Goal: Communication & Community: Answer question/provide support

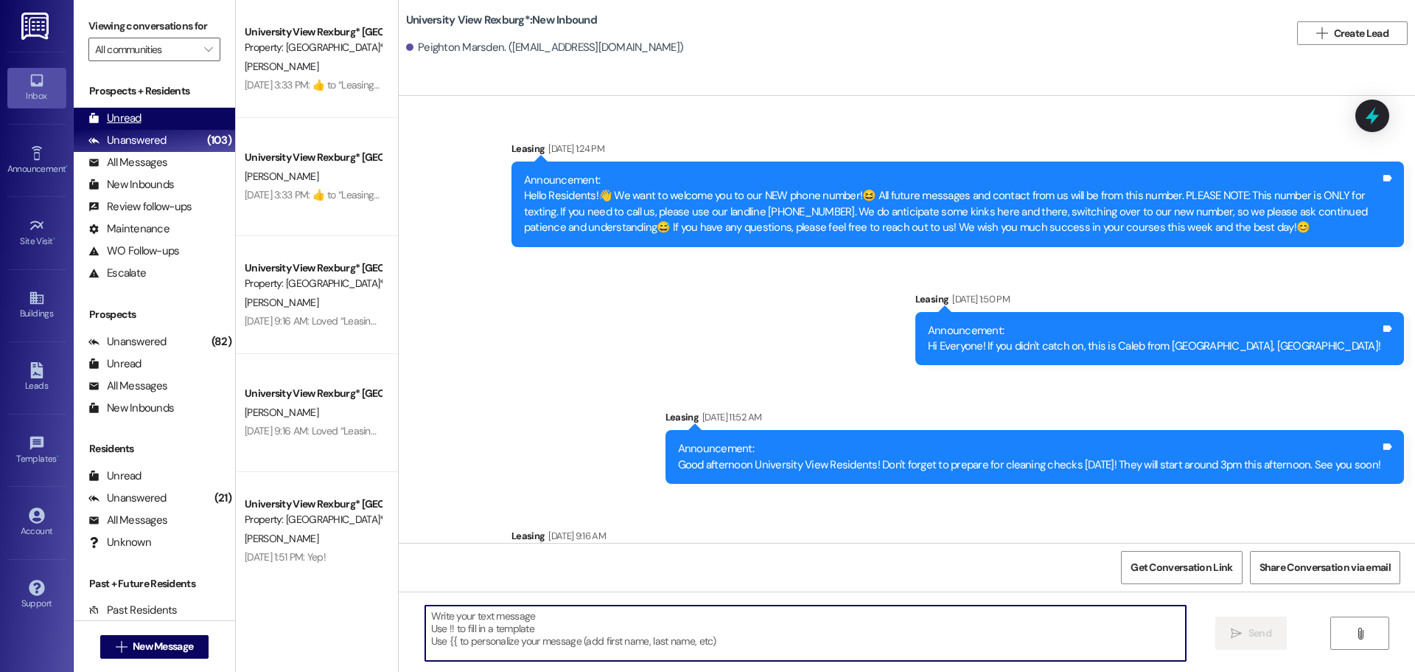
scroll to position [6441, 0]
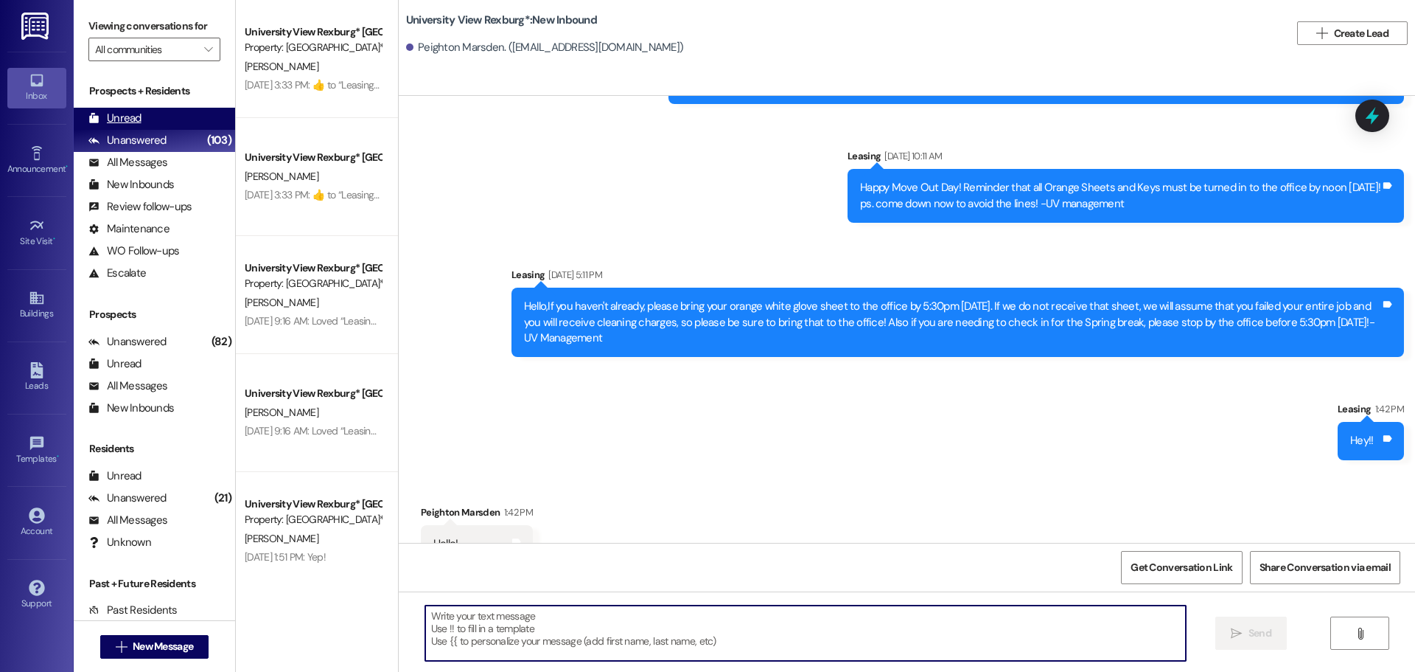
click at [195, 116] on div "Unread (0)" at bounding box center [154, 119] width 161 height 22
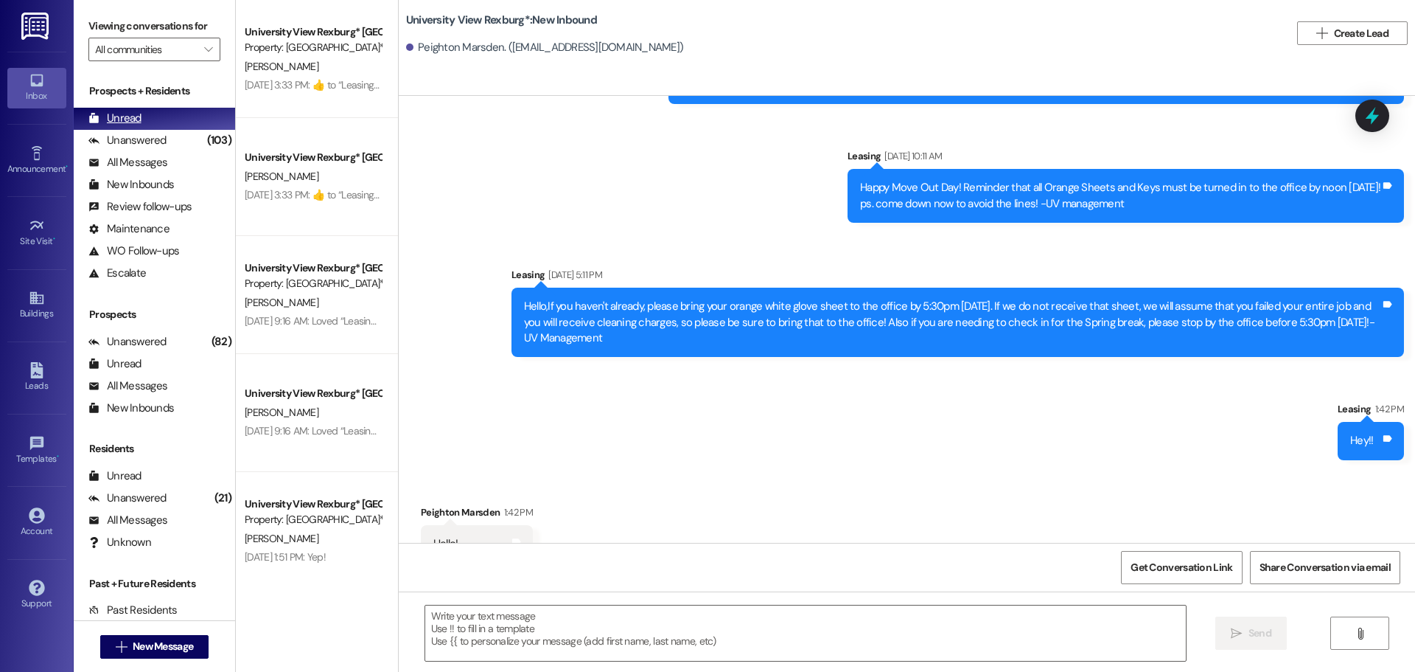
click at [159, 136] on div "Unanswered" at bounding box center [127, 140] width 78 height 15
click at [158, 117] on div "Unread (0)" at bounding box center [154, 119] width 161 height 22
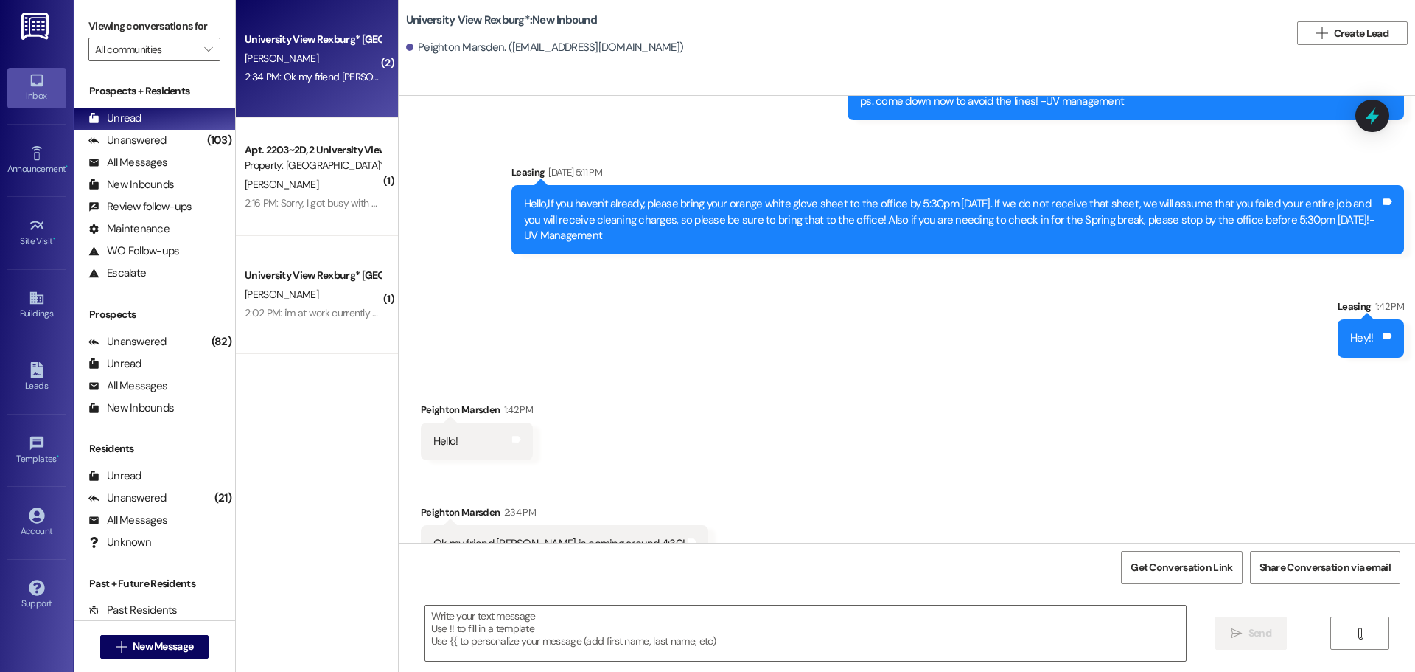
scroll to position [6544, 0]
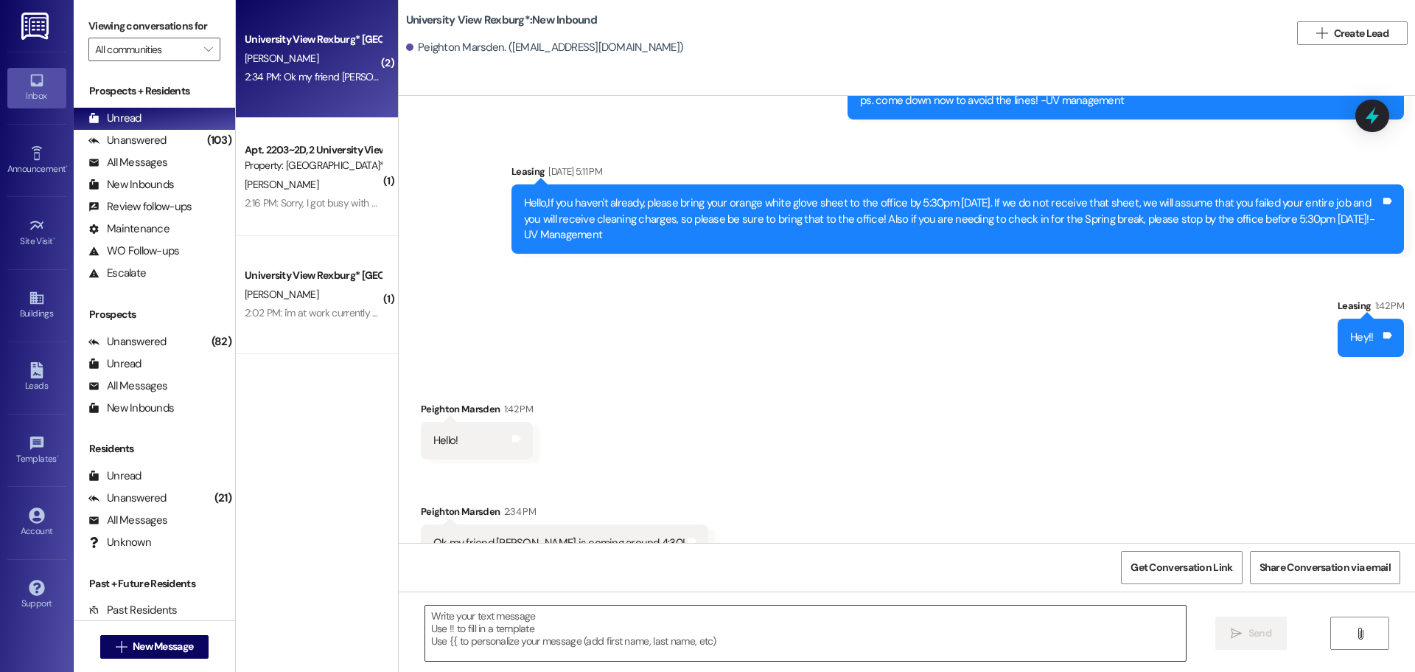
click at [658, 617] on textarea at bounding box center [805, 632] width 761 height 55
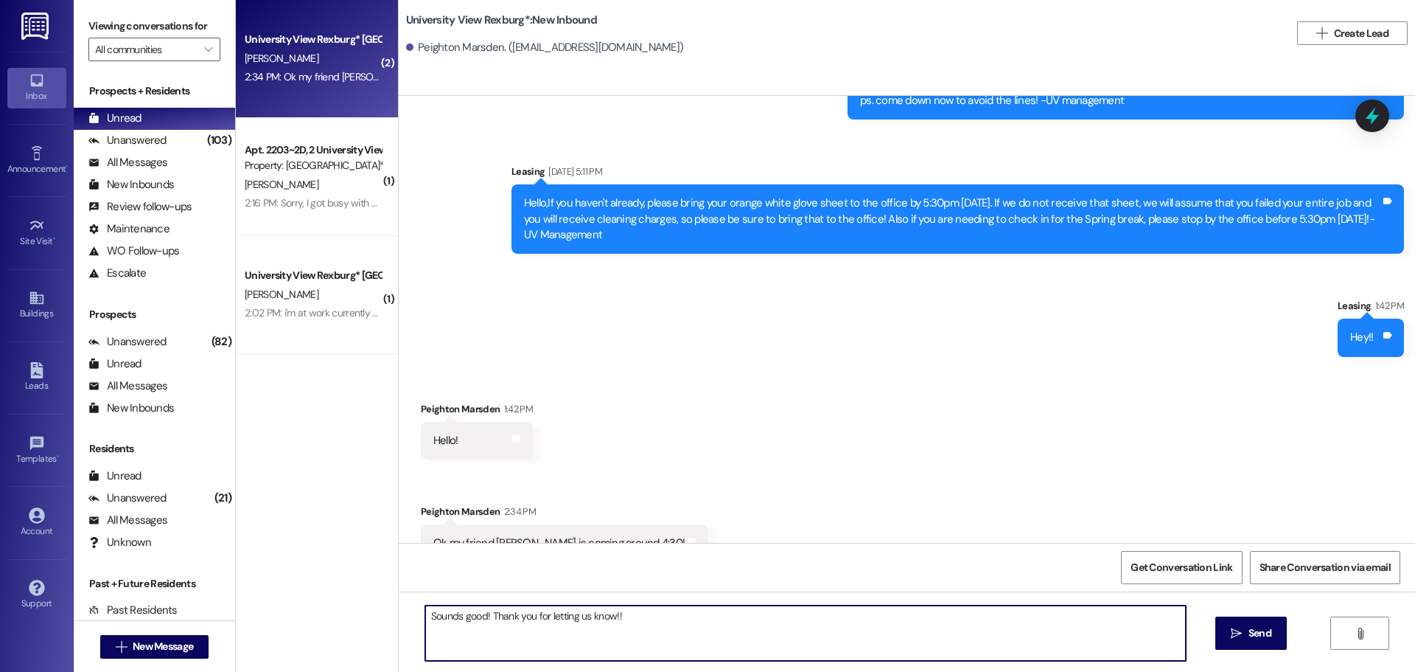
type textarea "Sounds good! Thank you for letting us know!!"
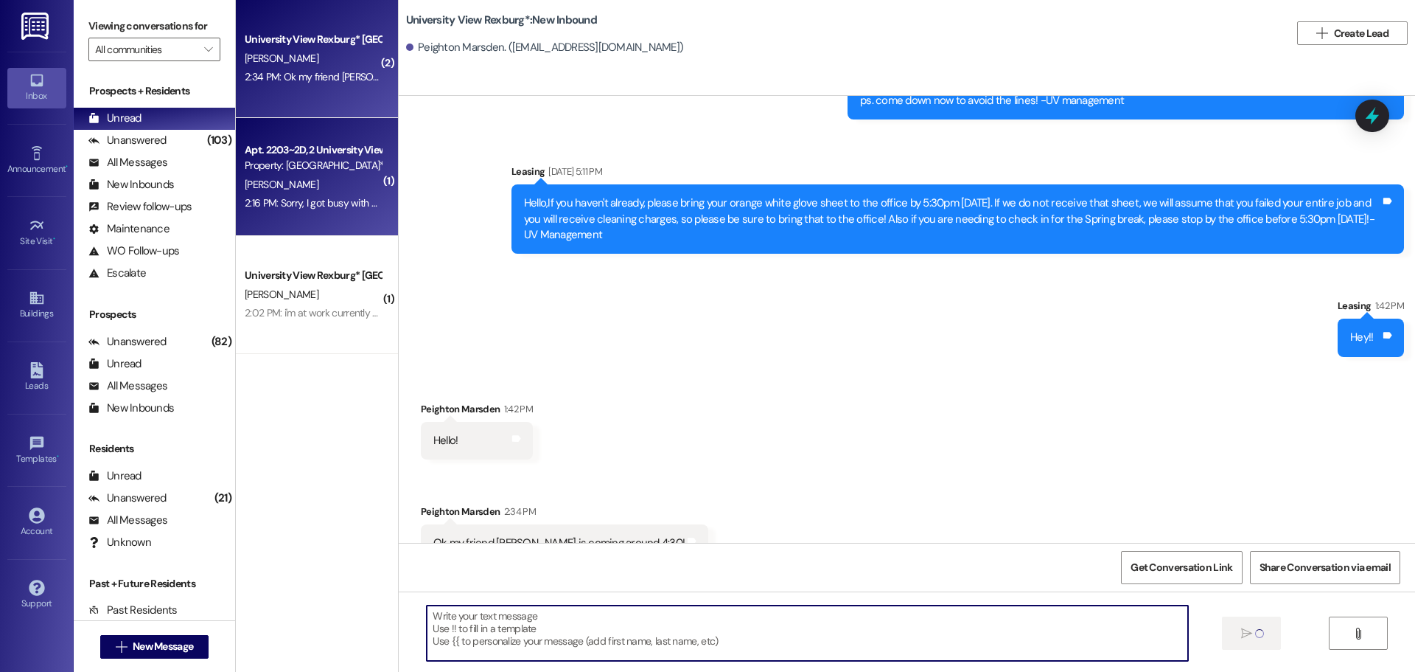
scroll to position [6544, 0]
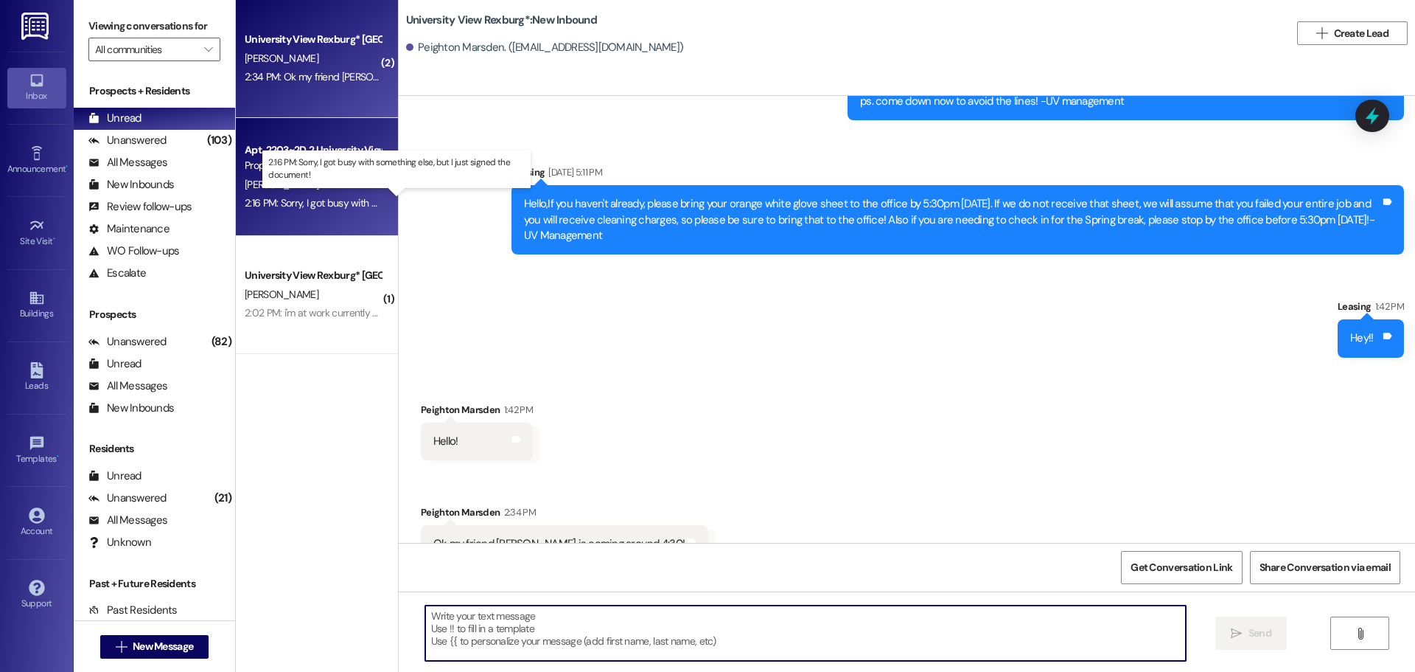
click at [321, 205] on div "2:16 PM: Sorry, I got busy with something else, but I just signed the document!…" at bounding box center [409, 202] width 328 height 13
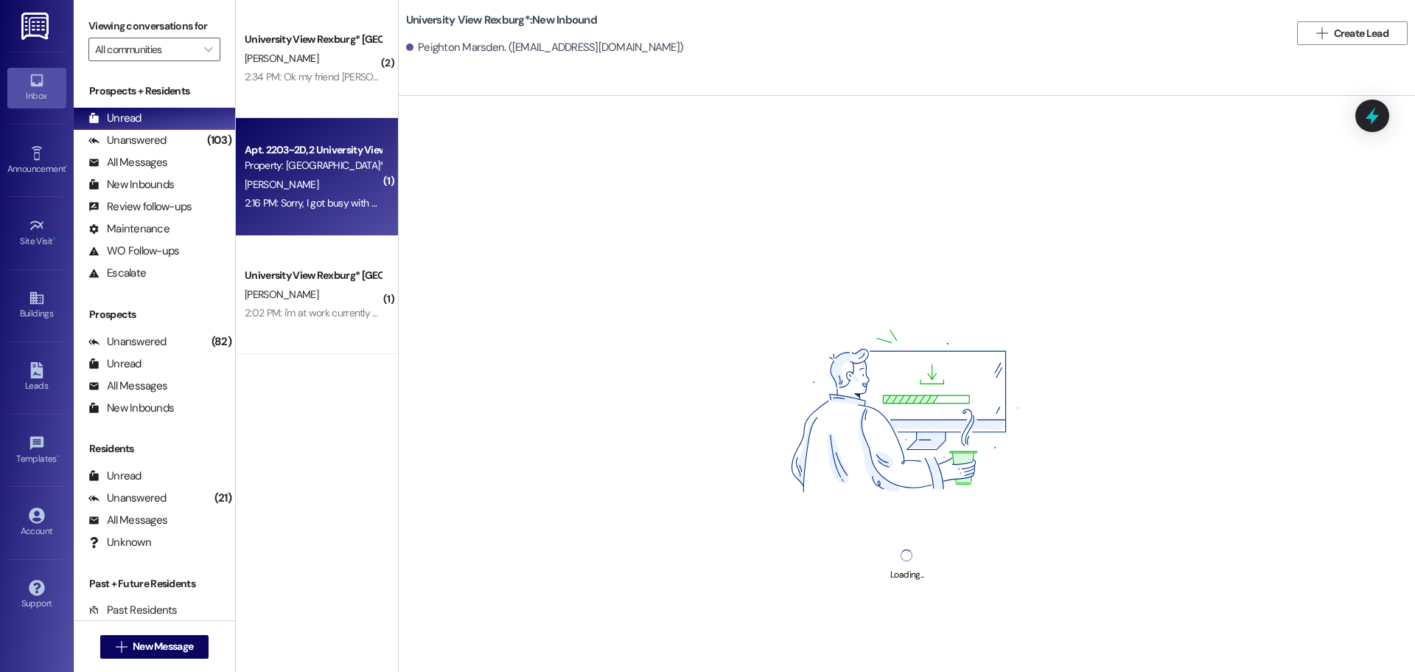
click at [516, 621] on div "Loading..." at bounding box center [907, 432] width 1017 height 672
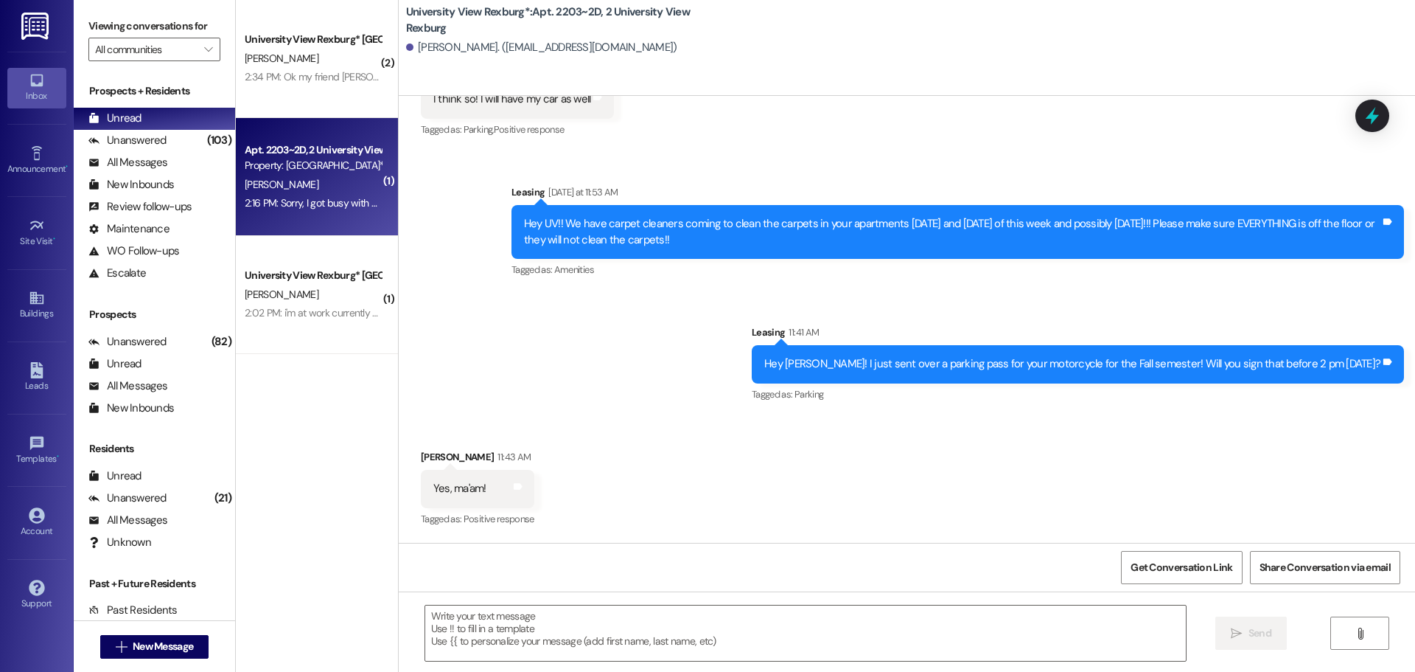
scroll to position [63422, 0]
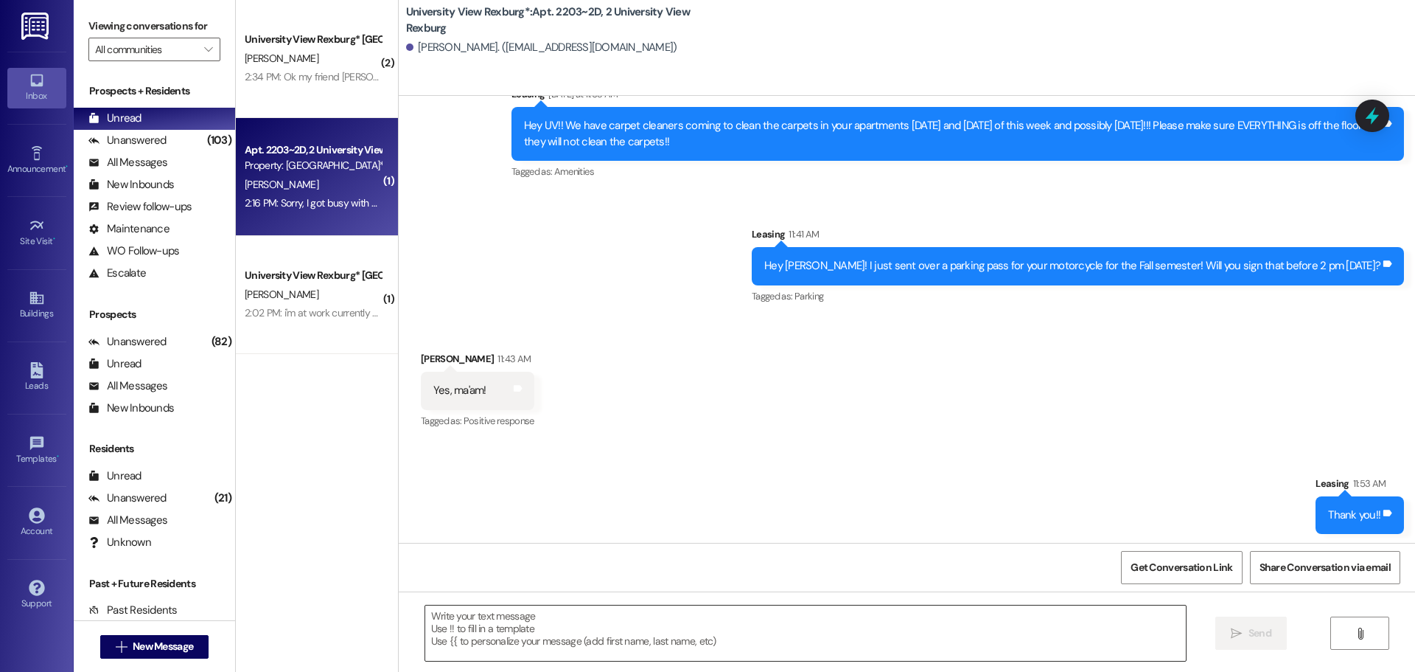
click at [520, 634] on textarea at bounding box center [805, 632] width 761 height 55
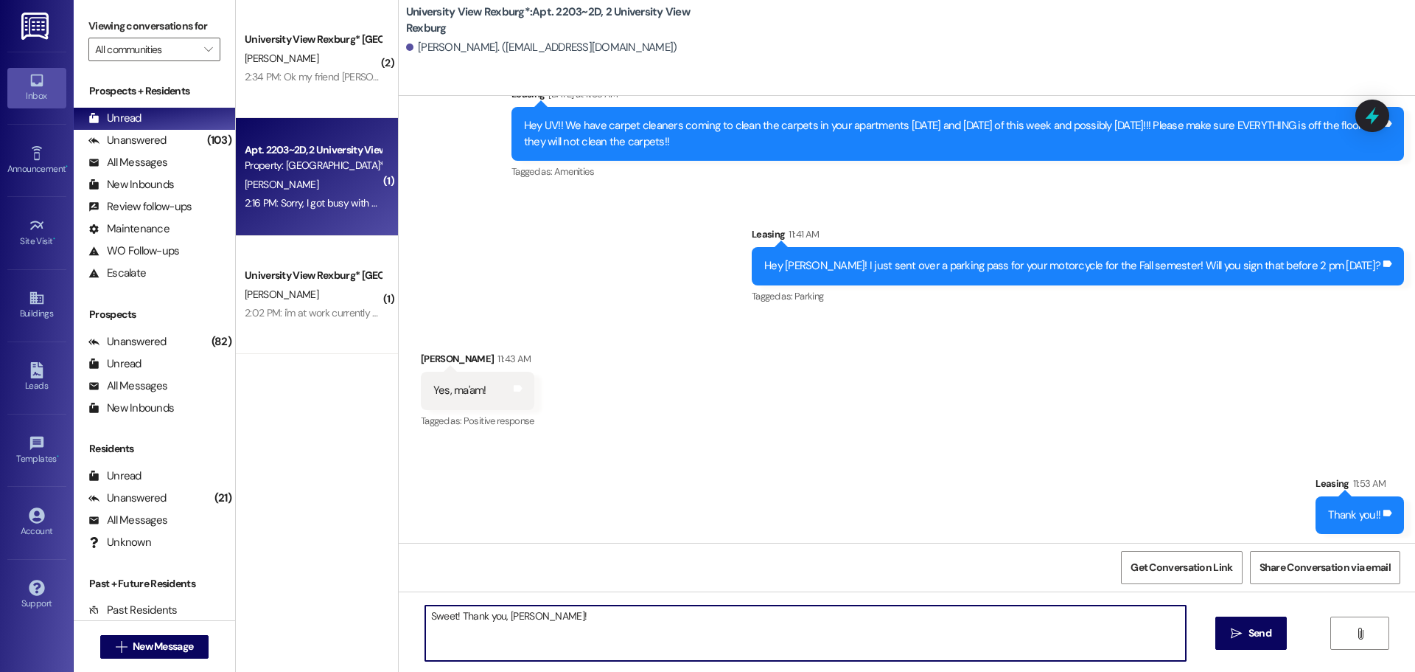
type textarea "Sweet! Thank you, [PERSON_NAME]!"
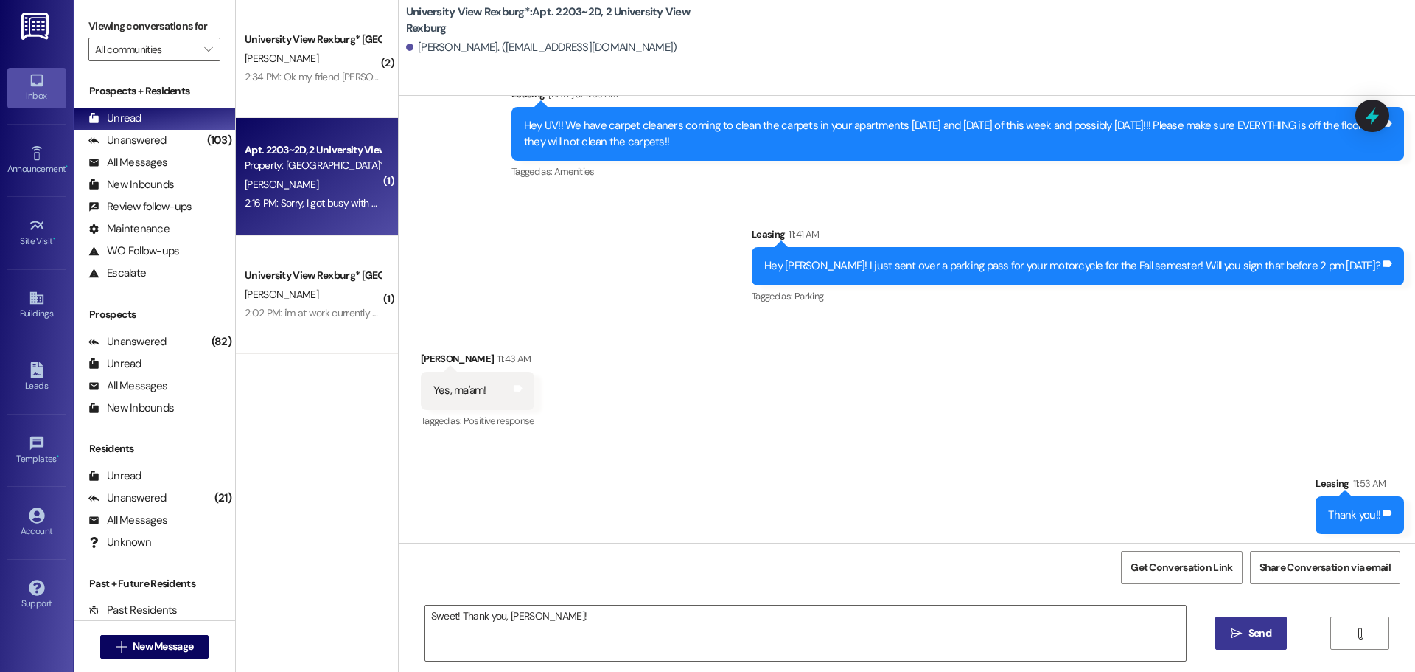
click at [1244, 623] on button " Send" at bounding box center [1252, 632] width 72 height 33
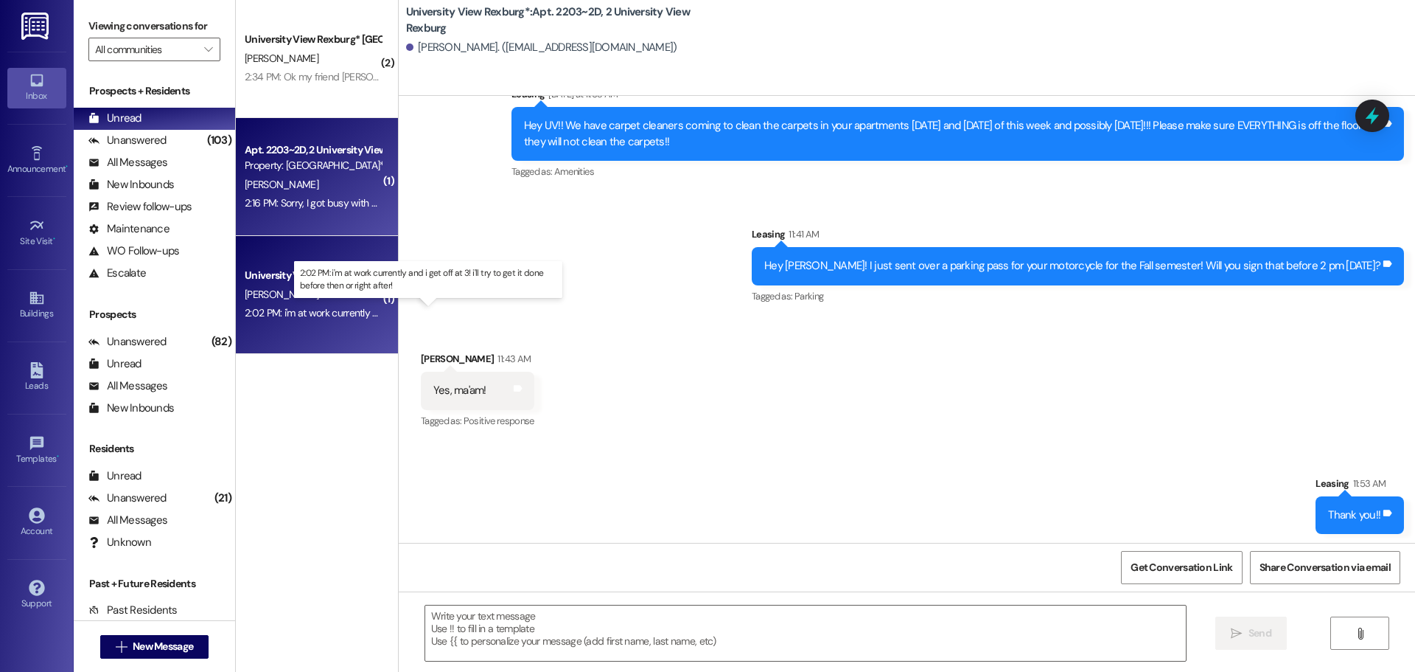
click at [335, 310] on div "2:02 PM: i'm at work currently and i get off at 3! i'll try to get it done befo…" at bounding box center [441, 312] width 393 height 13
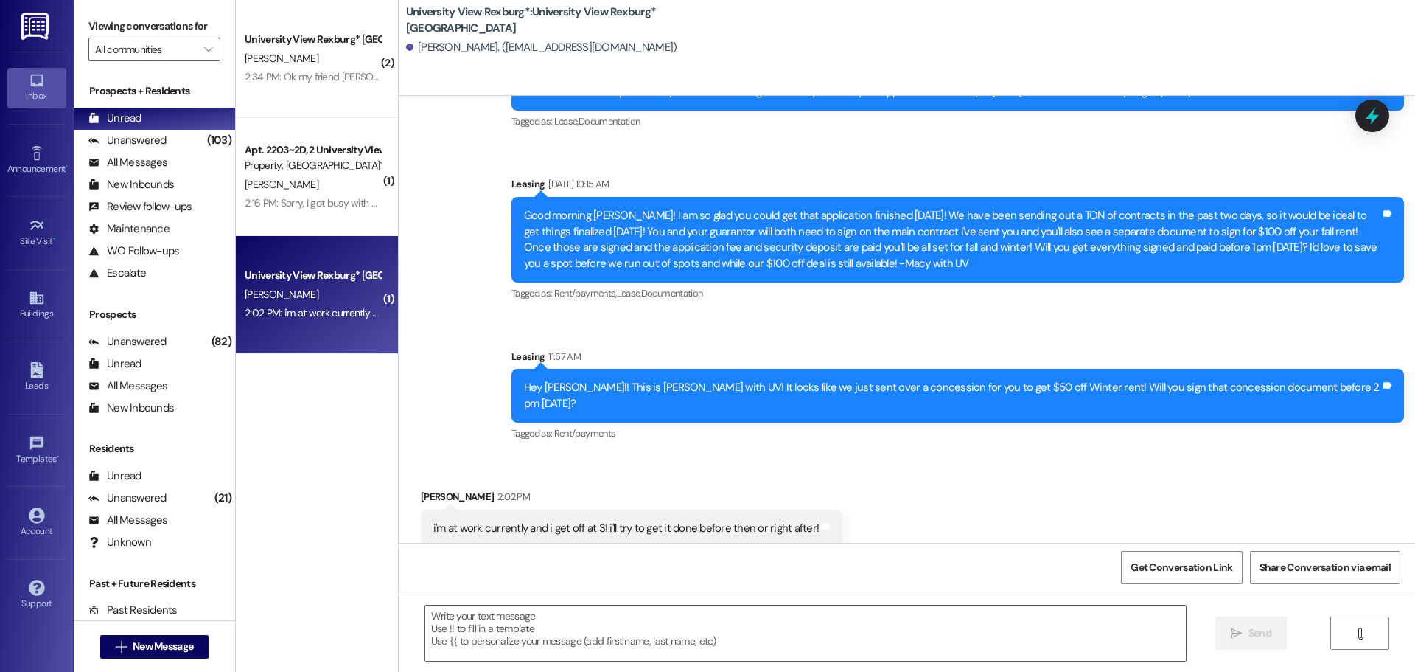
scroll to position [761, 0]
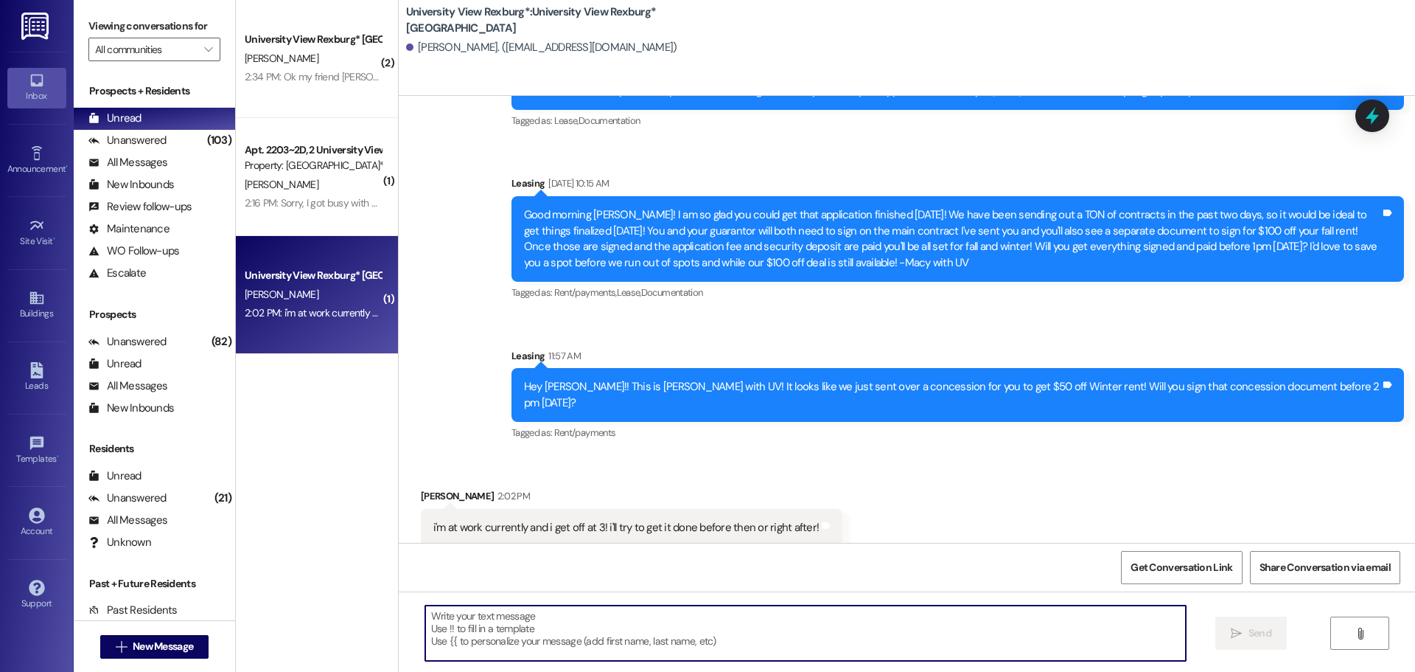
click at [666, 632] on textarea at bounding box center [805, 632] width 761 height 55
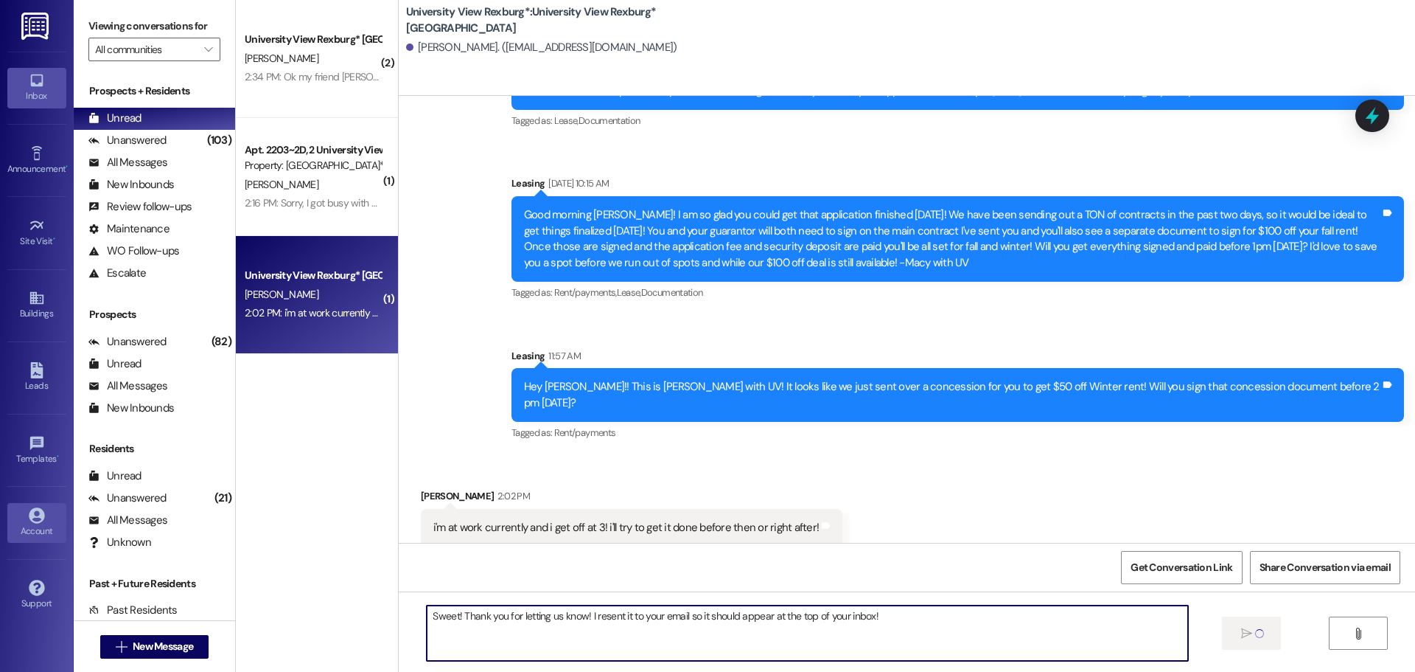
type textarea "Sweet! Thank you for letting us know! I resent it to your email so it should ap…"
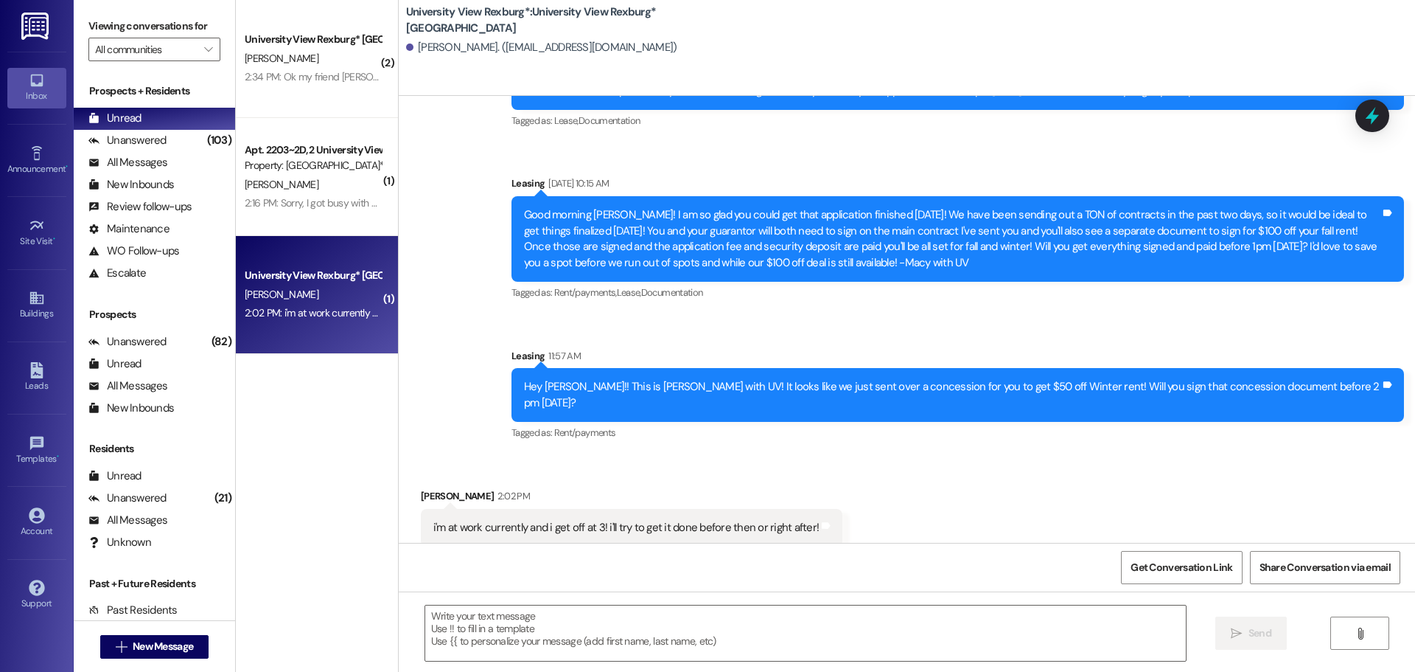
scroll to position [760, 0]
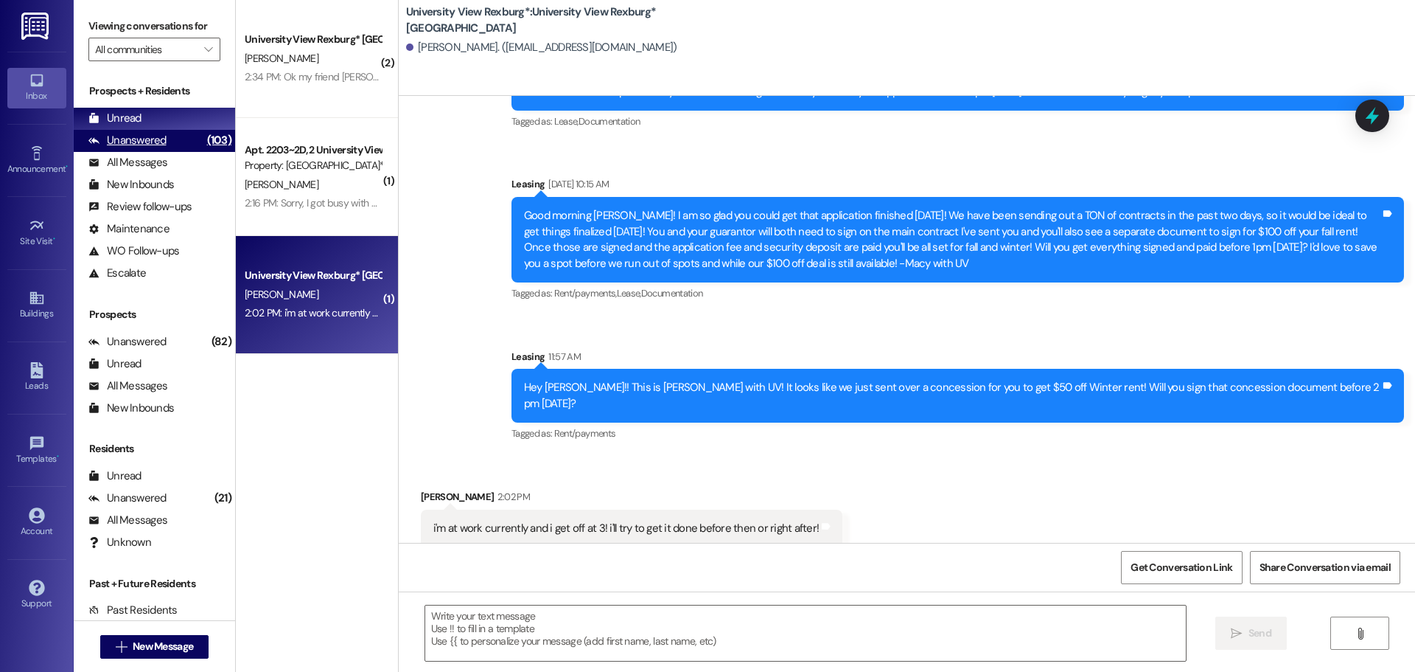
click at [203, 142] on div "(103)" at bounding box center [219, 140] width 32 height 23
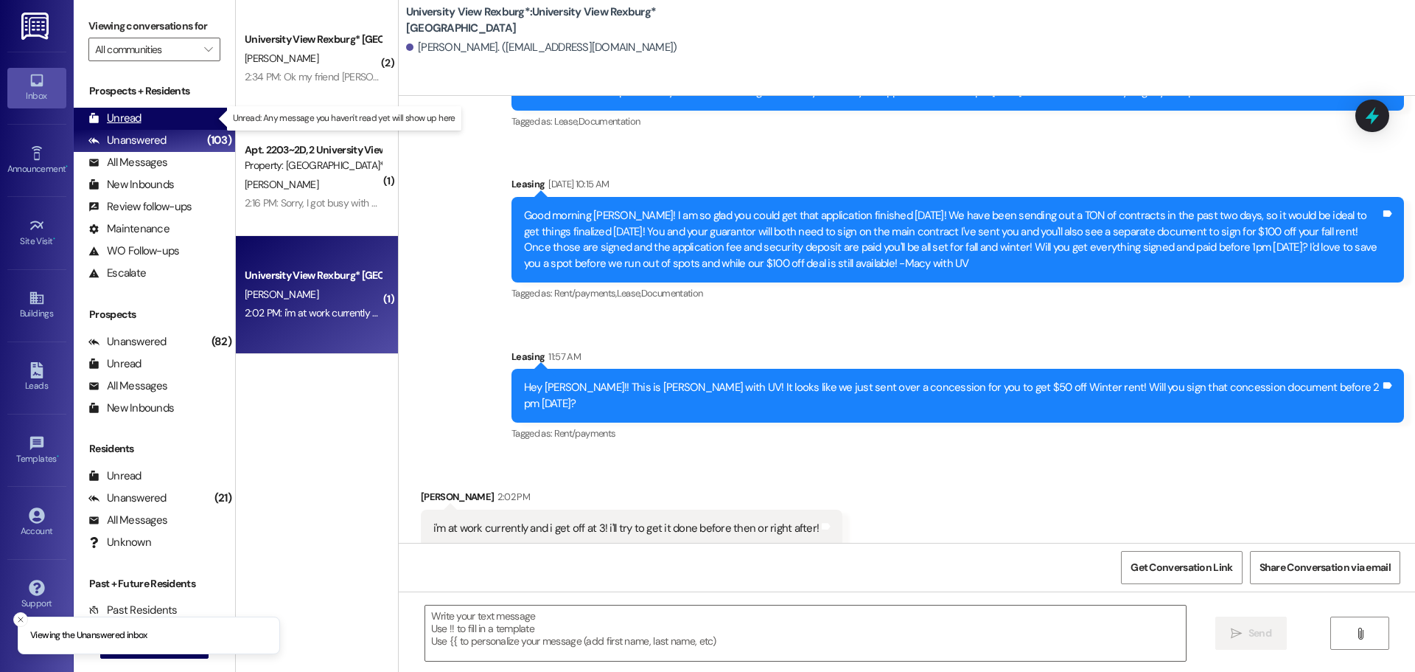
click at [181, 111] on div "Unread (0)" at bounding box center [154, 119] width 161 height 22
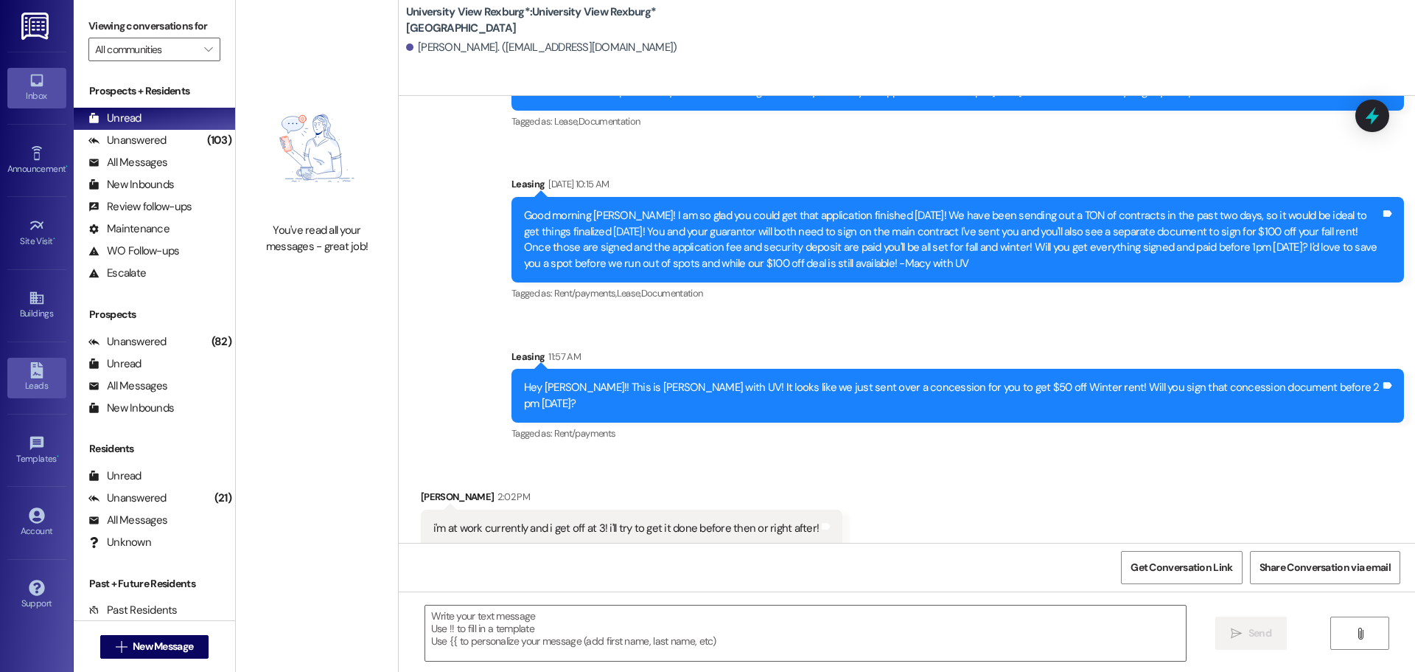
click at [27, 395] on link "Leads" at bounding box center [36, 378] width 59 height 40
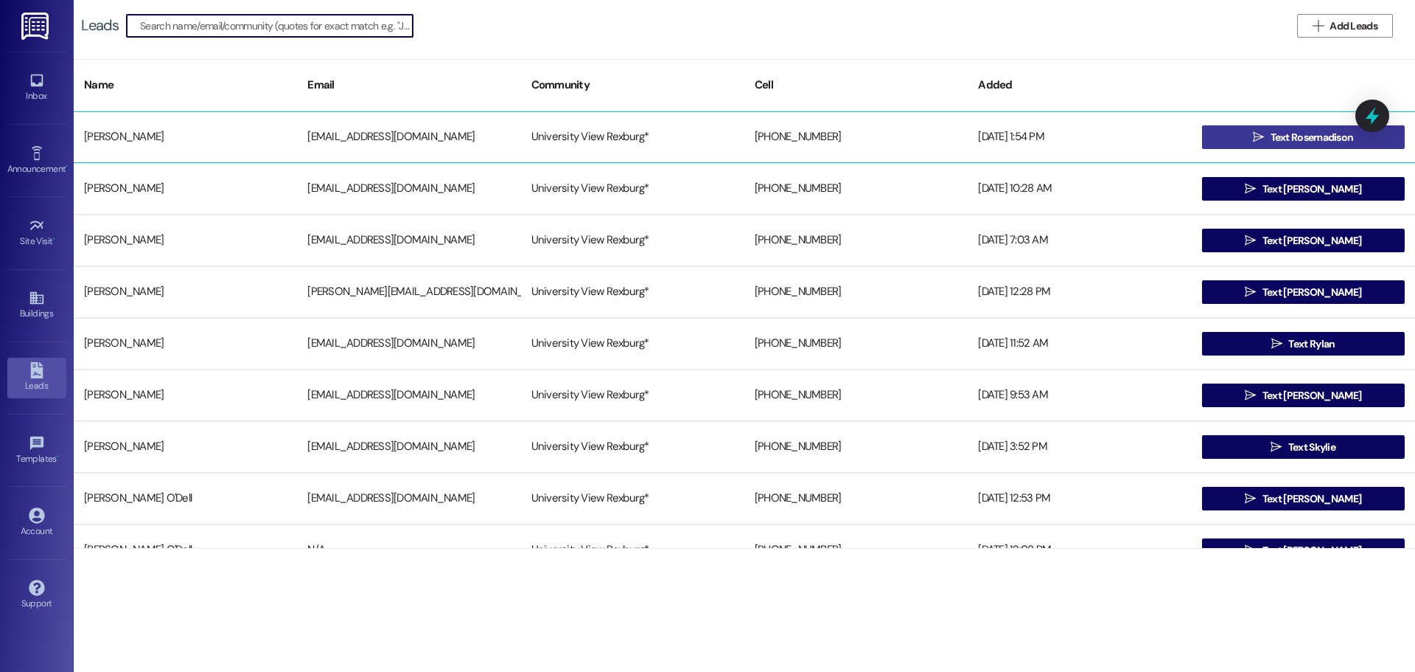
click at [1255, 129] on span " Text Rosemadison" at bounding box center [1303, 137] width 106 height 22
click at [1311, 136] on span "Text Rosemadison" at bounding box center [1312, 137] width 83 height 15
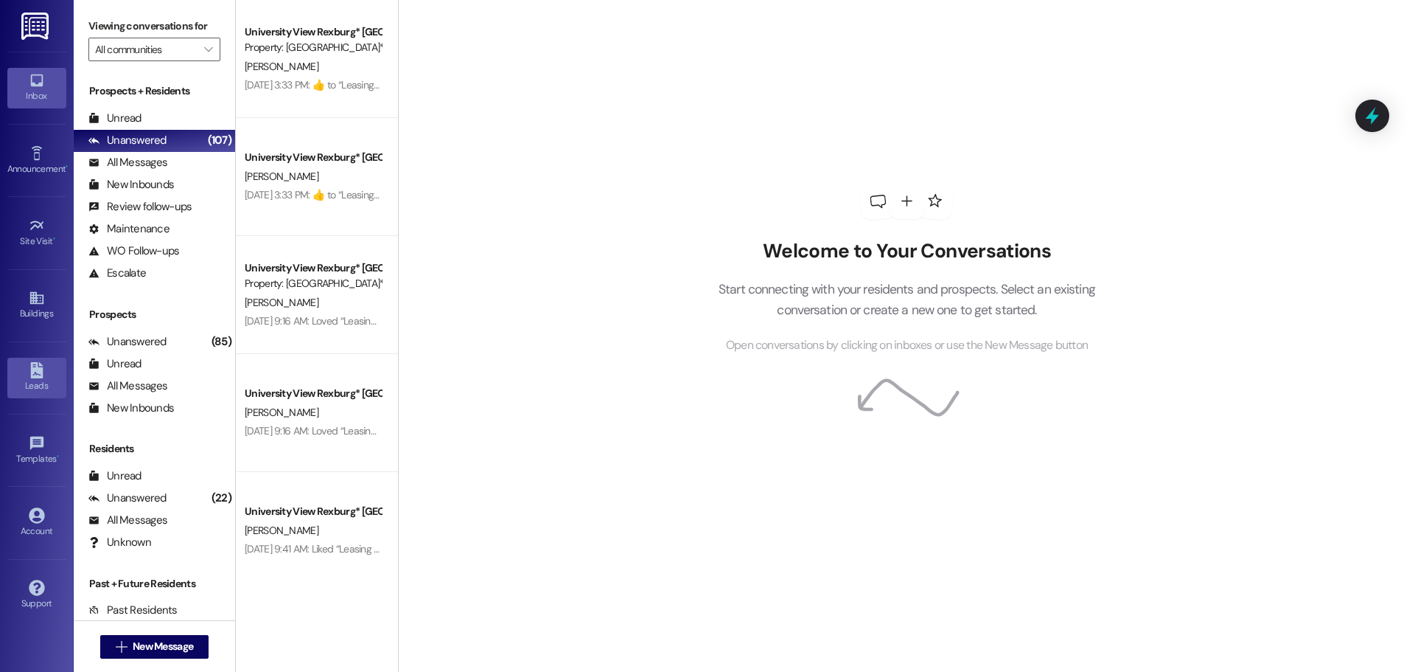
click at [29, 390] on div "Leads" at bounding box center [37, 385] width 74 height 15
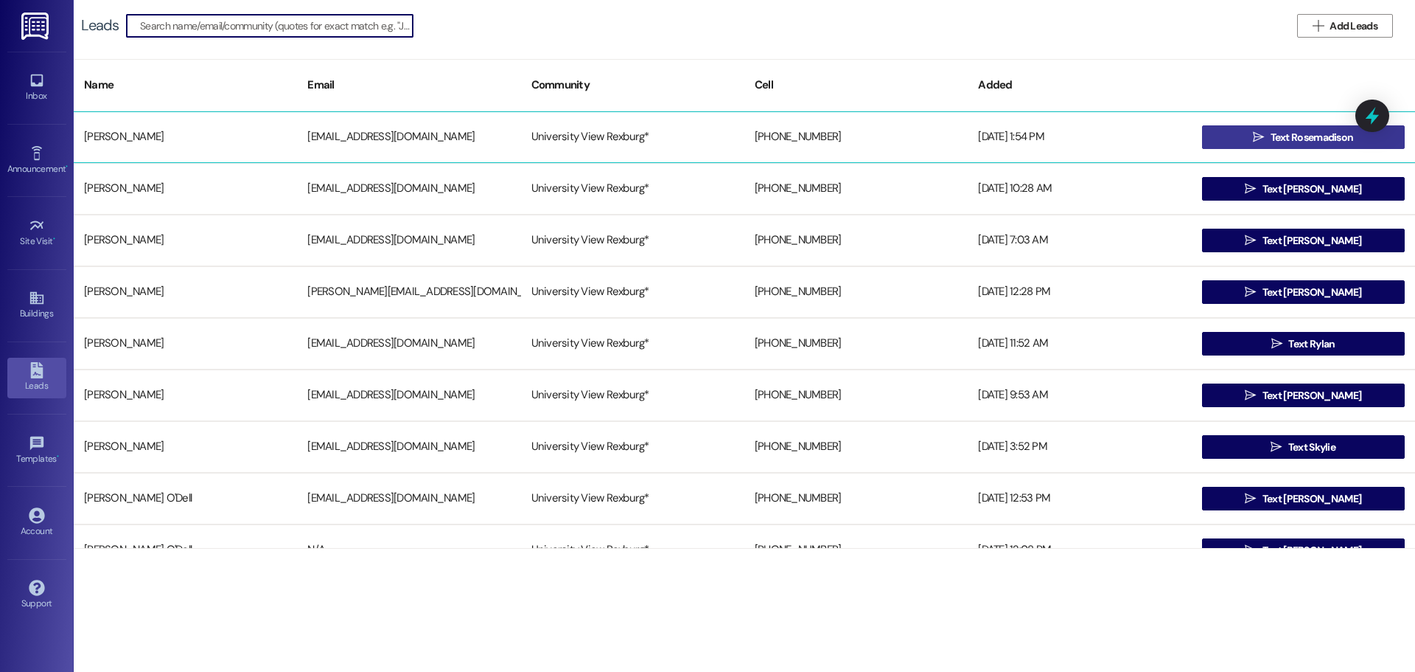
click at [1260, 142] on icon "" at bounding box center [1258, 137] width 11 height 12
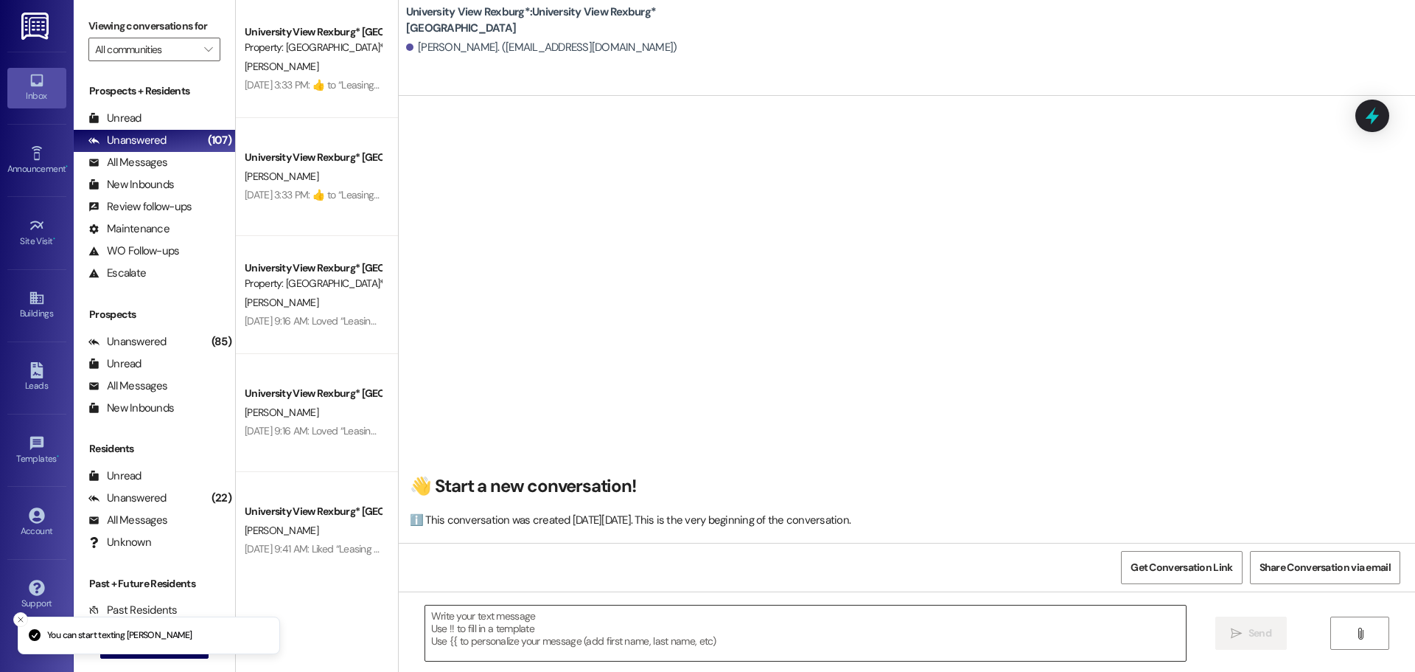
click at [525, 621] on textarea at bounding box center [805, 632] width 761 height 55
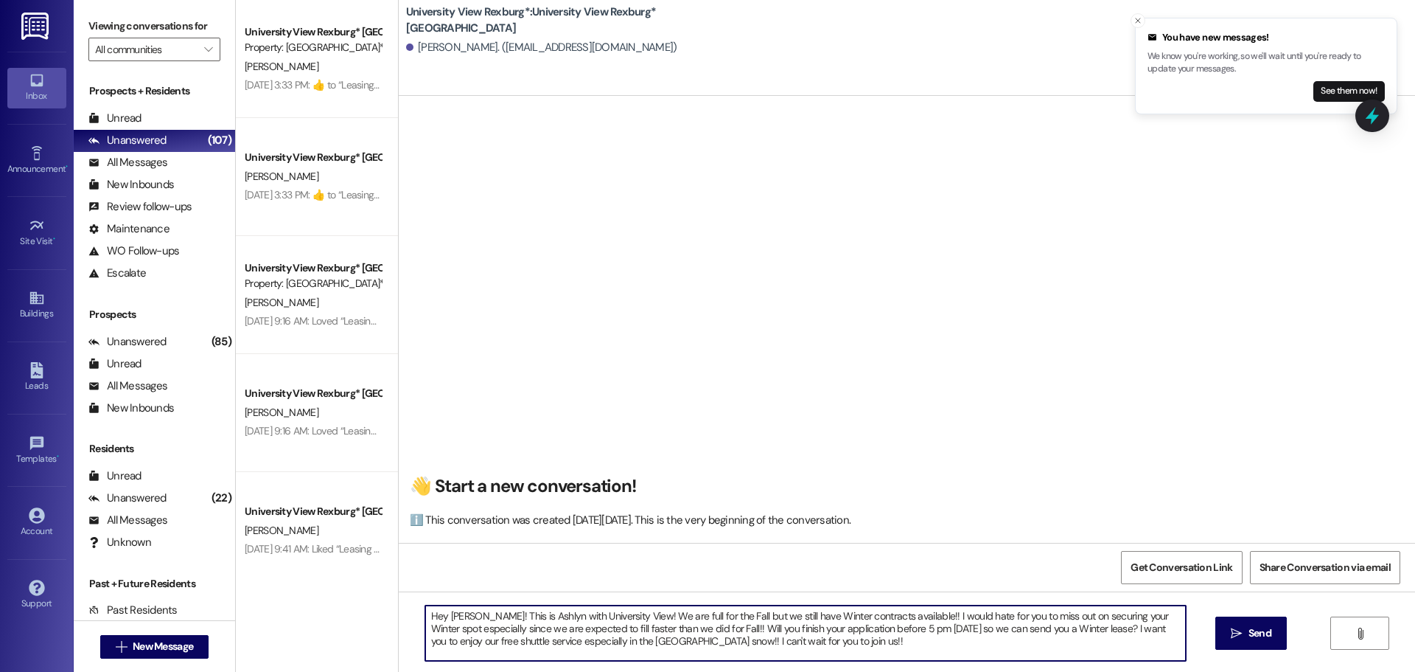
click at [524, 619] on textarea "Hey [PERSON_NAME]! This is Ashlyn with University View! We are full for the Fal…" at bounding box center [805, 632] width 761 height 55
type textarea "Hey [PERSON_NAME]! This is Ashlyn with University View! We are full for the Fal…"
click at [1260, 636] on span "Send" at bounding box center [1260, 632] width 23 height 15
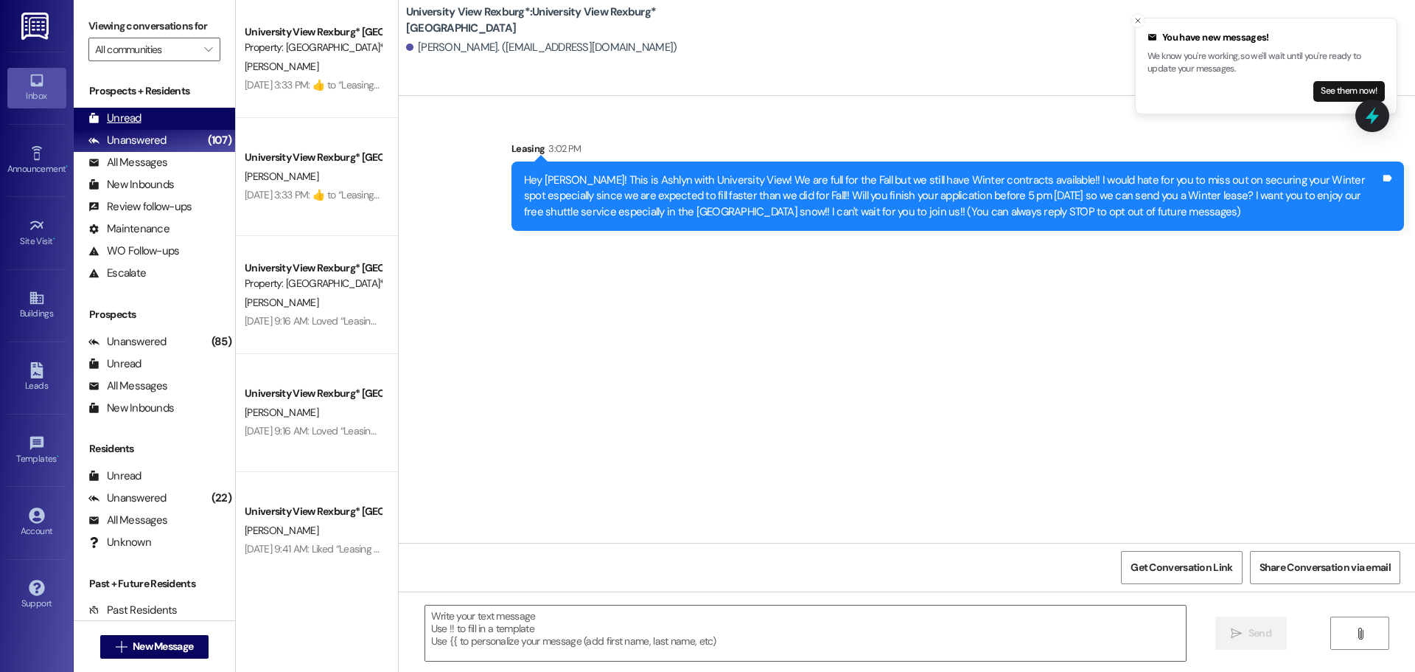
click at [168, 117] on div "Unread (0)" at bounding box center [154, 119] width 161 height 22
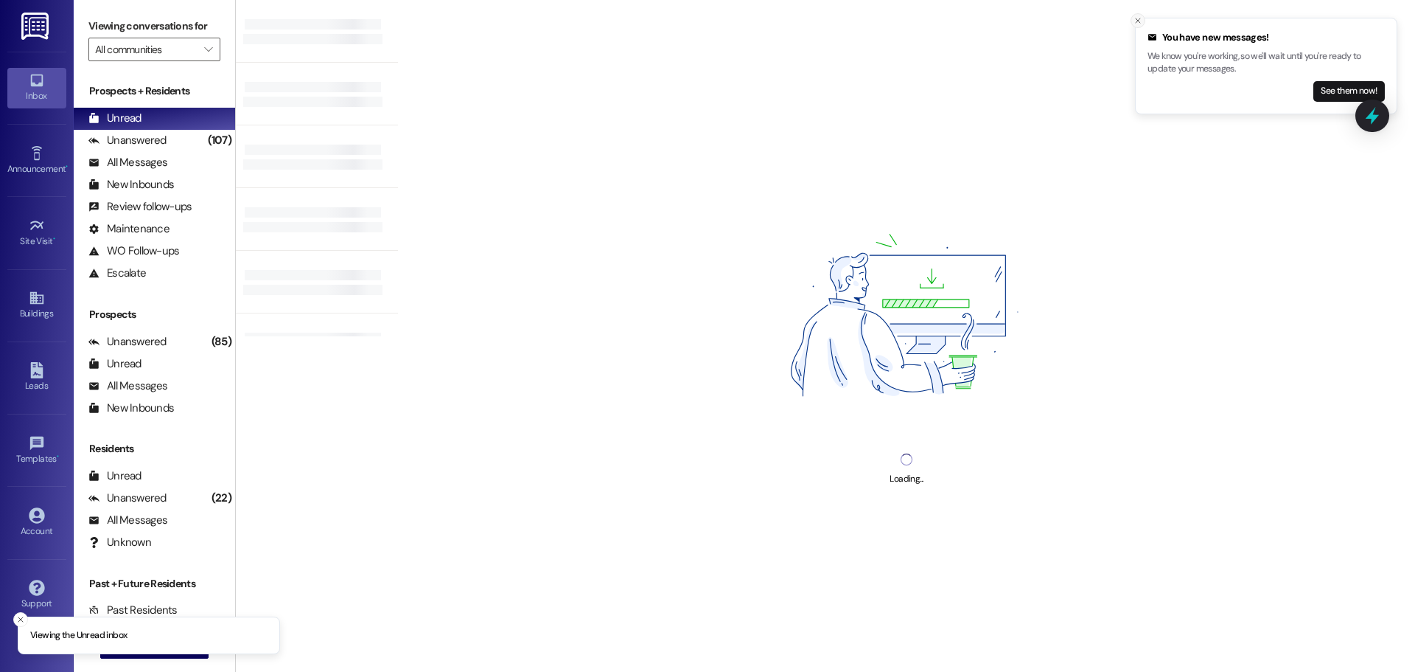
click at [1138, 21] on icon "Close toast" at bounding box center [1138, 20] width 9 height 9
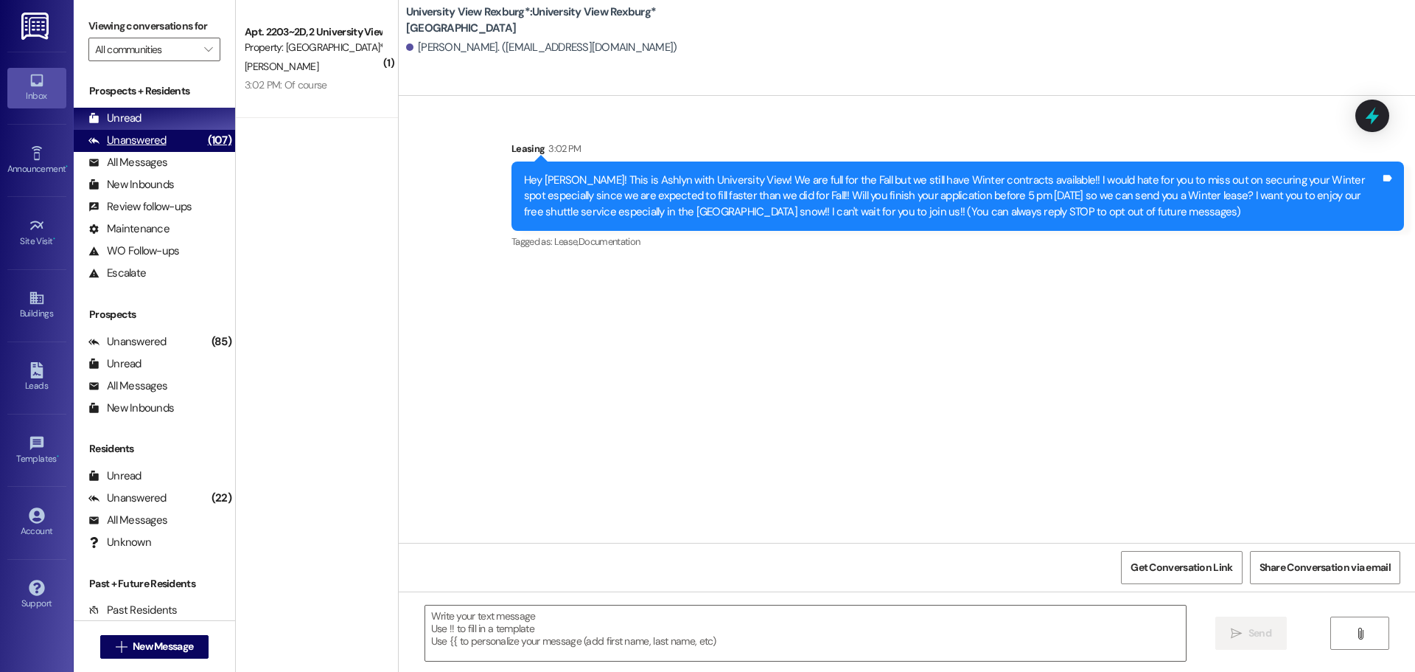
click at [204, 140] on div "(107)" at bounding box center [219, 140] width 31 height 23
click at [187, 122] on div "Unread (0)" at bounding box center [154, 119] width 161 height 22
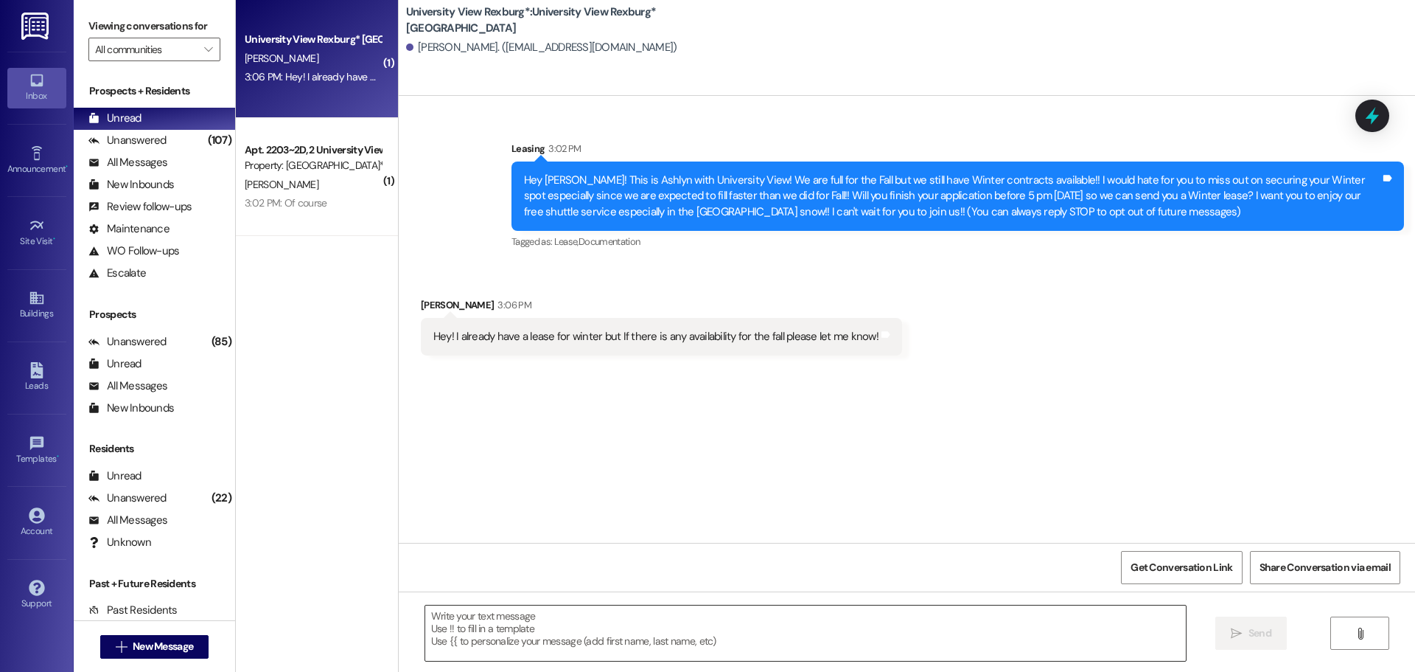
click at [523, 646] on textarea at bounding box center [805, 632] width 761 height 55
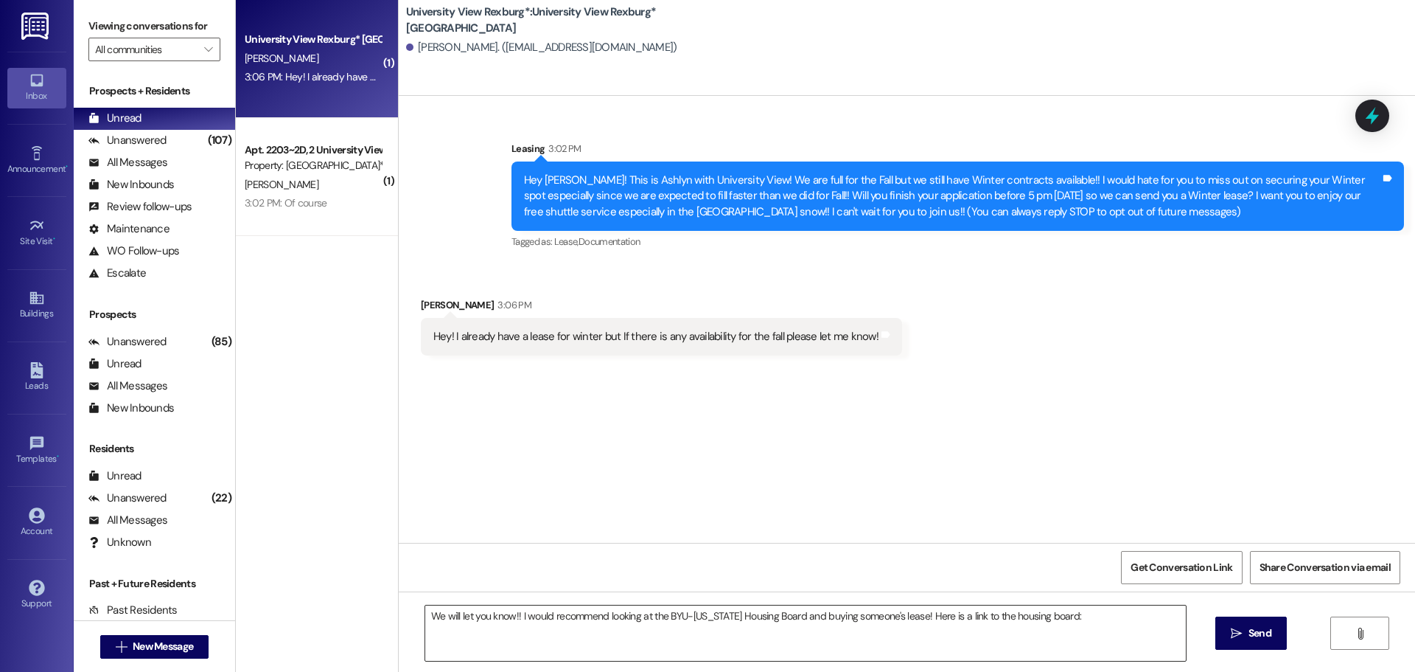
click at [1082, 619] on textarea "We will let you know!! I would recommend looking at the BYU-[US_STATE] Housing …" at bounding box center [805, 632] width 761 height 55
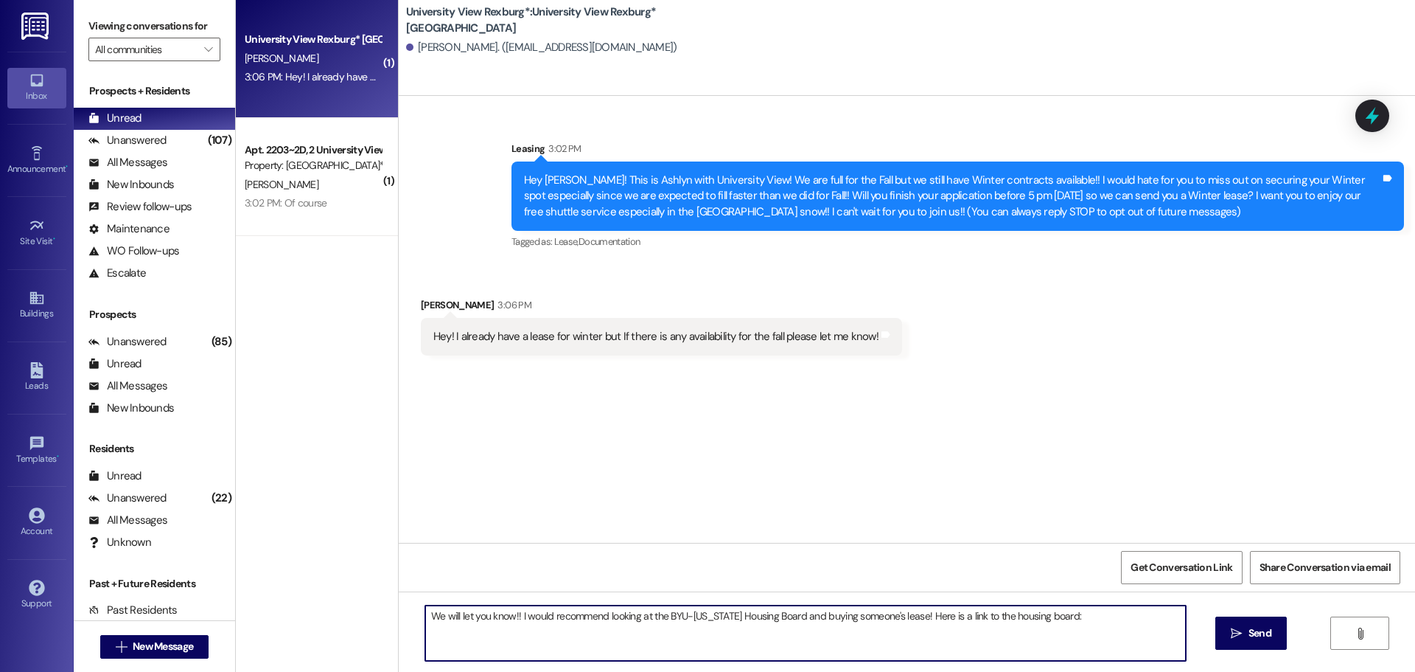
paste textarea "[URL][DOMAIN_NAME]"
type textarea "We will let you know!! I would recommend looking at the BYU-[US_STATE] Housing …"
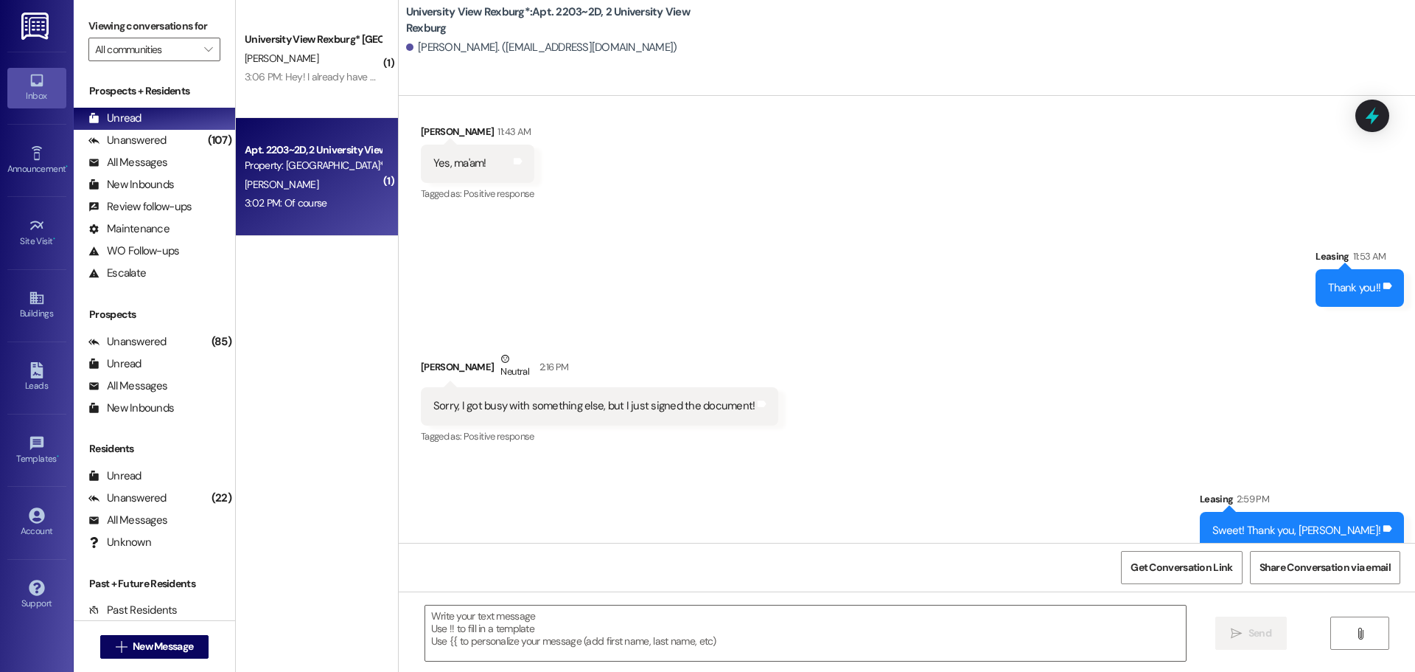
scroll to position [63650, 0]
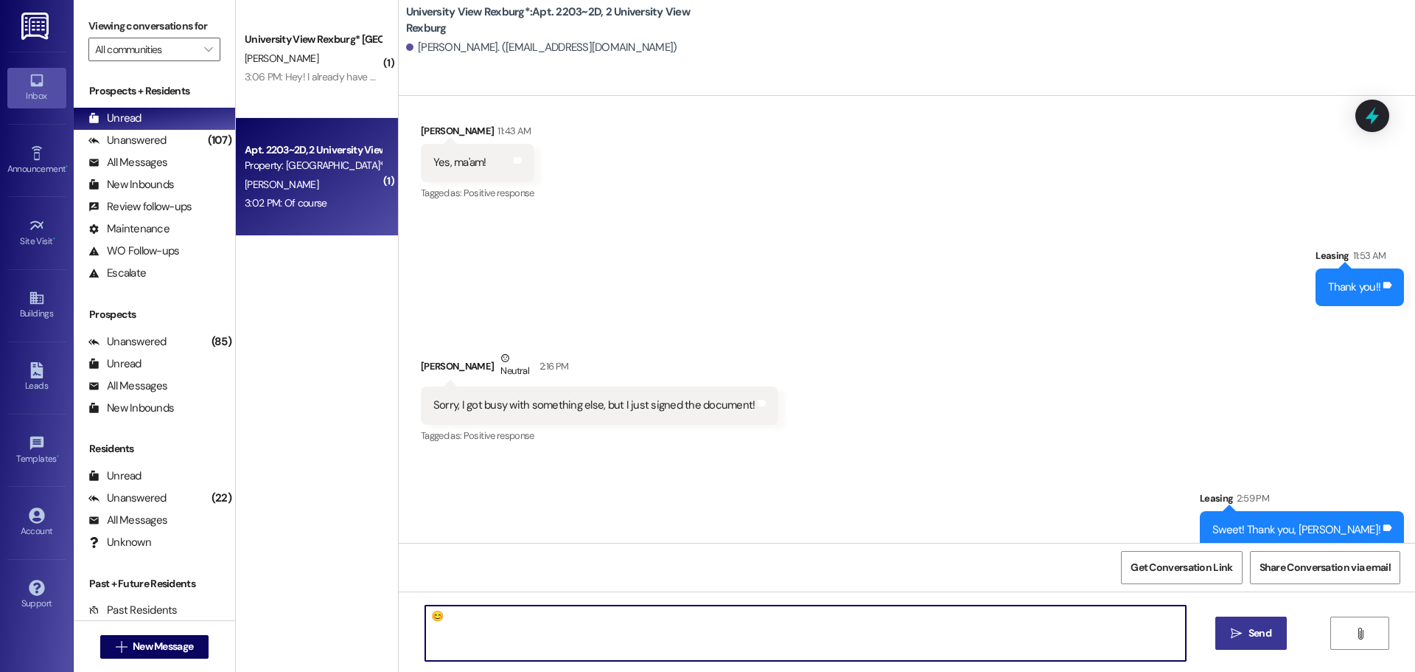
type textarea "😊"
click at [1243, 633] on span " Send" at bounding box center [1251, 632] width 46 height 15
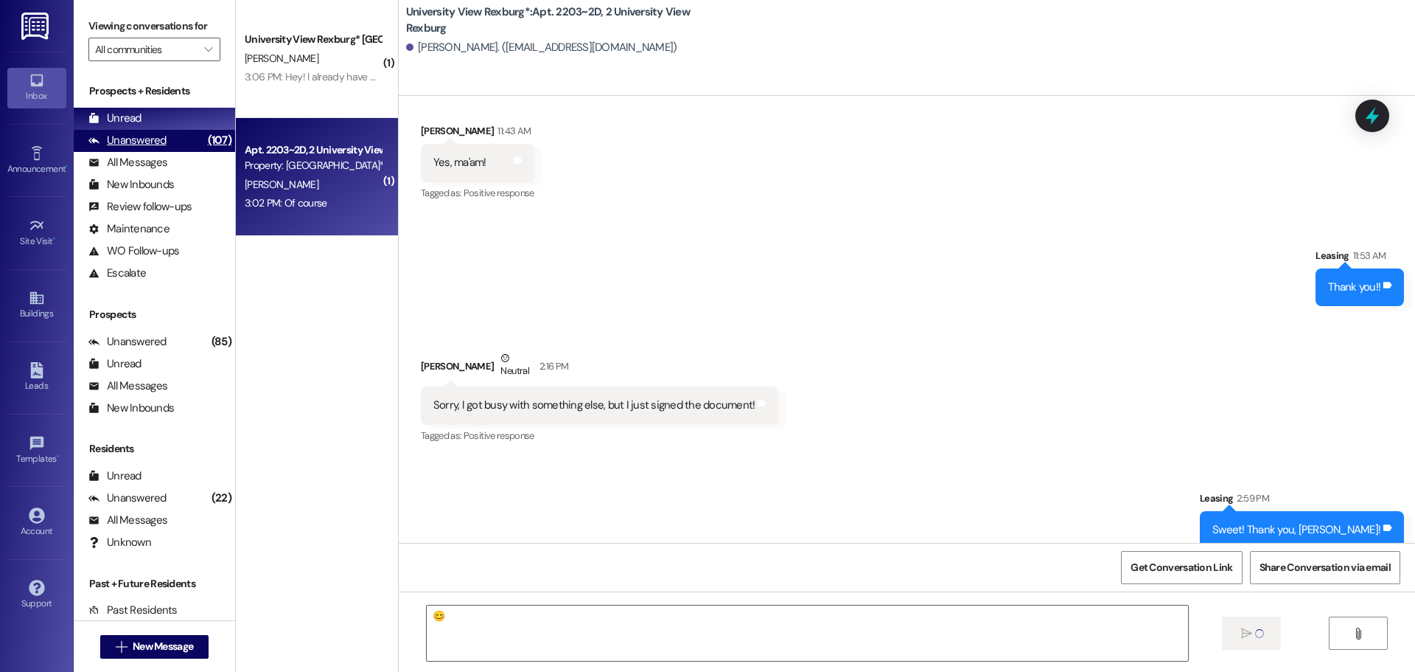
click at [167, 143] on div "Unanswered (107)" at bounding box center [154, 141] width 161 height 22
click at [144, 108] on div "Unread (0)" at bounding box center [154, 119] width 161 height 22
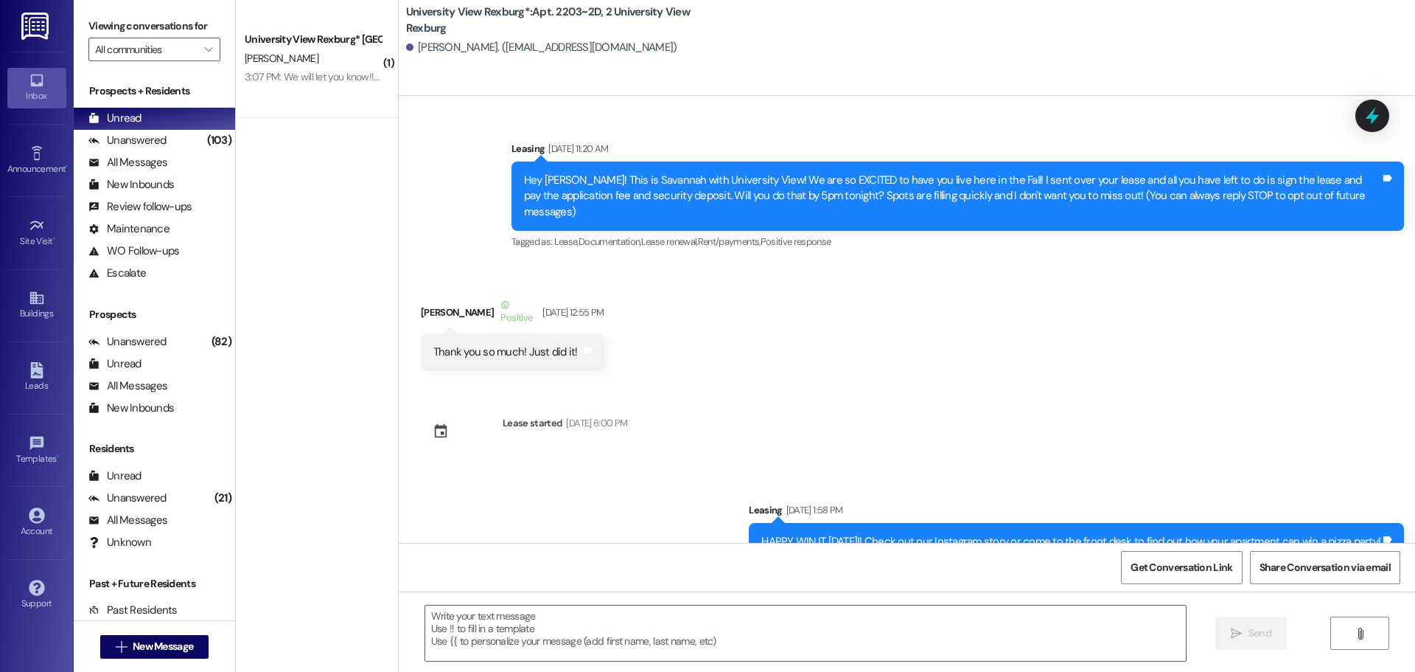
scroll to position [63649, 0]
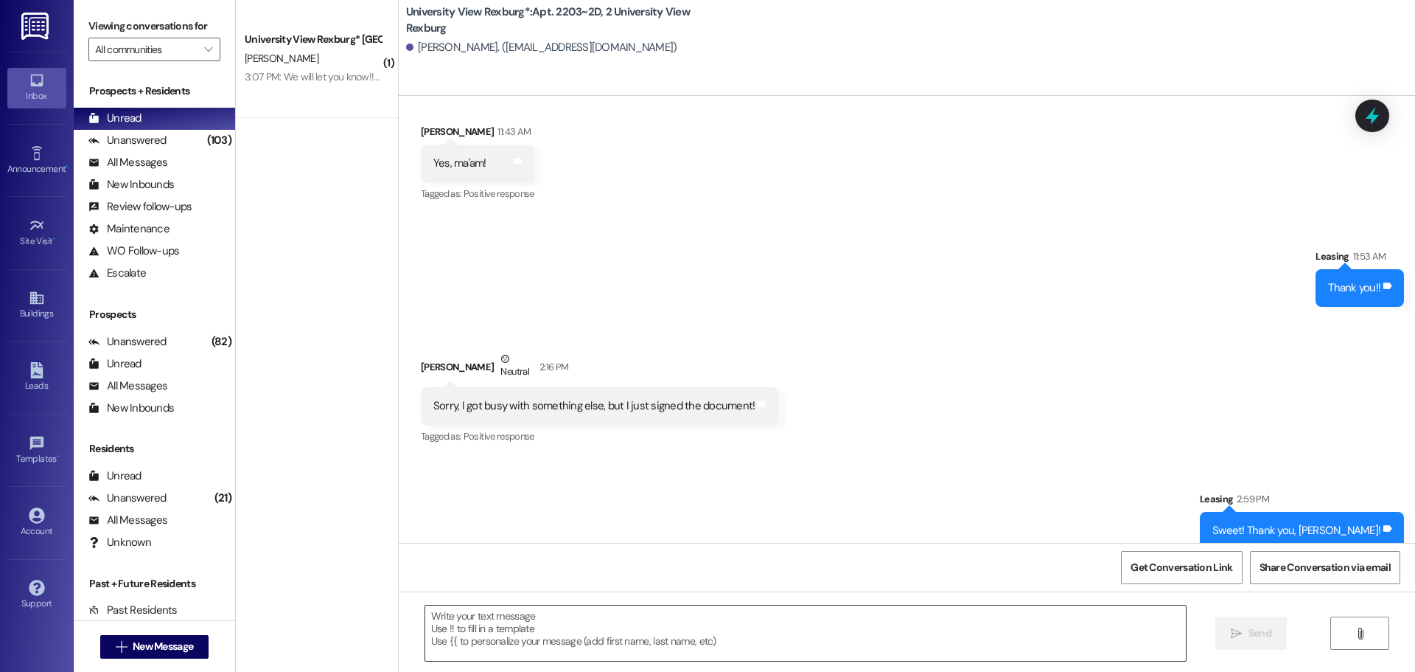
click at [549, 640] on textarea at bounding box center [805, 632] width 761 height 55
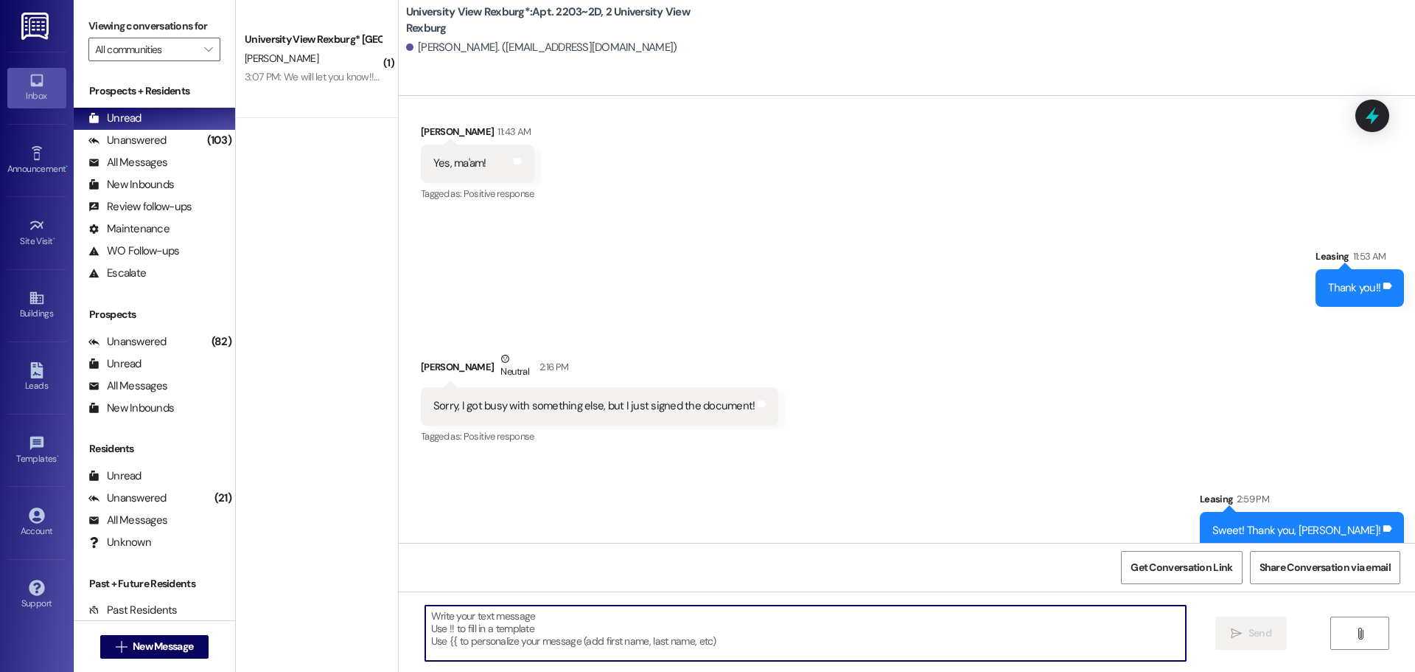
paste textarea "[URL][DOMAIN_NAME]"
type textarea "[URL][DOMAIN_NAME]"
click at [611, 625] on textarea "[URL][DOMAIN_NAME]" at bounding box center [805, 632] width 761 height 55
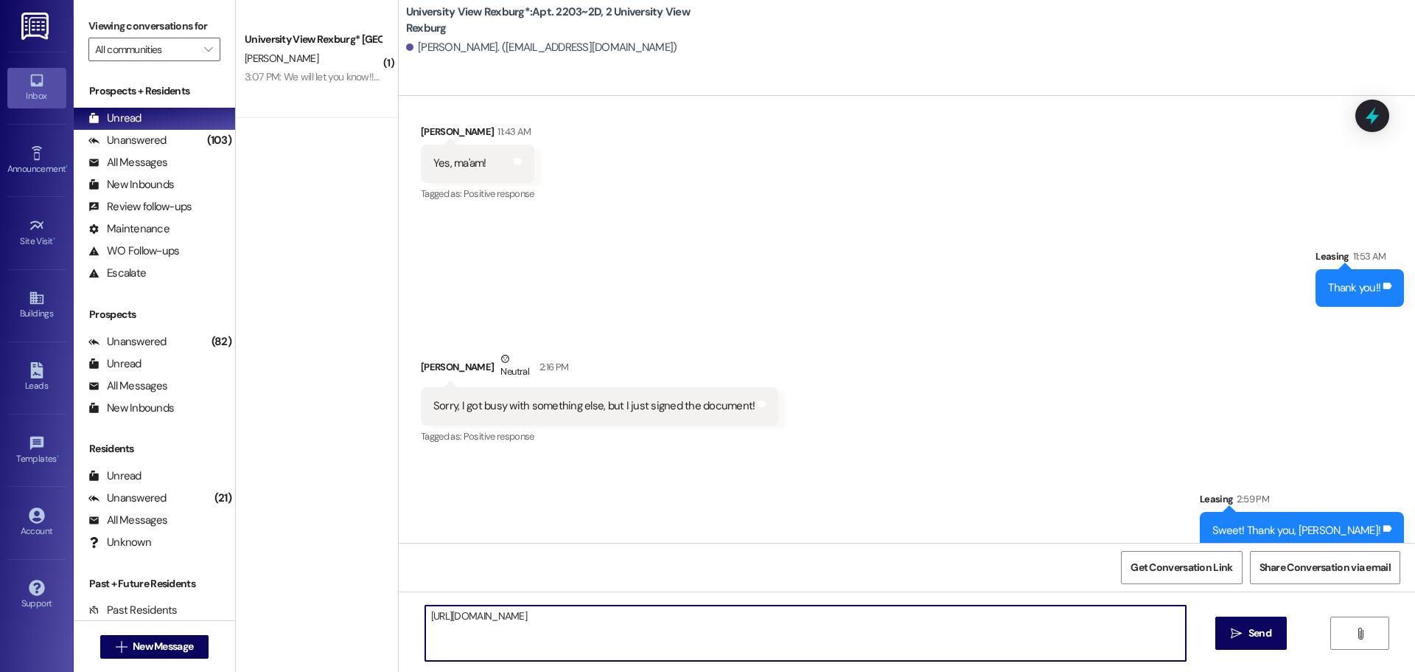
click at [611, 625] on textarea "[URL][DOMAIN_NAME]" at bounding box center [805, 632] width 761 height 55
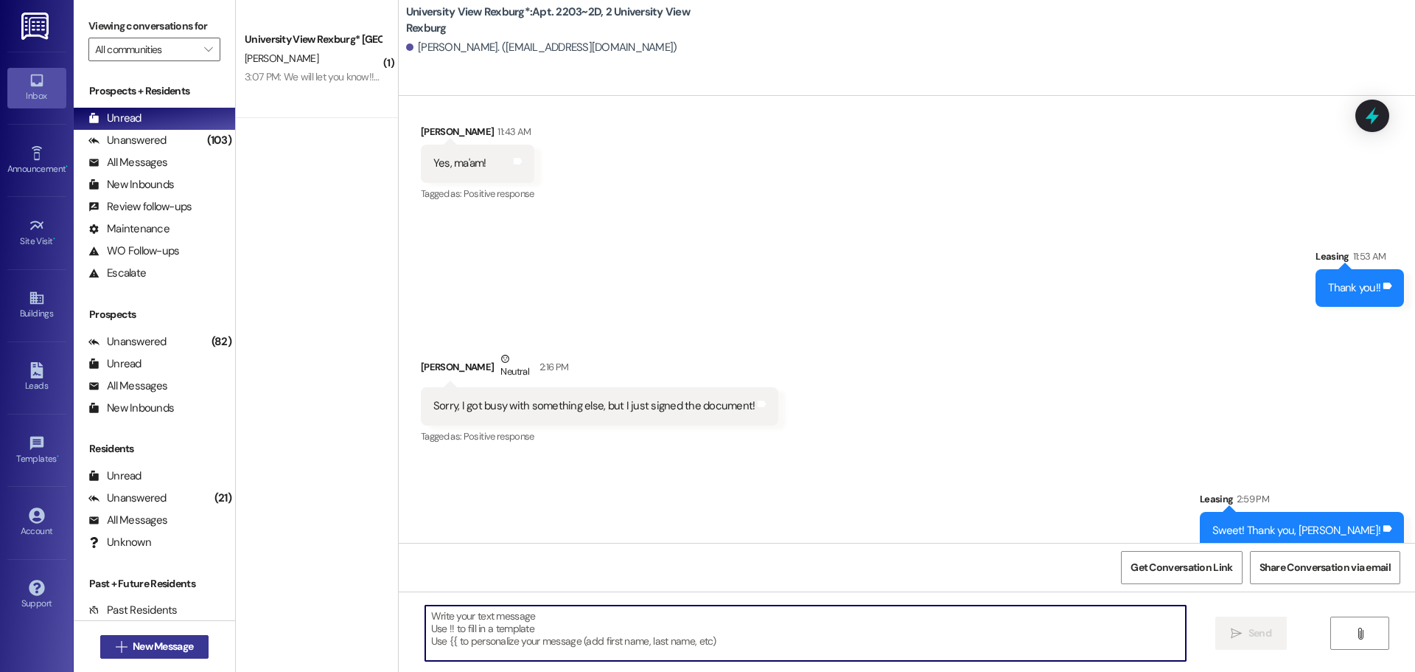
click at [156, 648] on span "New Message" at bounding box center [163, 645] width 60 height 15
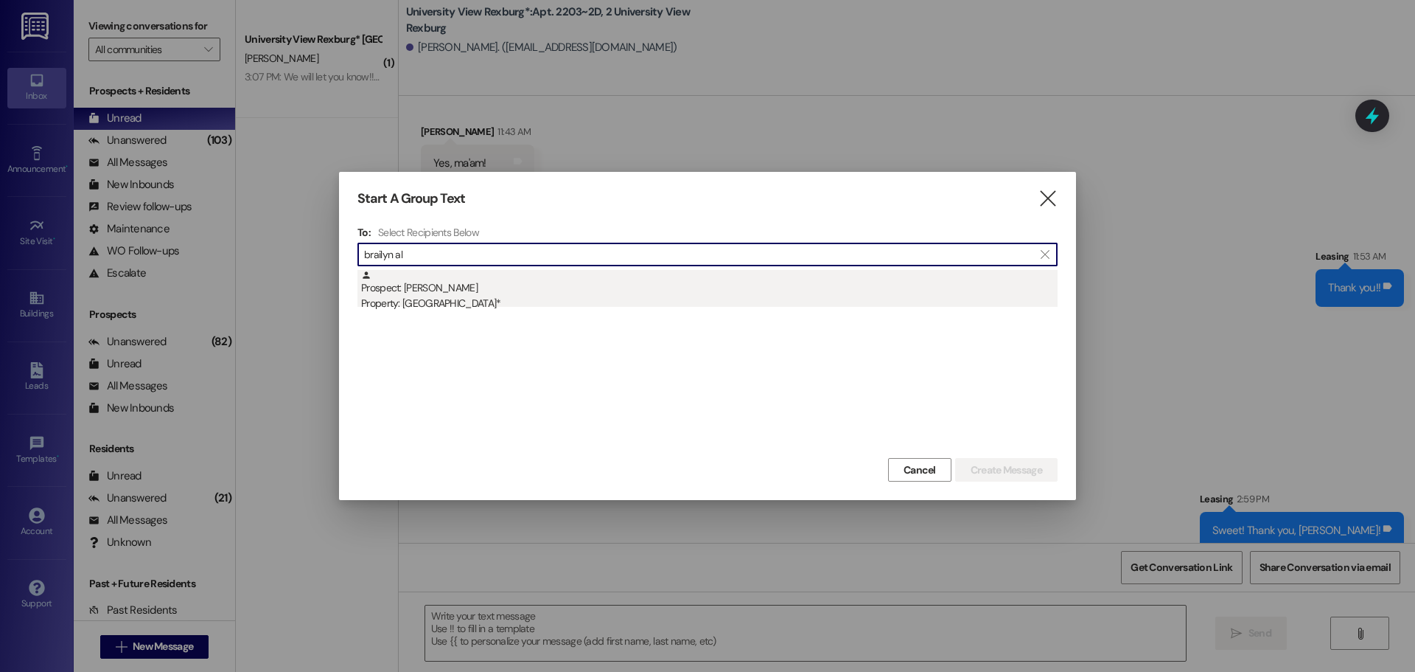
type input "brailyn al"
click at [750, 285] on div "Prospect: [PERSON_NAME] Property: [GEOGRAPHIC_DATA]*" at bounding box center [709, 291] width 697 height 42
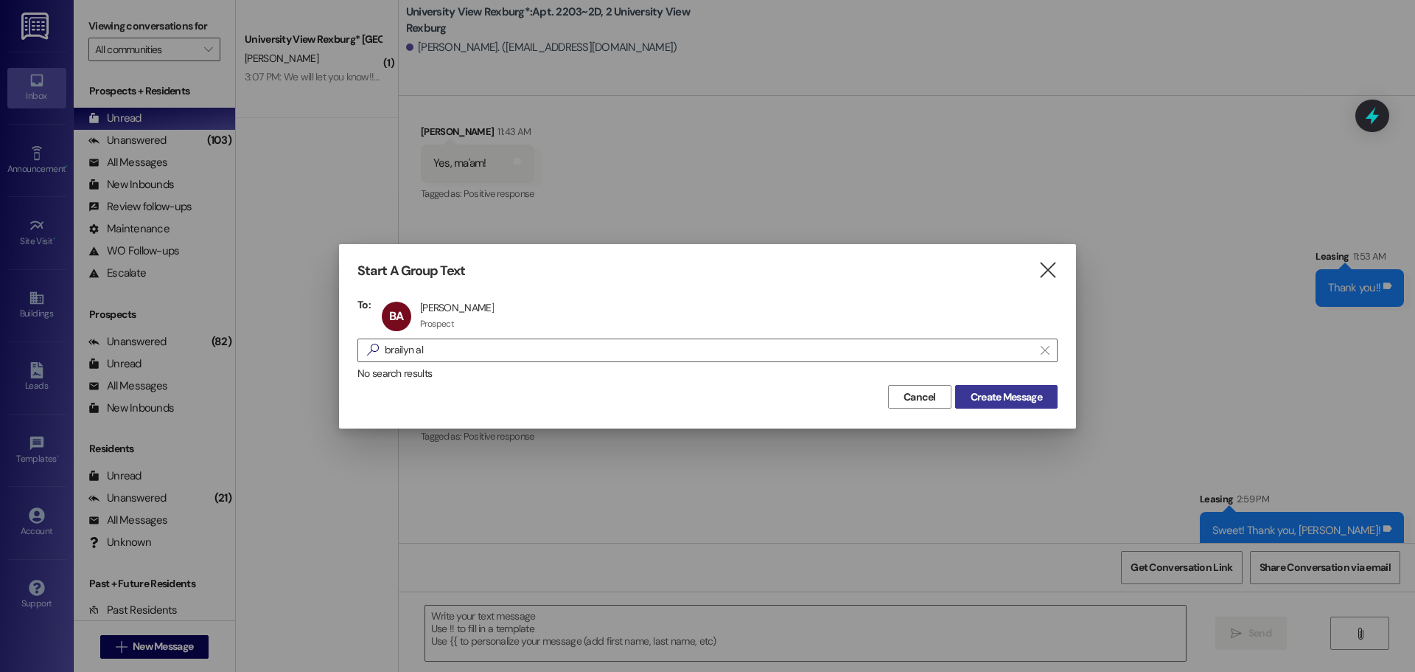
click at [1033, 402] on span "Create Message" at bounding box center [1007, 396] width 72 height 15
click at [1015, 392] on span "Create Message" at bounding box center [1007, 396] width 72 height 15
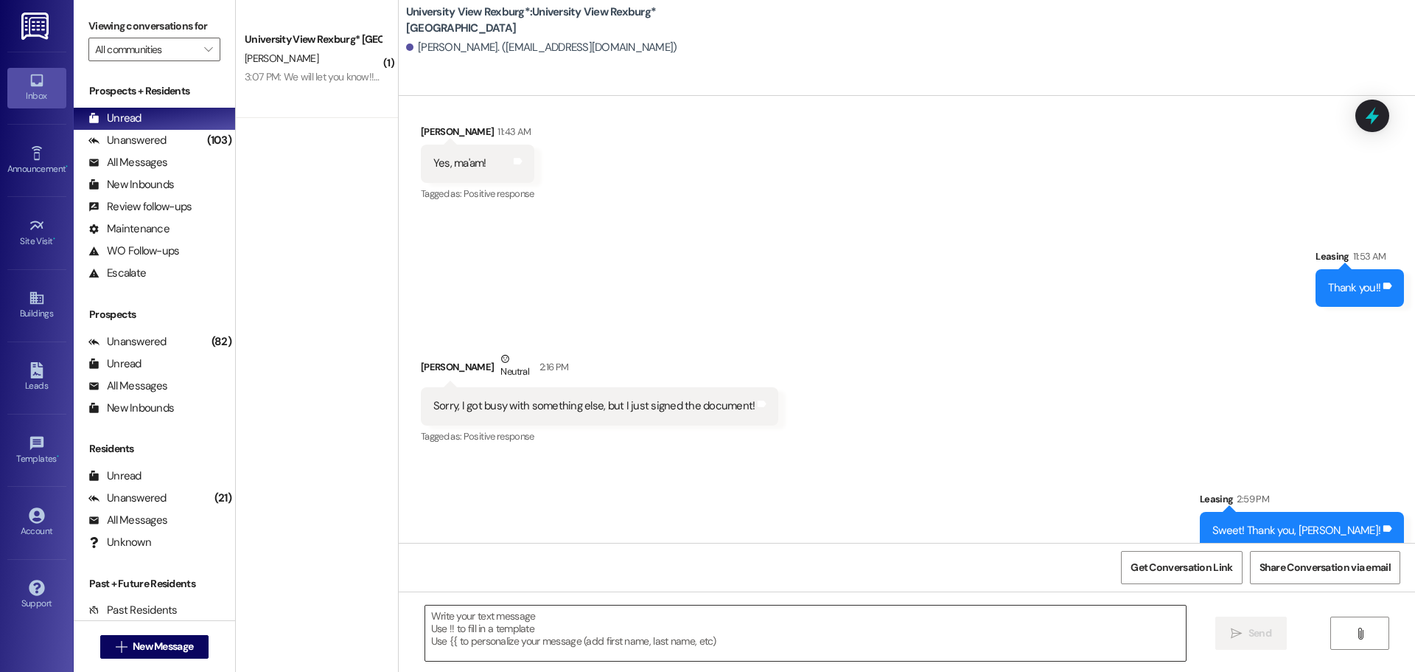
click at [587, 638] on textarea at bounding box center [805, 632] width 761 height 55
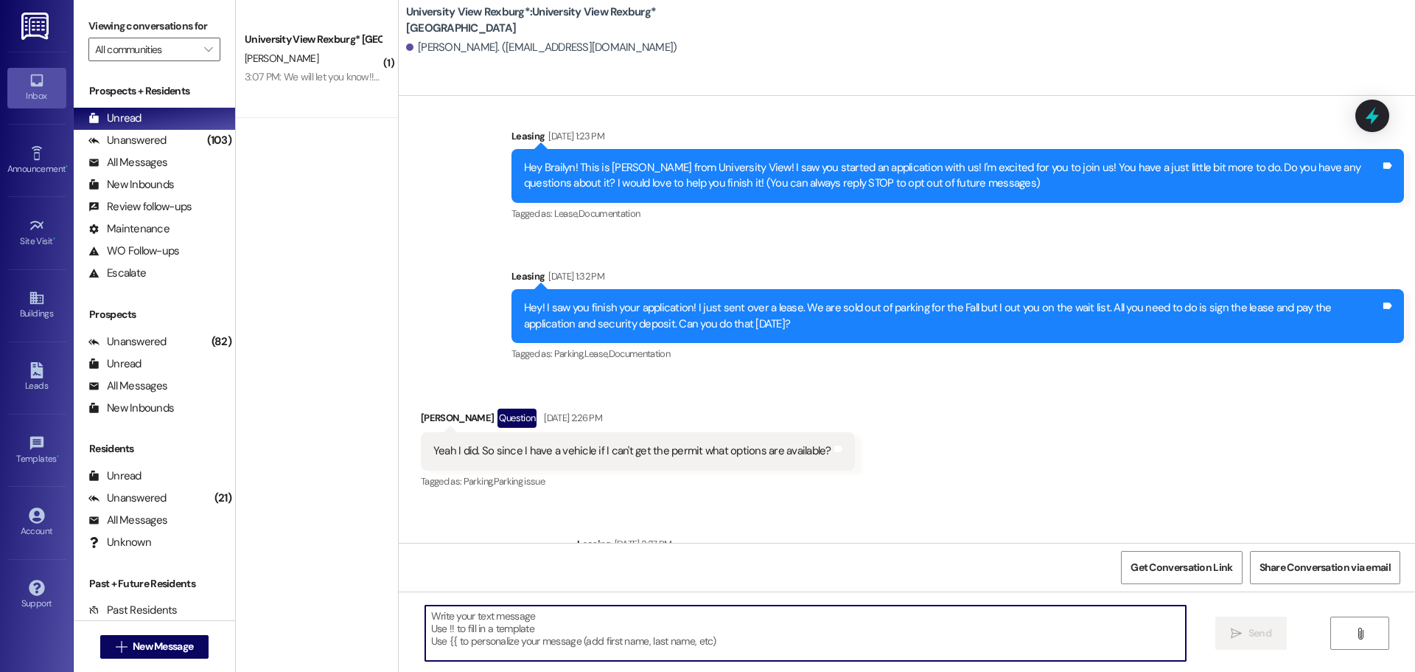
scroll to position [76, 0]
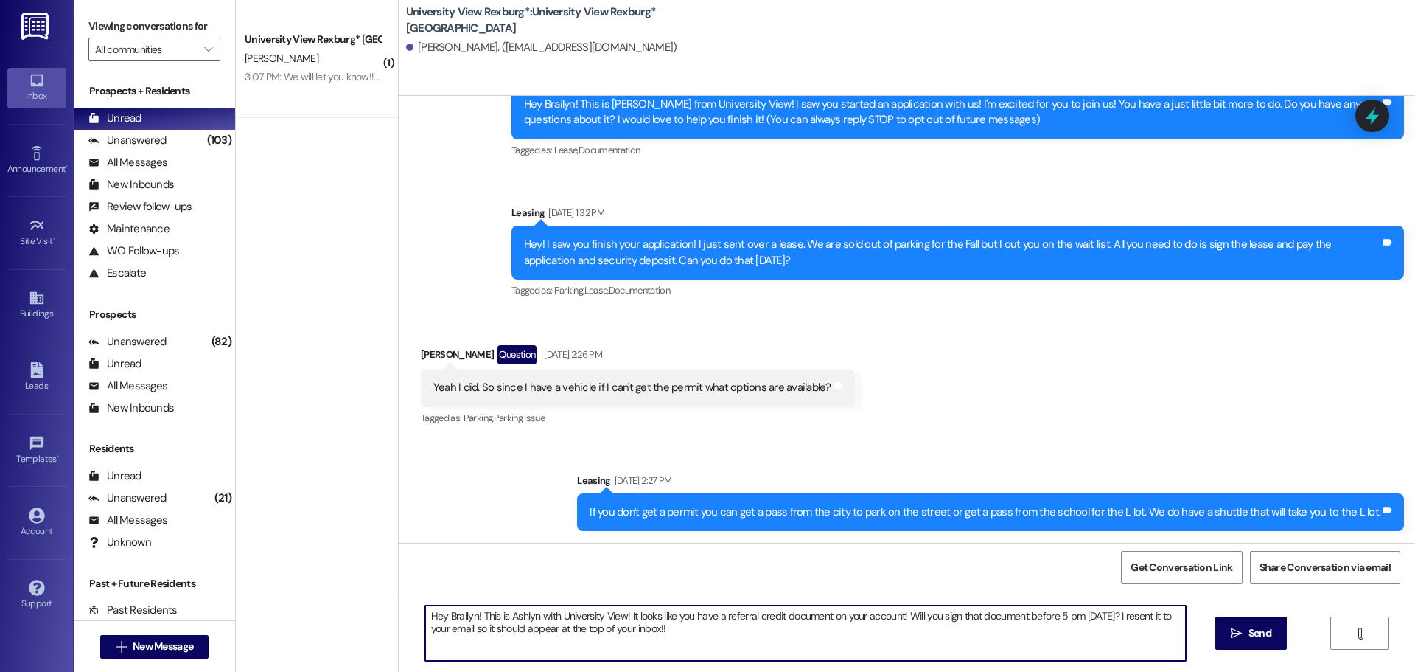
click at [579, 633] on textarea "Hey Brailyn! This is Ashlyn with University View! It looks like you have a refe…" at bounding box center [805, 632] width 761 height 55
type textarea "Hey Brailyn! This is Ashlyn with University View! It looks like you have a refe…"
click at [1268, 638] on span "Send" at bounding box center [1260, 632] width 23 height 15
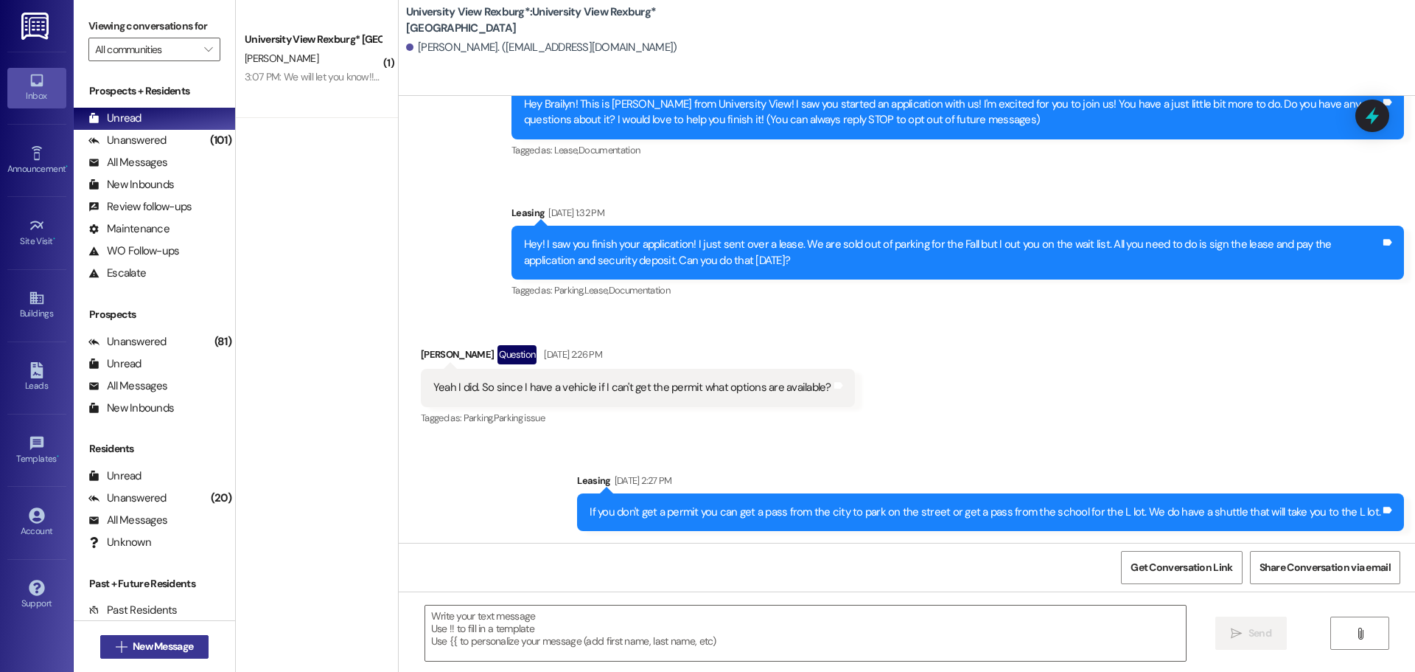
click at [136, 644] on span "New Message" at bounding box center [163, 645] width 60 height 15
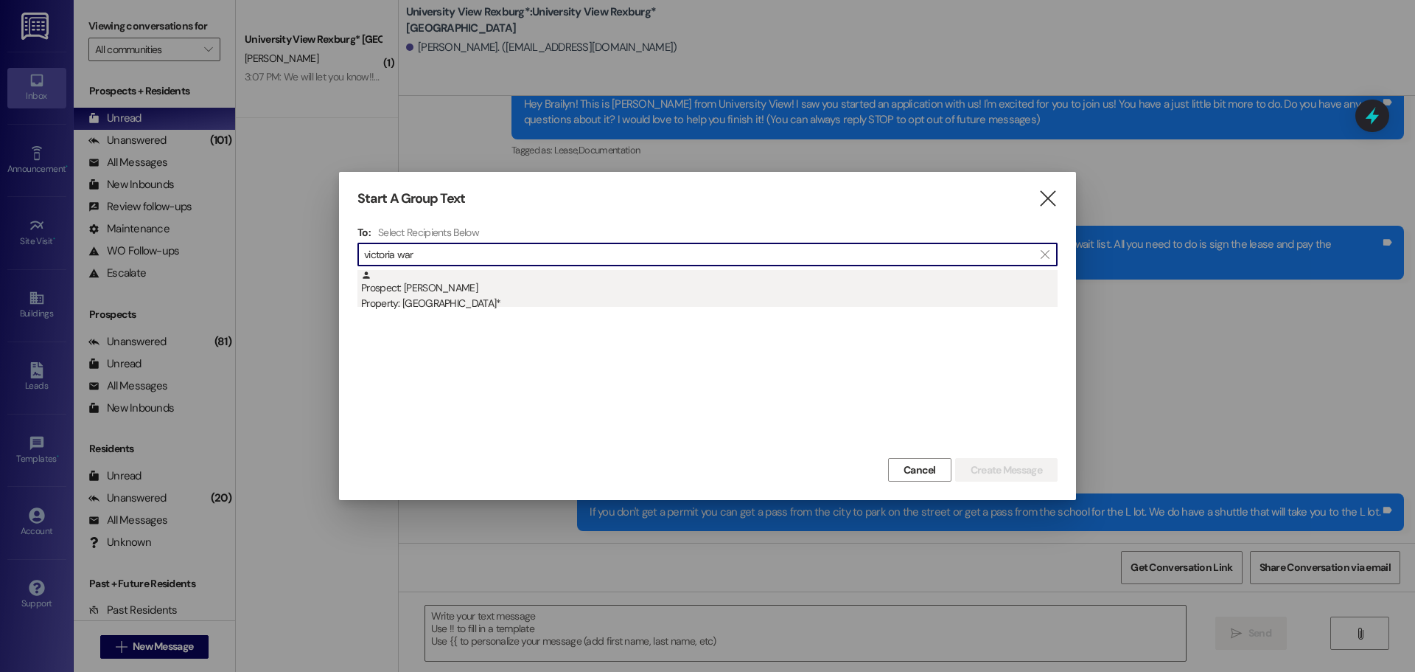
type input "victoria war"
click at [506, 299] on div "Property: [GEOGRAPHIC_DATA]*" at bounding box center [709, 303] width 697 height 15
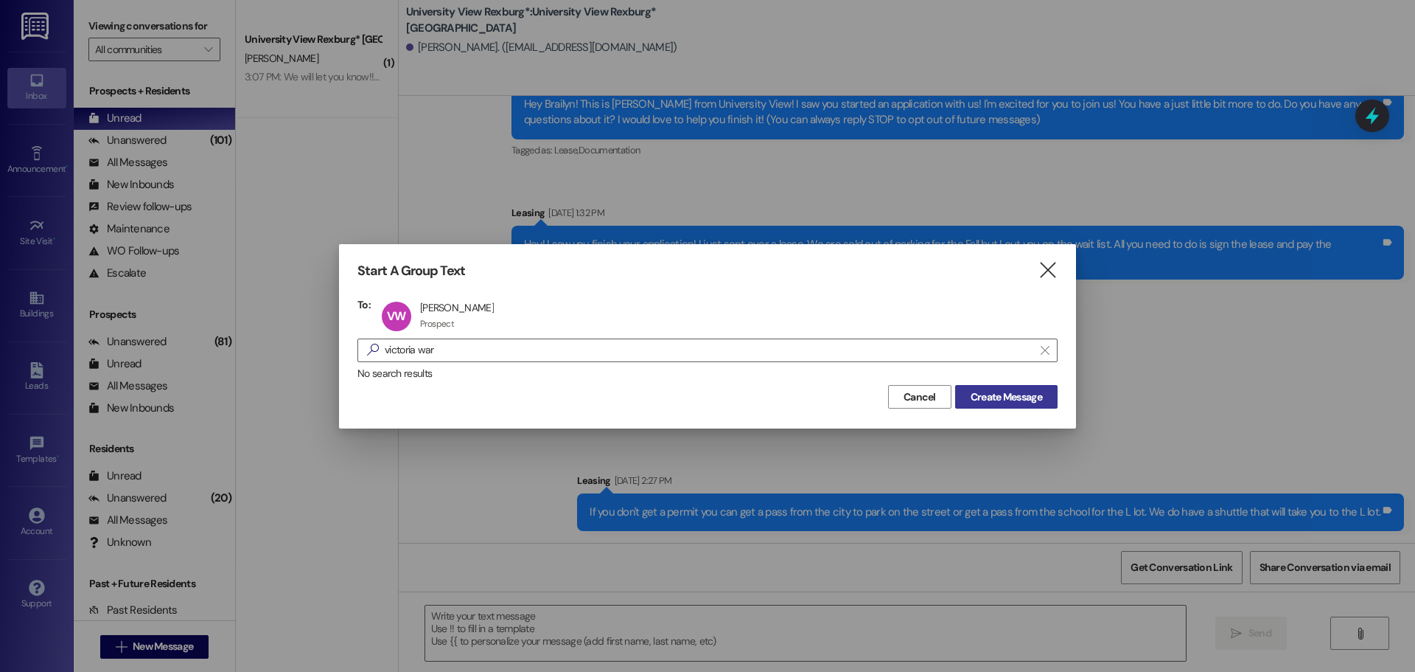
click at [1016, 405] on button "Create Message" at bounding box center [1006, 397] width 102 height 24
click at [1031, 394] on span "Create Message" at bounding box center [1007, 396] width 72 height 15
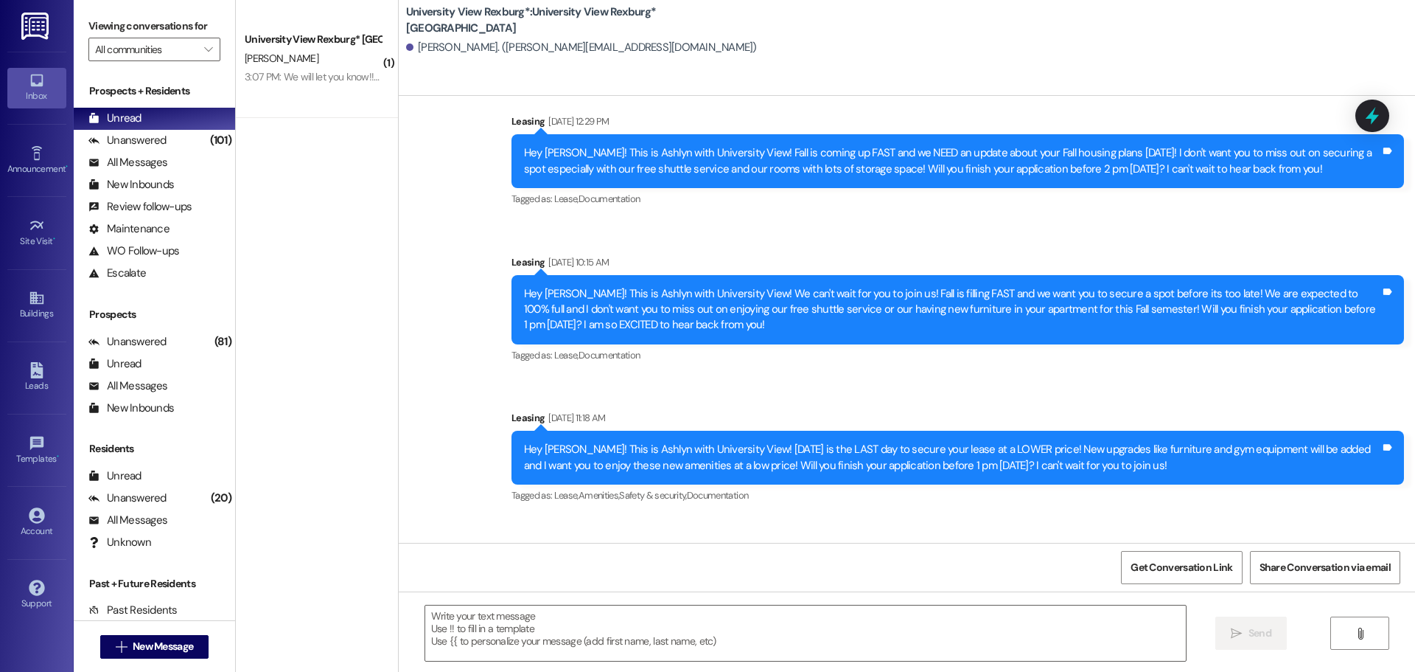
scroll to position [1015, 0]
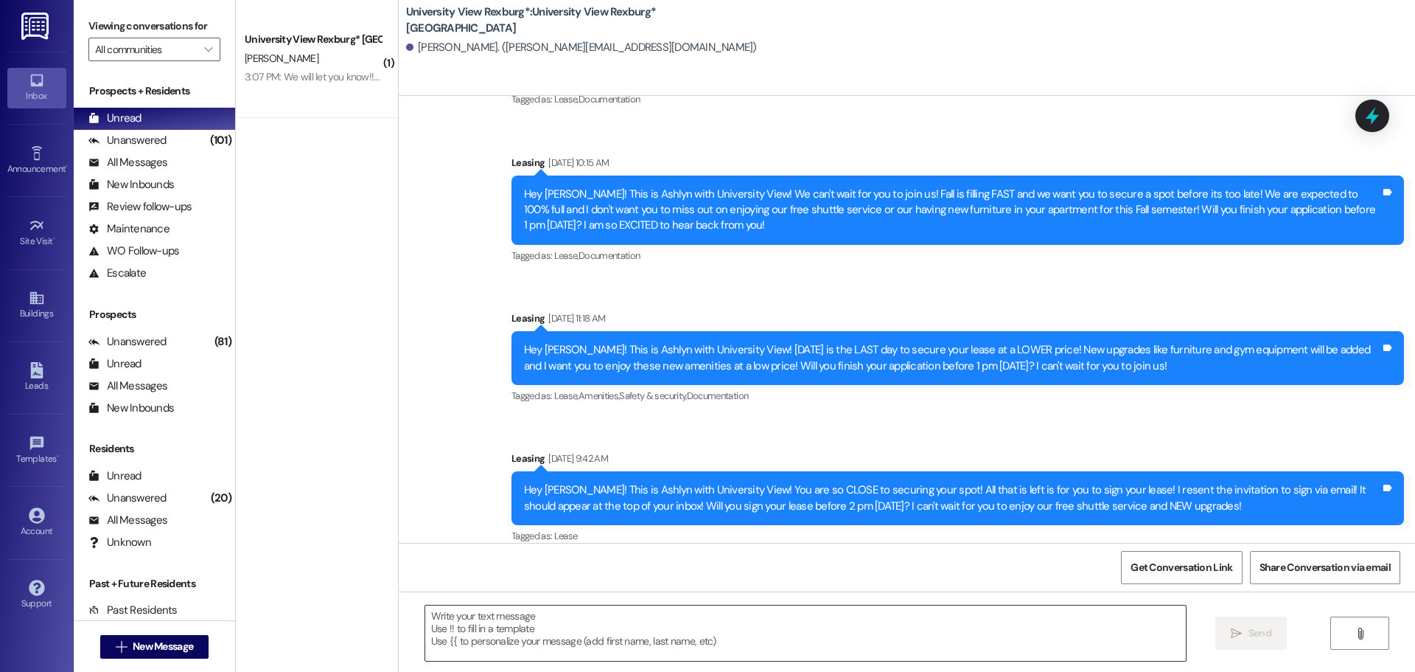
click at [460, 628] on textarea at bounding box center [805, 632] width 761 height 55
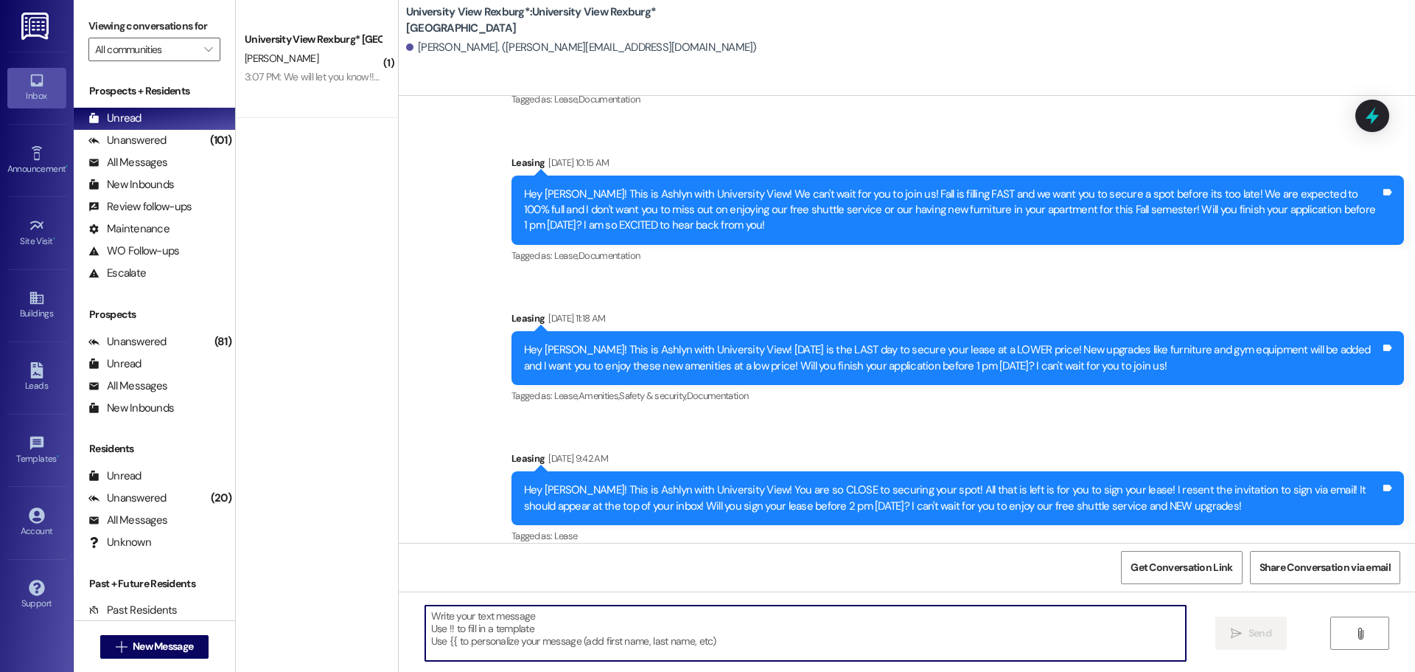
paste textarea "Hey Brailyn! This is Ashlyn with University View! It looks like you have a refe…"
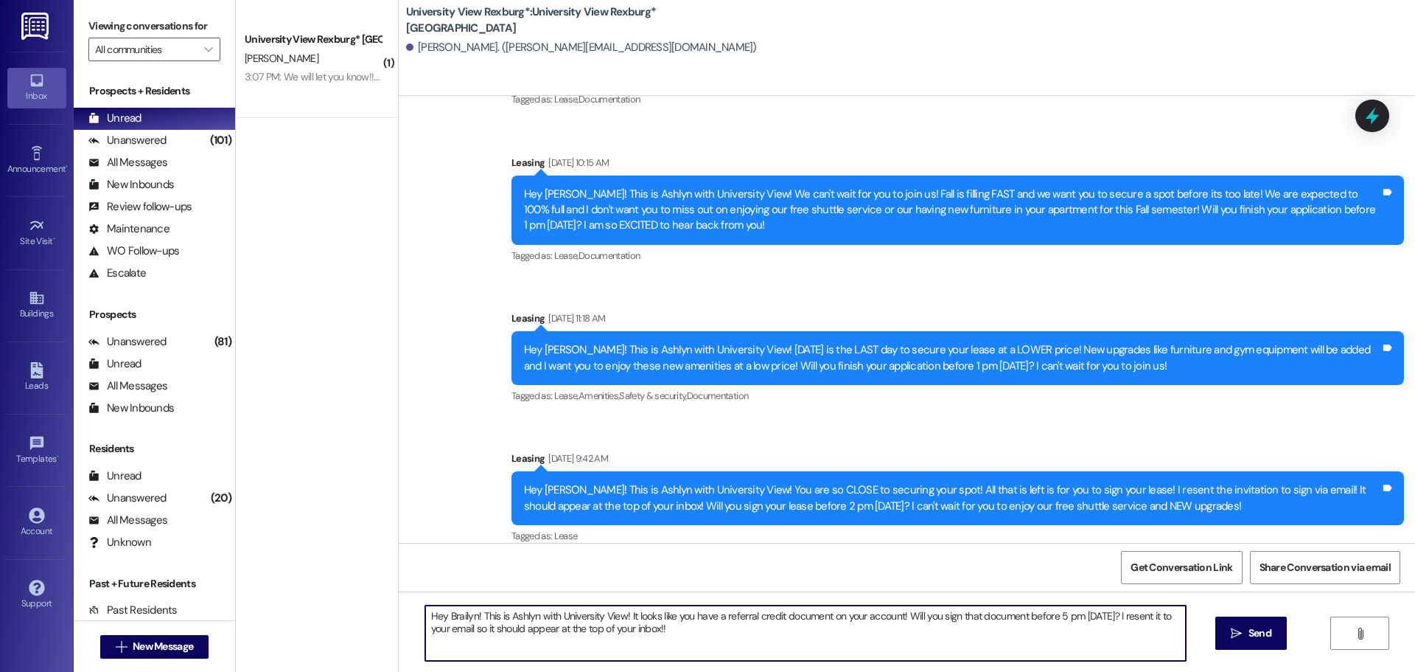
click at [467, 619] on textarea "Hey Brailyn! This is Ashlyn with University View! It looks like you have a refe…" at bounding box center [805, 632] width 761 height 55
click at [532, 643] on textarea "Hey [PERSON_NAME]! This is Ashlyn with University View! It looks like you have …" at bounding box center [805, 632] width 761 height 55
drag, startPoint x: 778, startPoint y: 616, endPoint x: 720, endPoint y: 616, distance: 58.2
click at [720, 616] on textarea "Hey [PERSON_NAME]! This is Ashlyn with University View! It looks like you have …" at bounding box center [805, 632] width 761 height 55
click at [1103, 617] on textarea "Hey [PERSON_NAME]! This is Ashlyn with University View! It looks like you have …" at bounding box center [805, 632] width 761 height 55
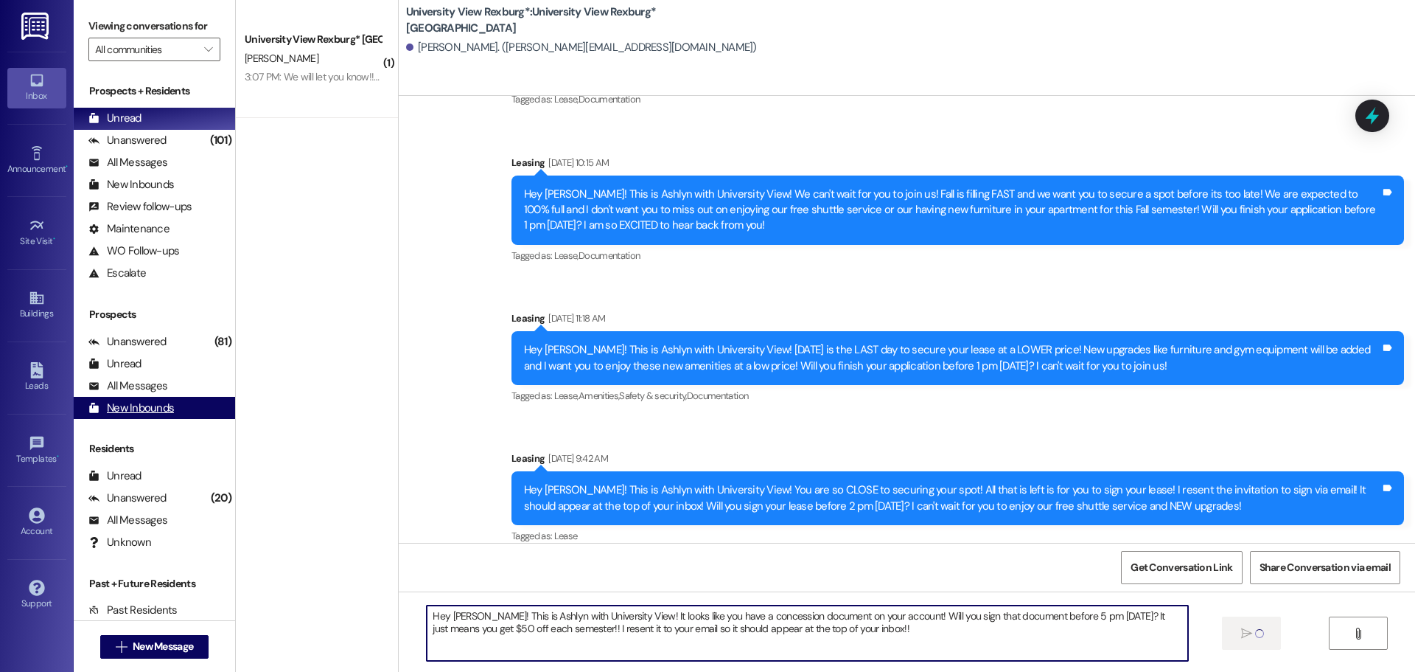
type textarea "Hey [PERSON_NAME]! This is Ashlyn with University View! It looks like you have …"
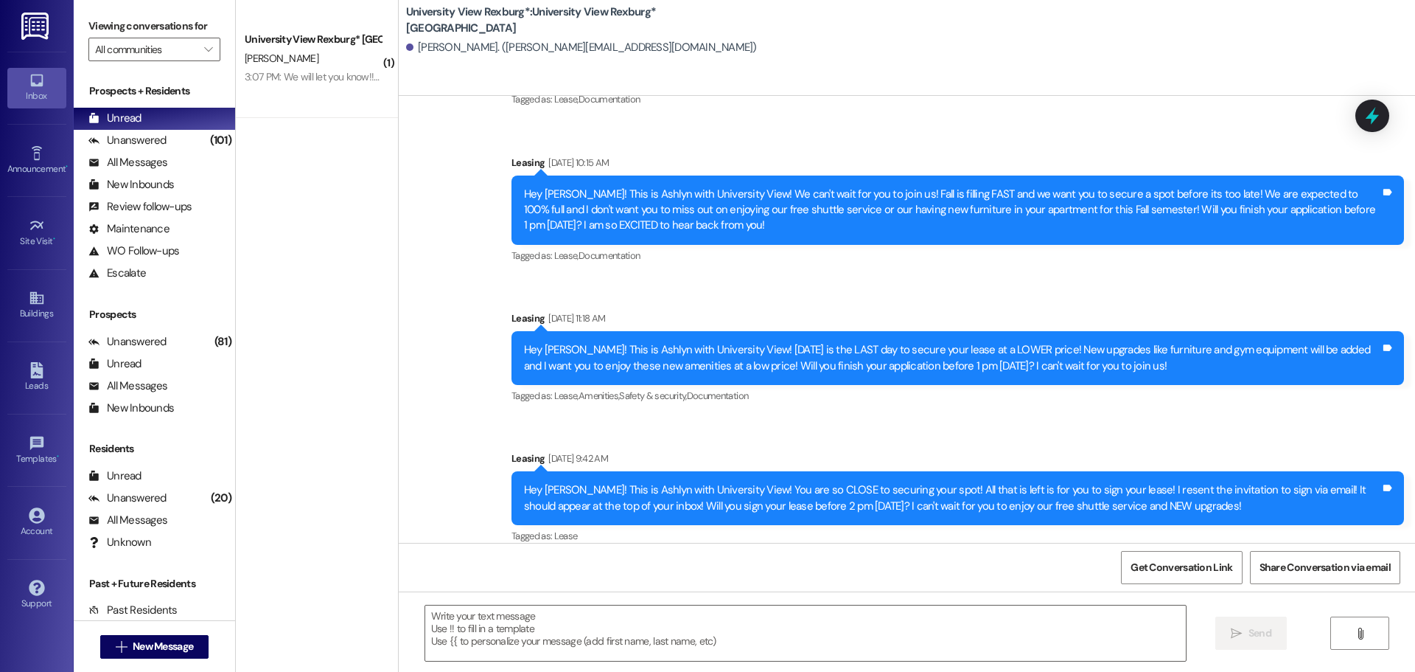
click at [708, 482] on div "Hey [PERSON_NAME]! This is Ashlyn with University View! You are so CLOSE to sec…" at bounding box center [952, 498] width 857 height 32
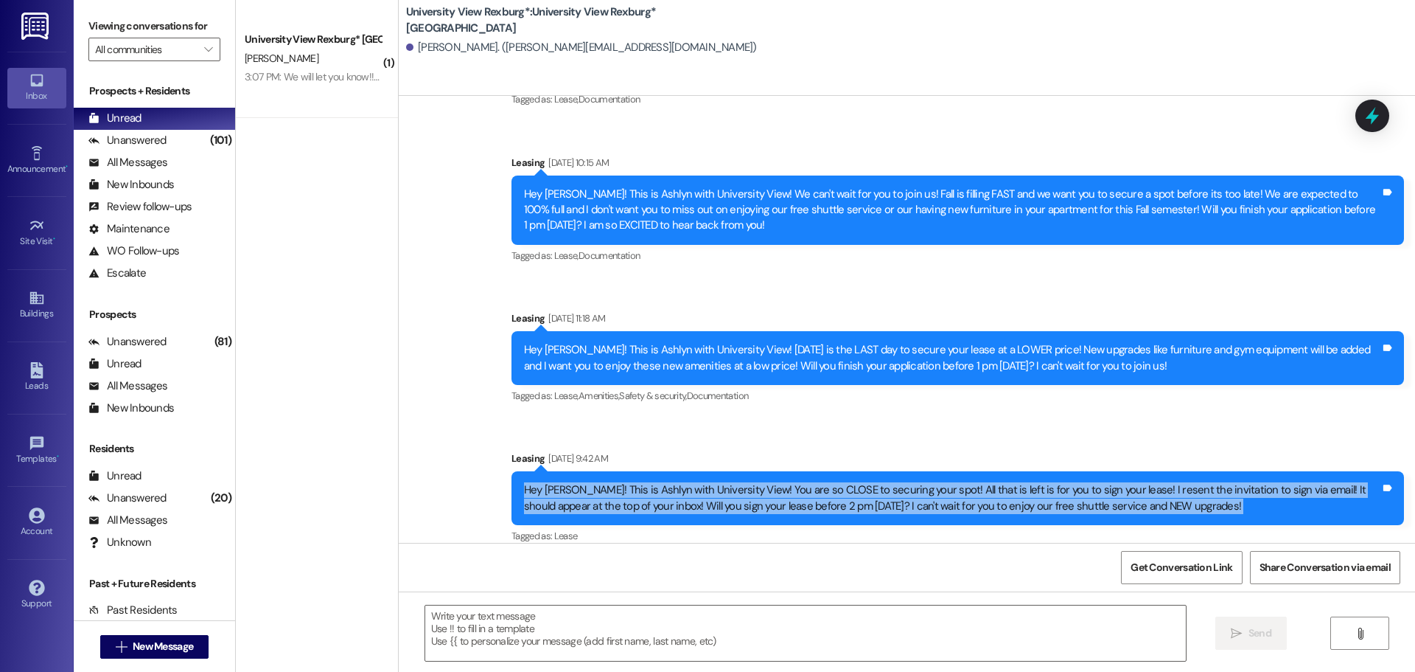
click at [708, 482] on div "Hey [PERSON_NAME]! This is Ashlyn with University View! You are so CLOSE to sec…" at bounding box center [952, 498] width 857 height 32
click at [164, 644] on span "New Message" at bounding box center [163, 645] width 60 height 15
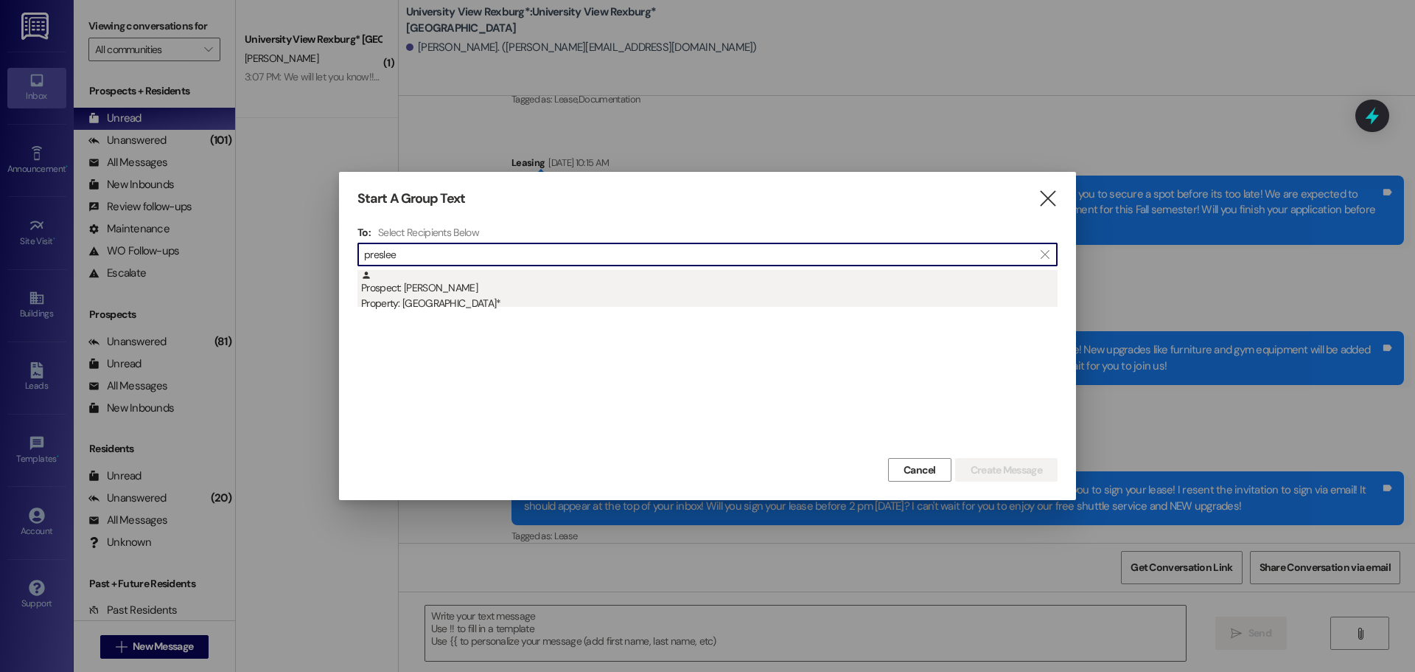
type input "preslee"
click at [610, 299] on div "Property: [GEOGRAPHIC_DATA]*" at bounding box center [709, 303] width 697 height 15
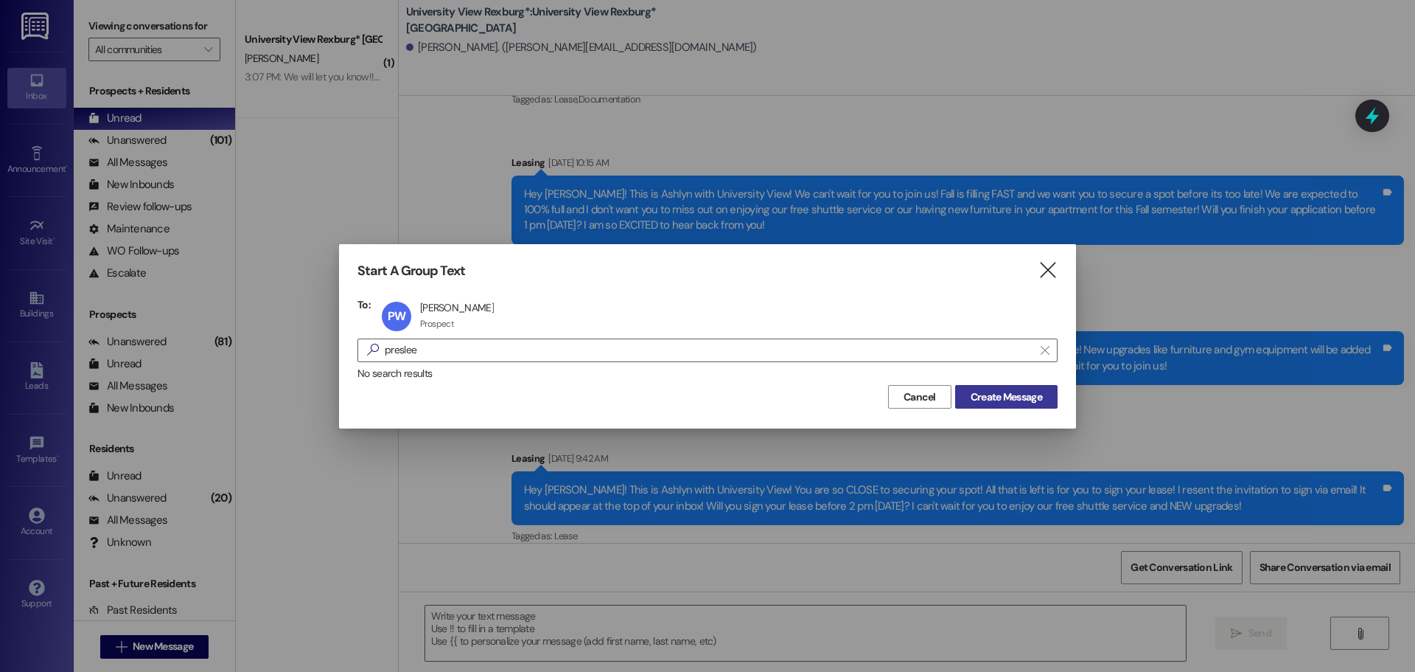
click at [1008, 403] on span "Create Message" at bounding box center [1007, 396] width 72 height 15
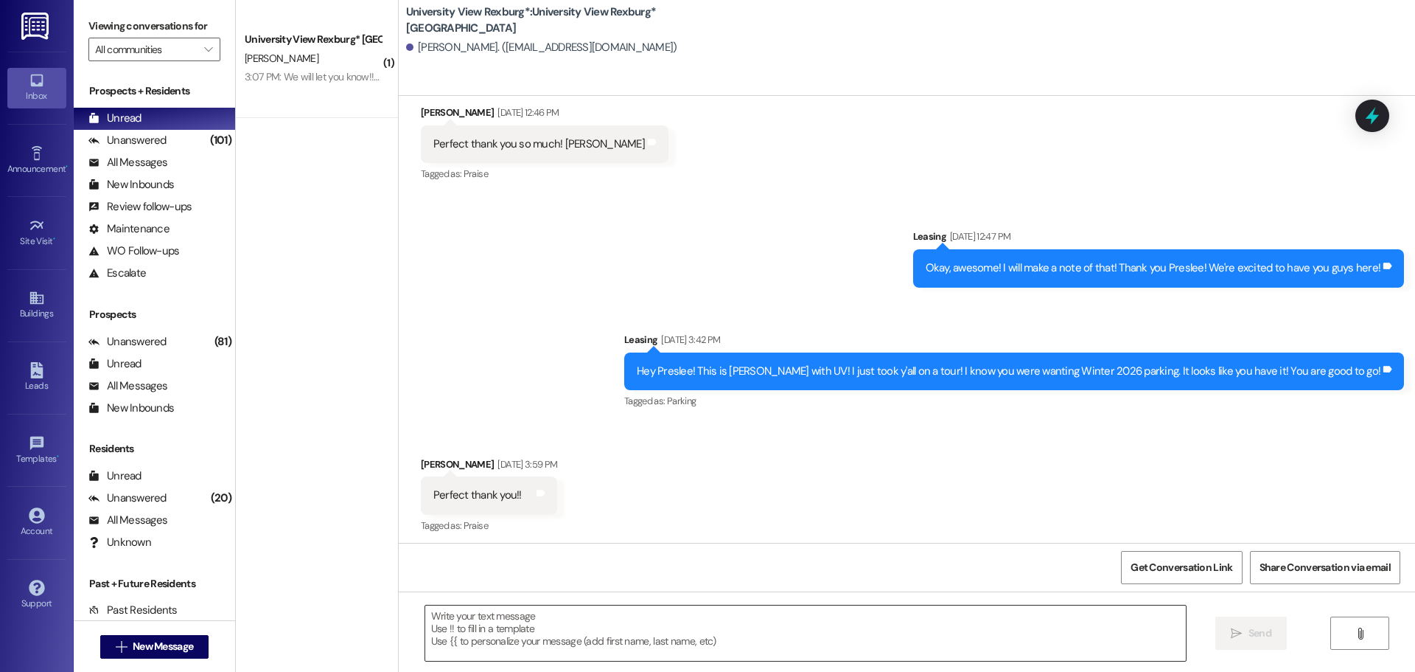
scroll to position [2075, 0]
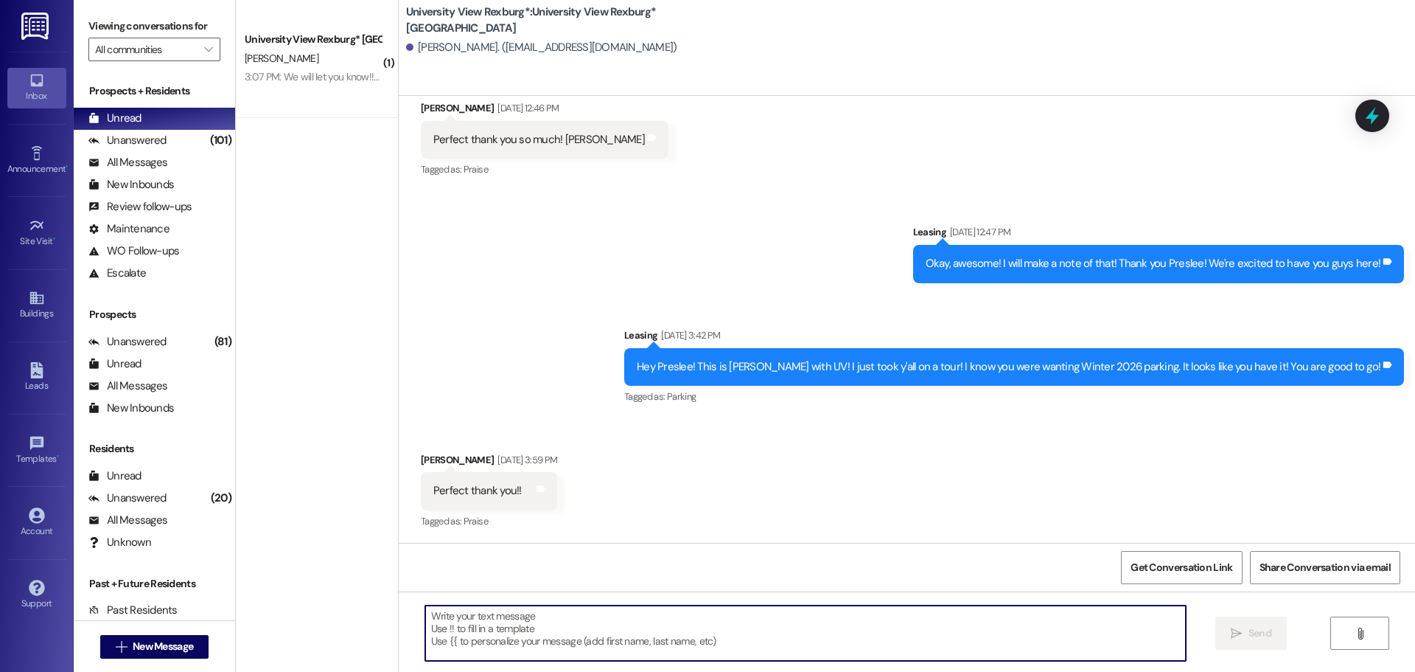
click at [566, 626] on textarea at bounding box center [805, 632] width 761 height 55
paste textarea "Hey Brailyn! This is Ashlyn with University View! It looks like you have a refe…"
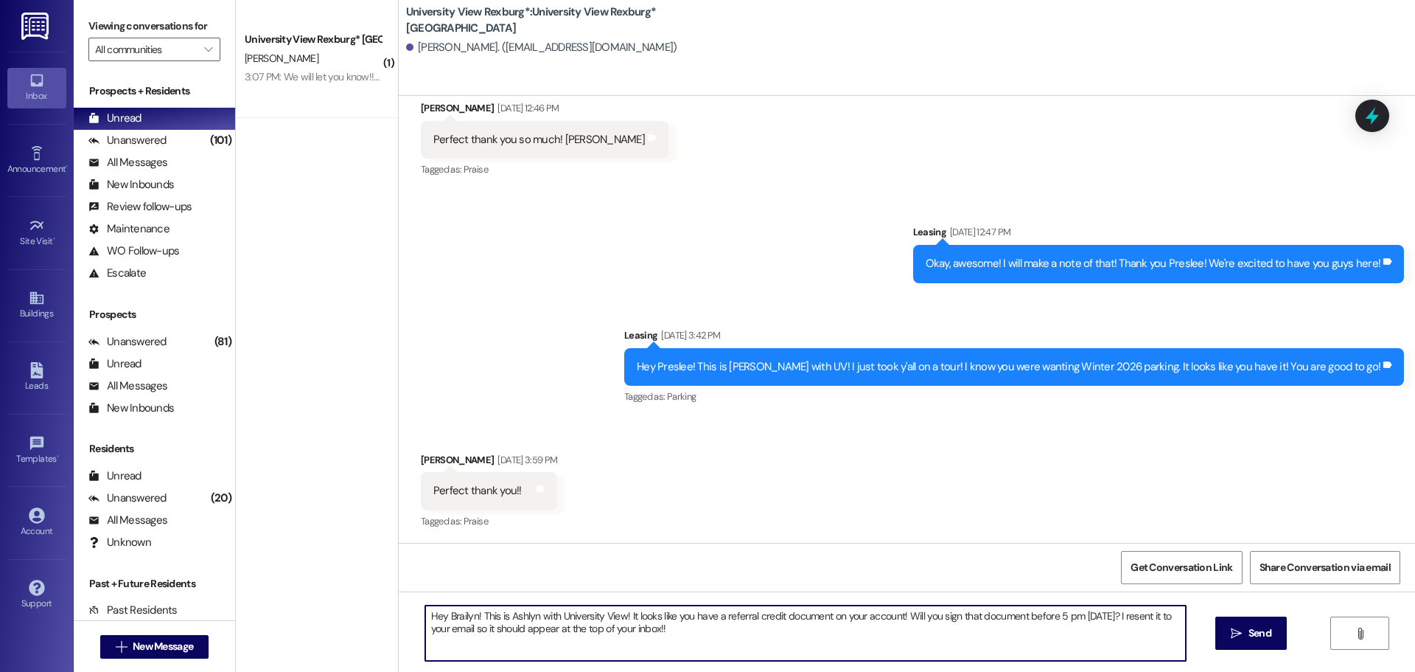
click at [464, 616] on textarea "Hey Brailyn! This is Ashlyn with University View! It looks like you have a refe…" at bounding box center [805, 632] width 761 height 55
click at [869, 619] on textarea "Hey Preslee! This is Ashlyn with University View! It looks like you have a refe…" at bounding box center [805, 632] width 761 height 55
type textarea "Hey Preslee! This is Ashlyn with University View! It looks like you have a refe…"
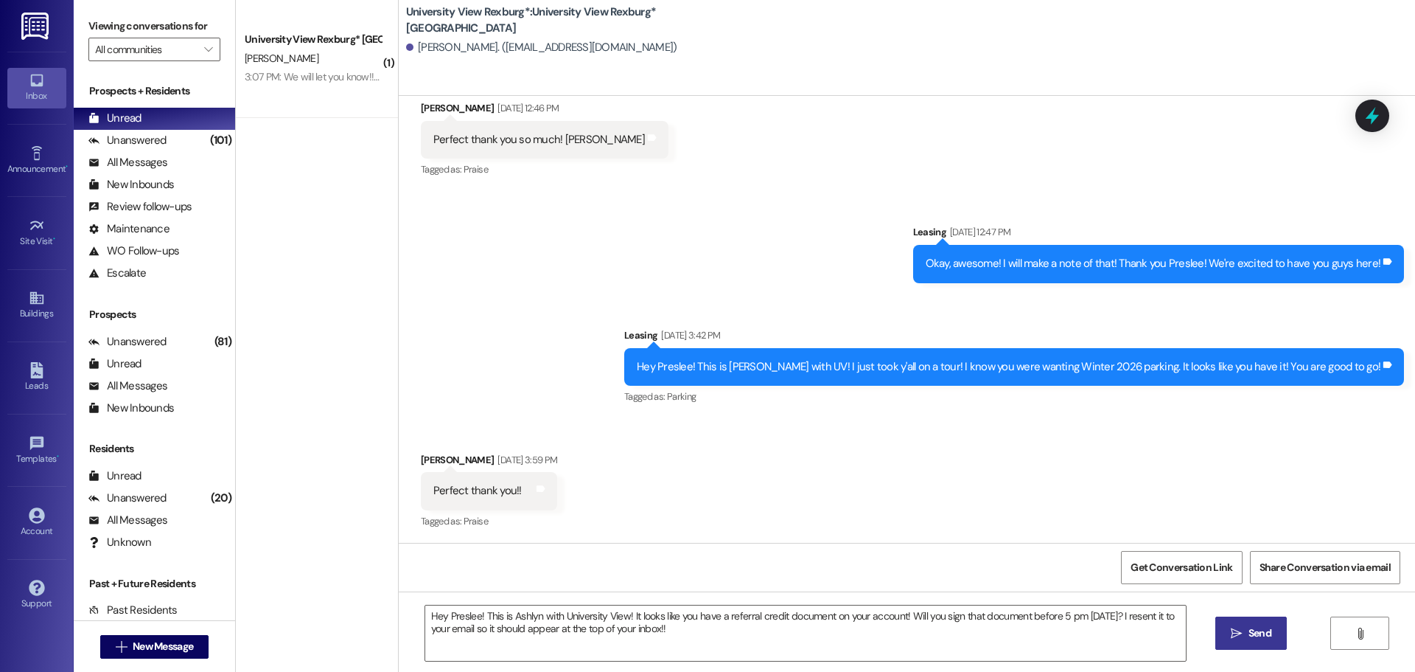
click at [1264, 629] on span "Send" at bounding box center [1260, 632] width 23 height 15
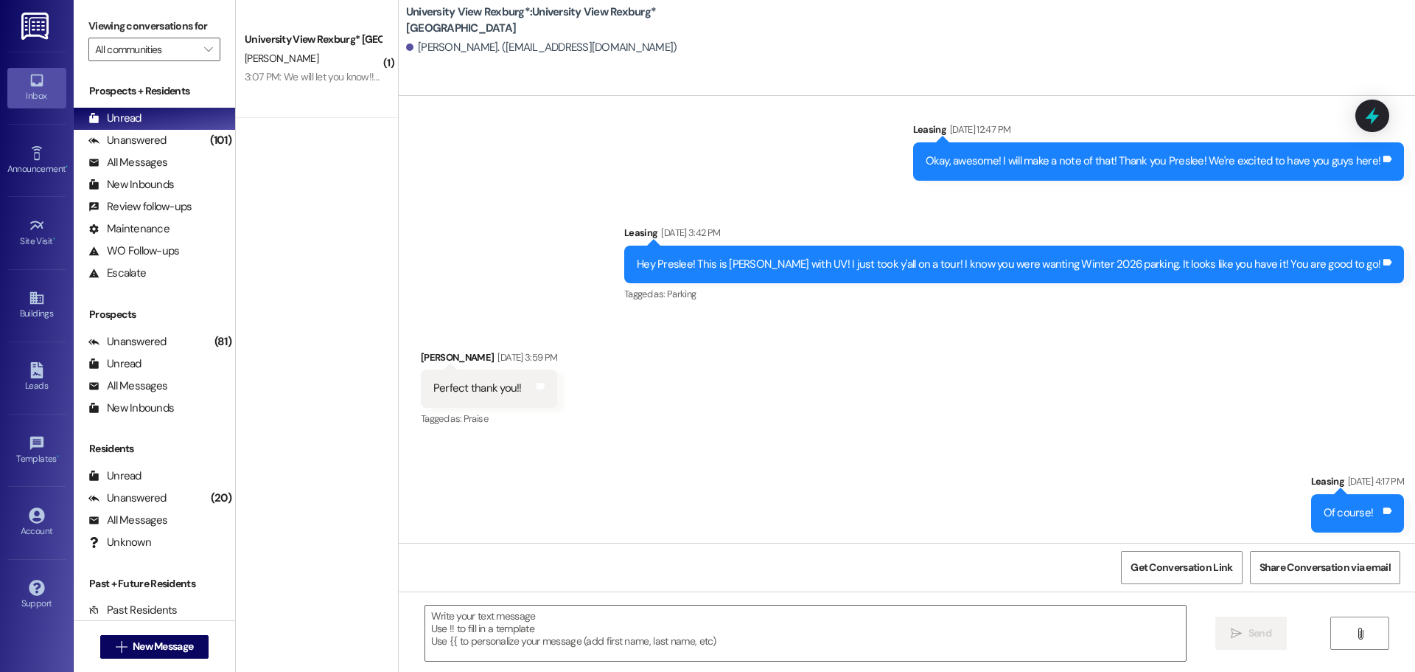
scroll to position [2416, 0]
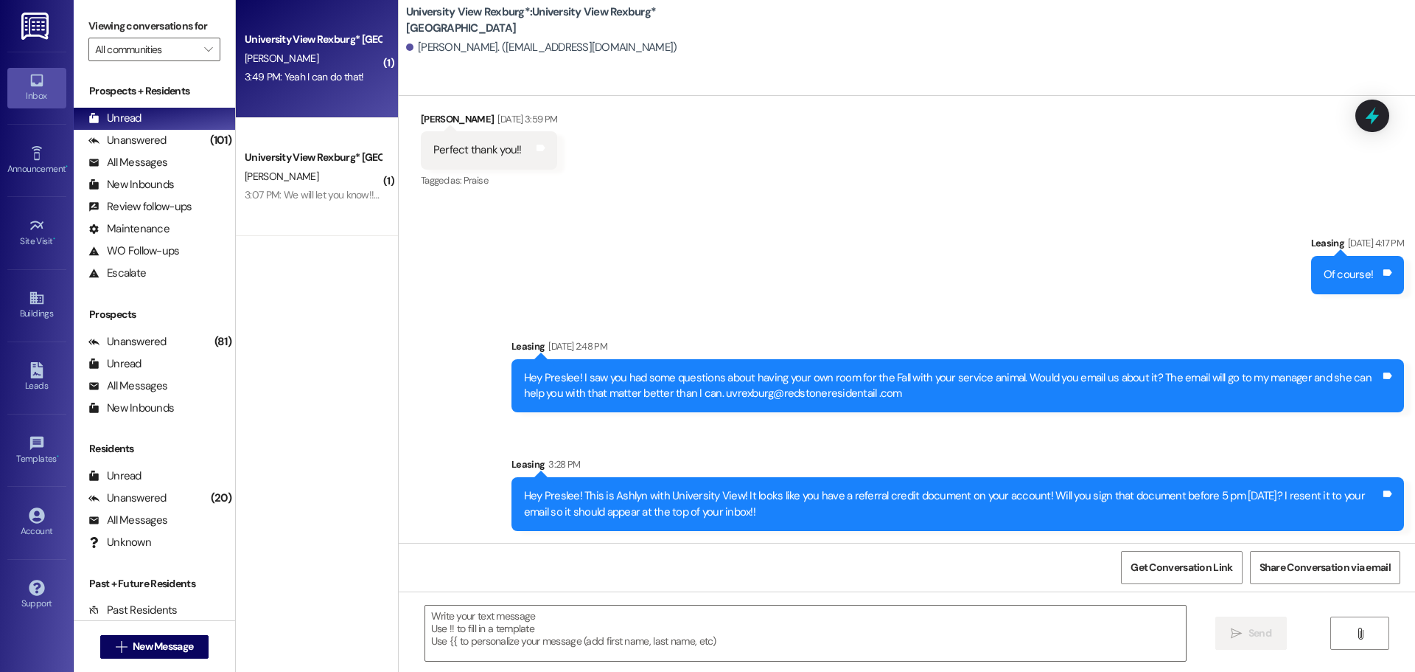
click at [320, 55] on div "[PERSON_NAME]" at bounding box center [312, 58] width 139 height 18
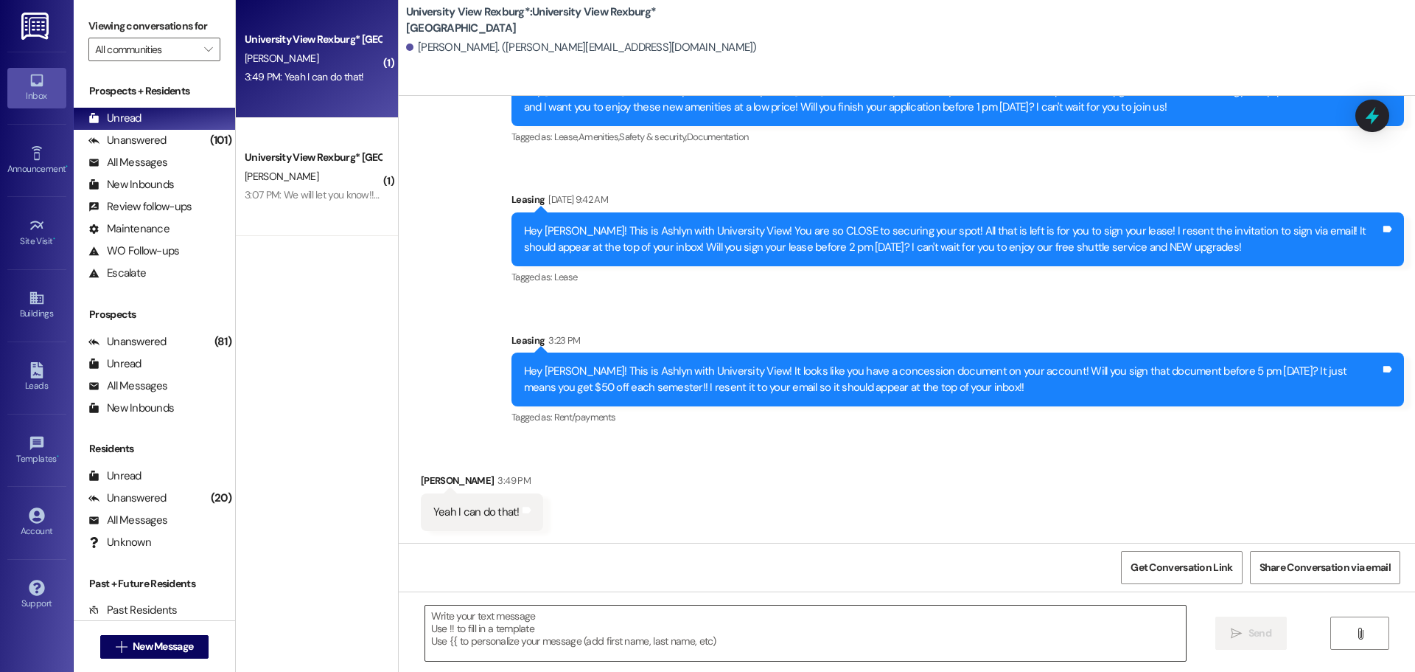
scroll to position [1258, 0]
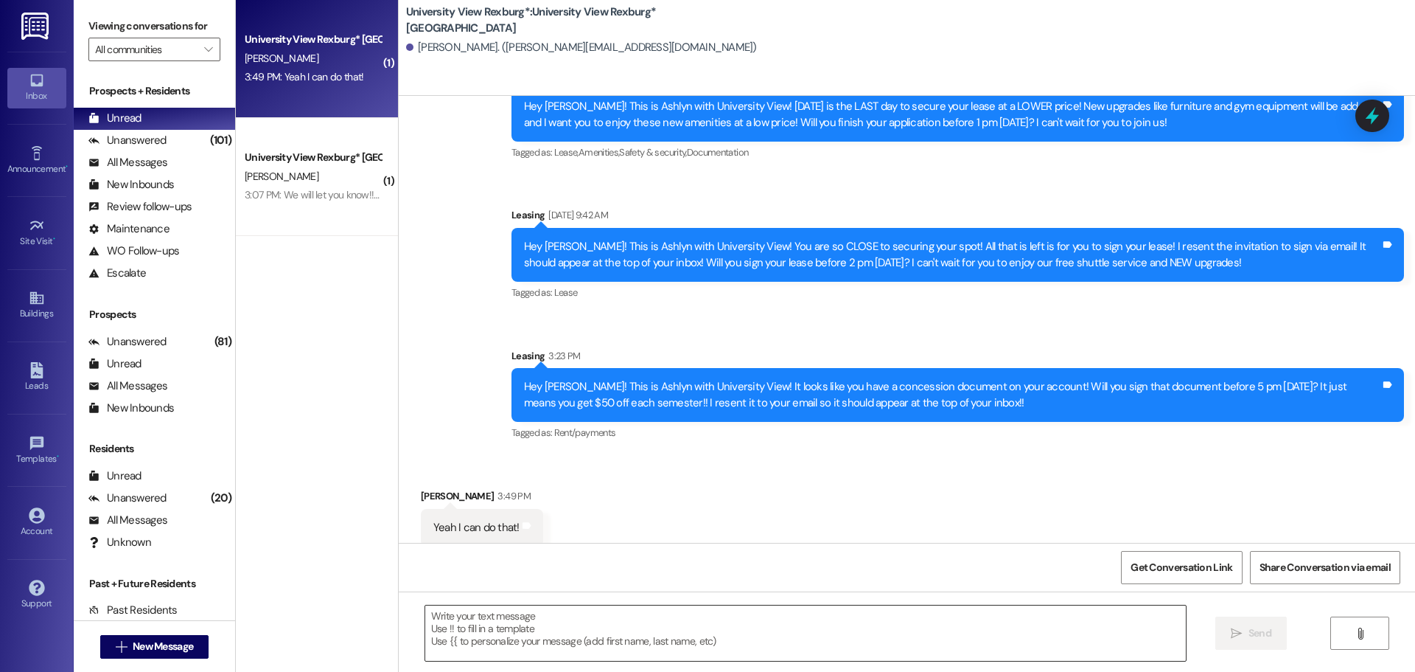
click at [579, 644] on textarea at bounding box center [805, 632] width 761 height 55
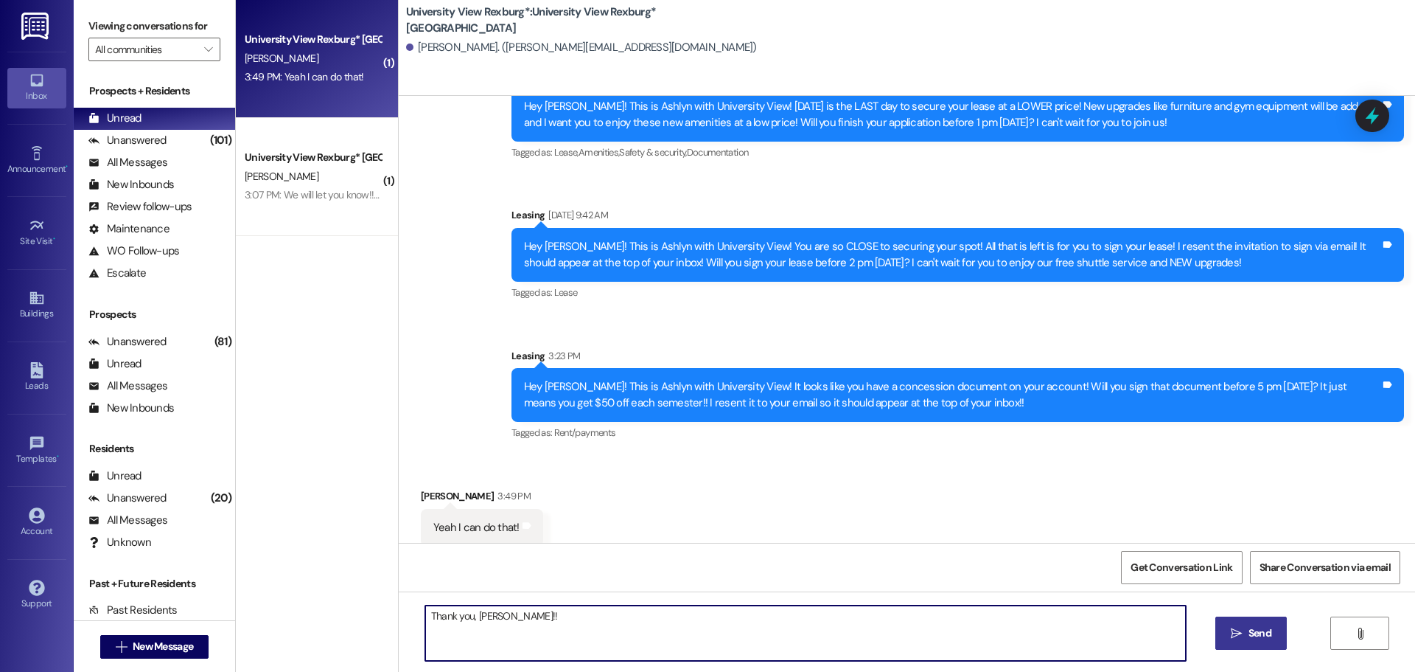
type textarea "Thank you, [PERSON_NAME]!!"
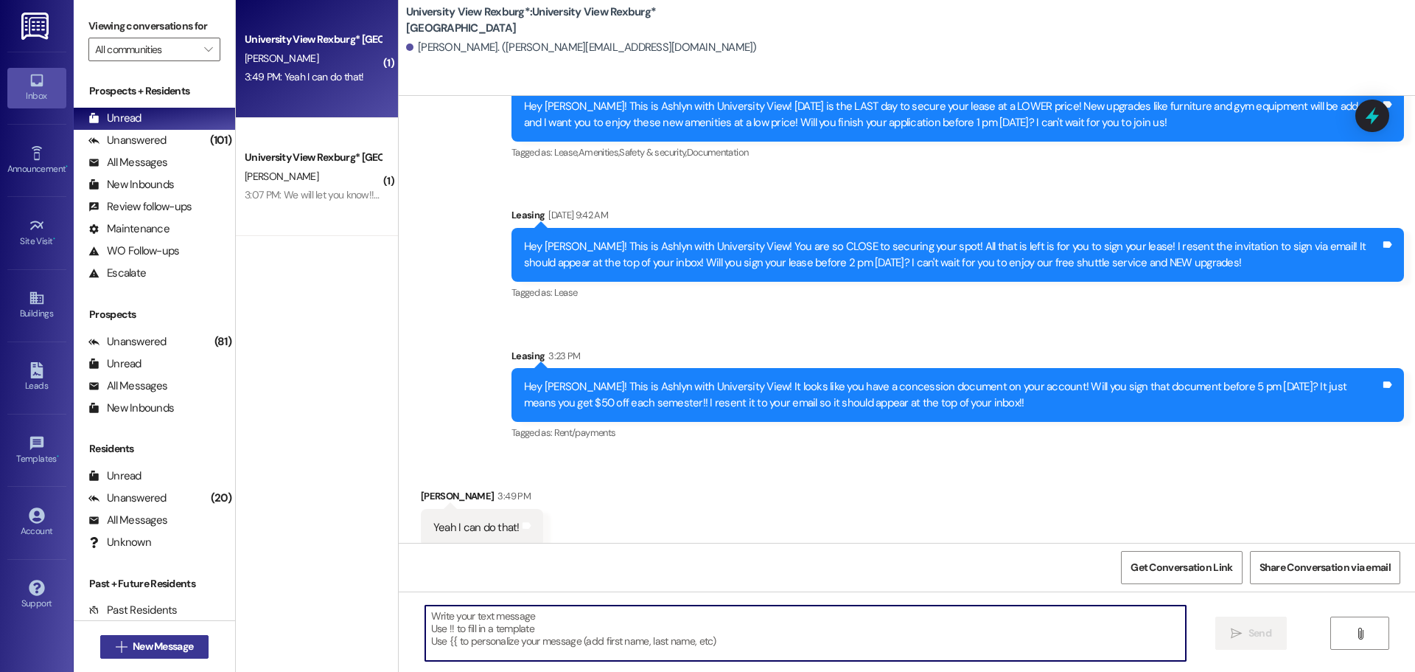
click at [146, 644] on span "New Message" at bounding box center [163, 645] width 60 height 15
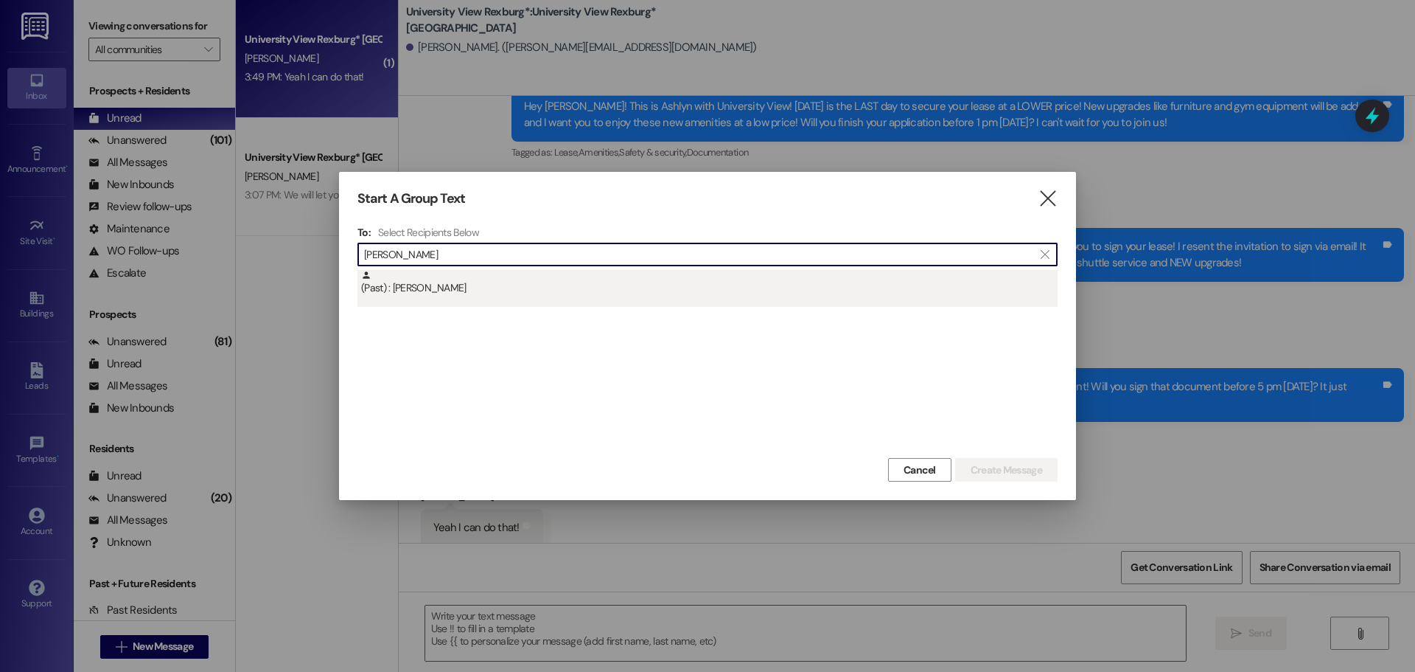
type input "[PERSON_NAME]"
click at [736, 297] on div "(Past) : [PERSON_NAME]" at bounding box center [708, 288] width 700 height 37
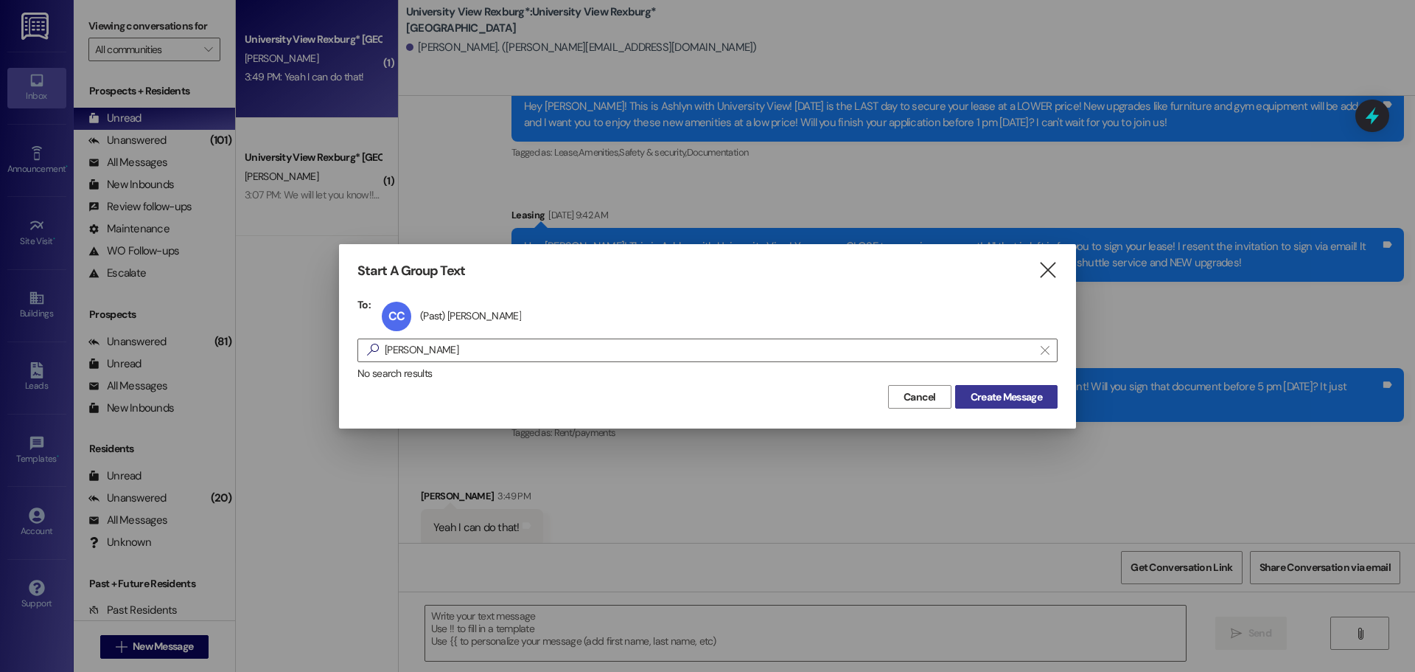
click at [1026, 392] on span "Create Message" at bounding box center [1007, 396] width 72 height 15
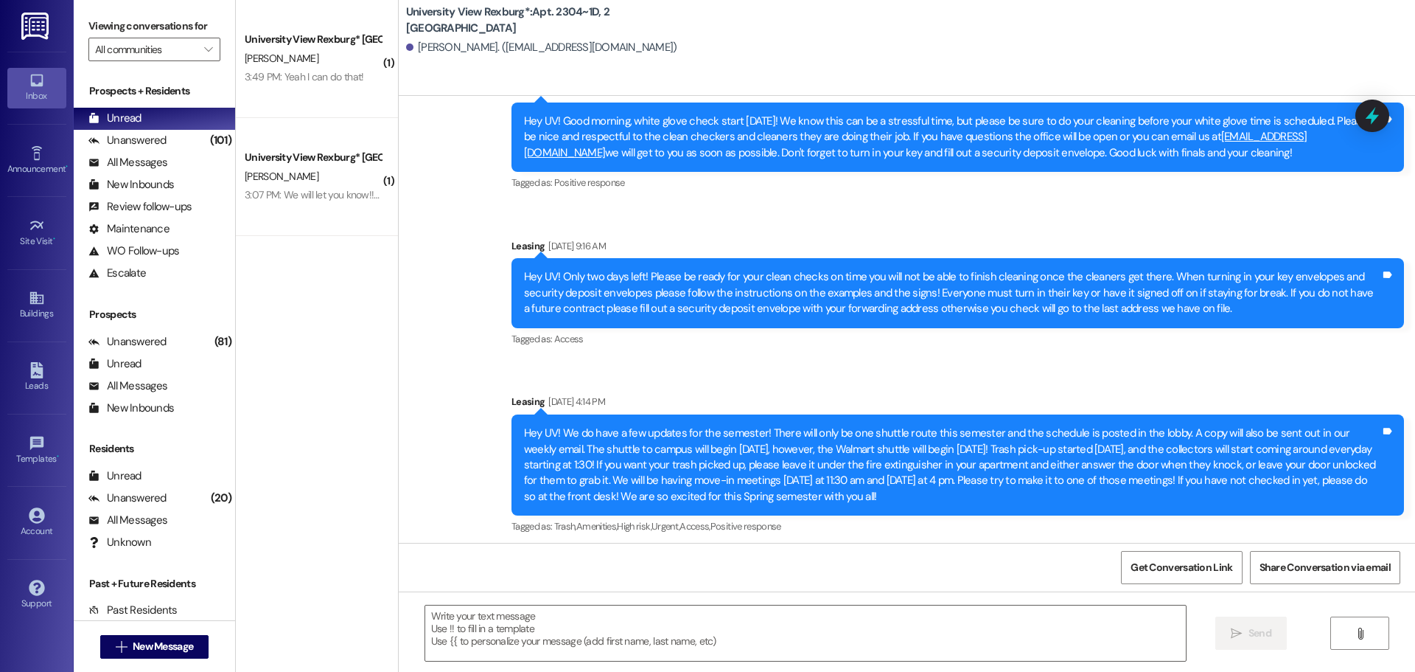
scroll to position [18006, 0]
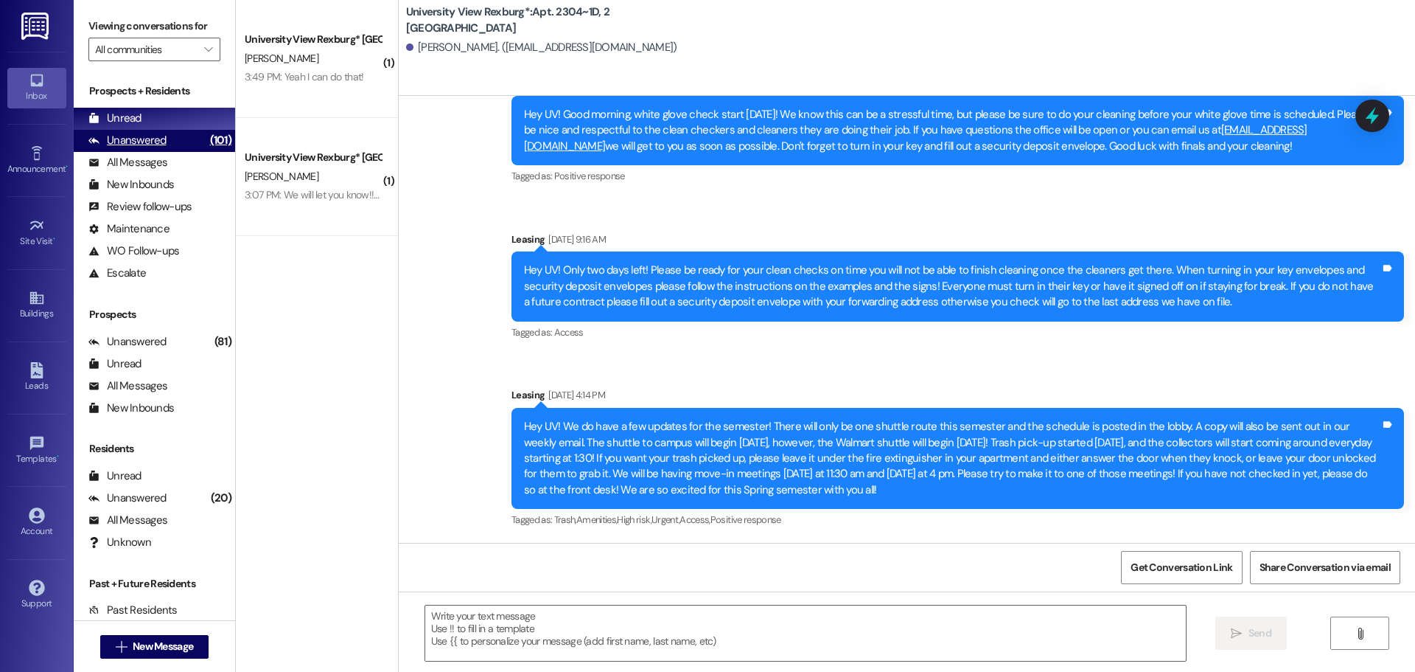
click at [206, 138] on div "(101)" at bounding box center [220, 140] width 29 height 23
click at [200, 128] on div "Unread (0)" at bounding box center [154, 119] width 161 height 22
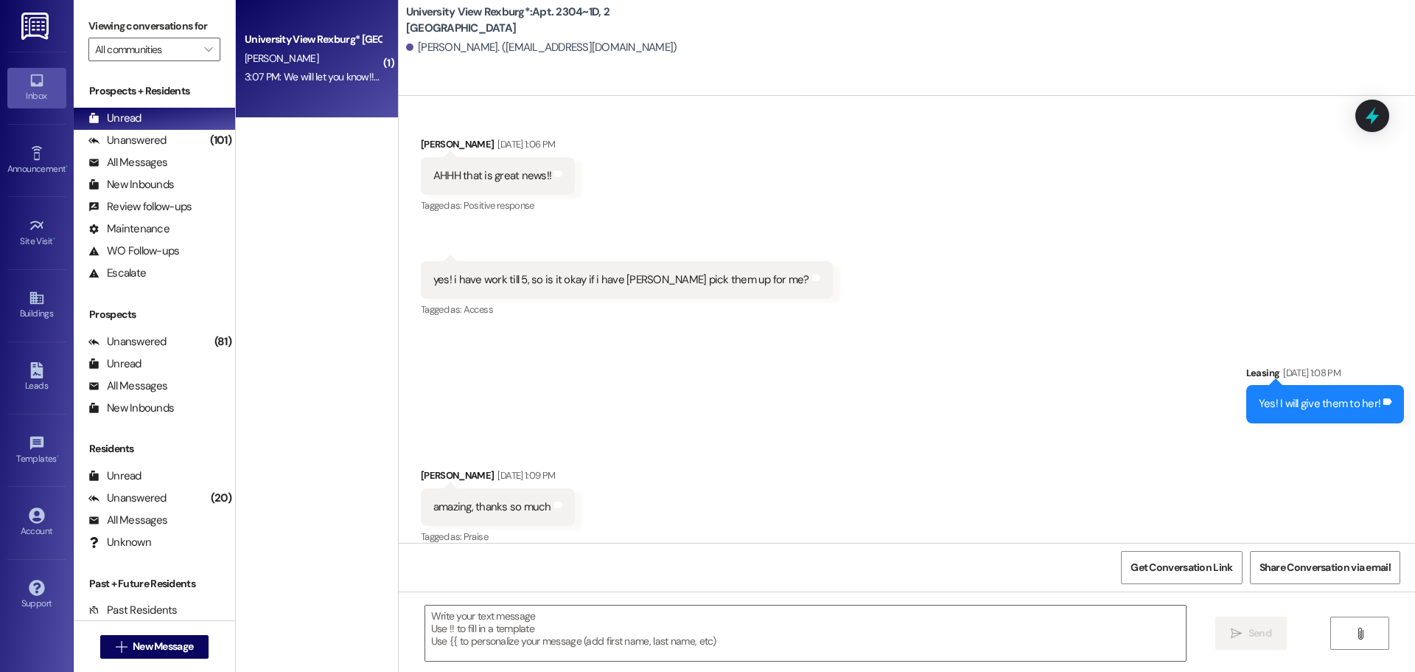
scroll to position [14750, 0]
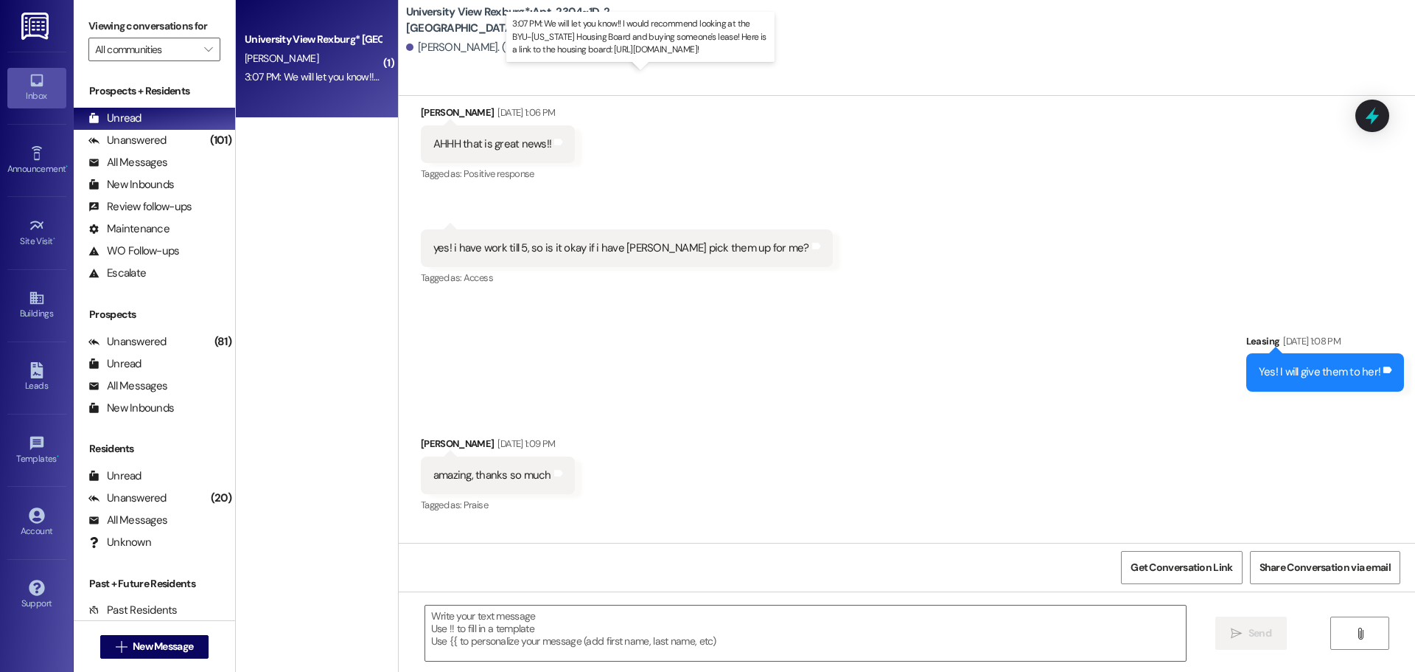
click at [313, 80] on div "3:07 PM: We will let you know!! I would recommend looking at the BYU-[US_STATE]…" at bounding box center [640, 76] width 790 height 13
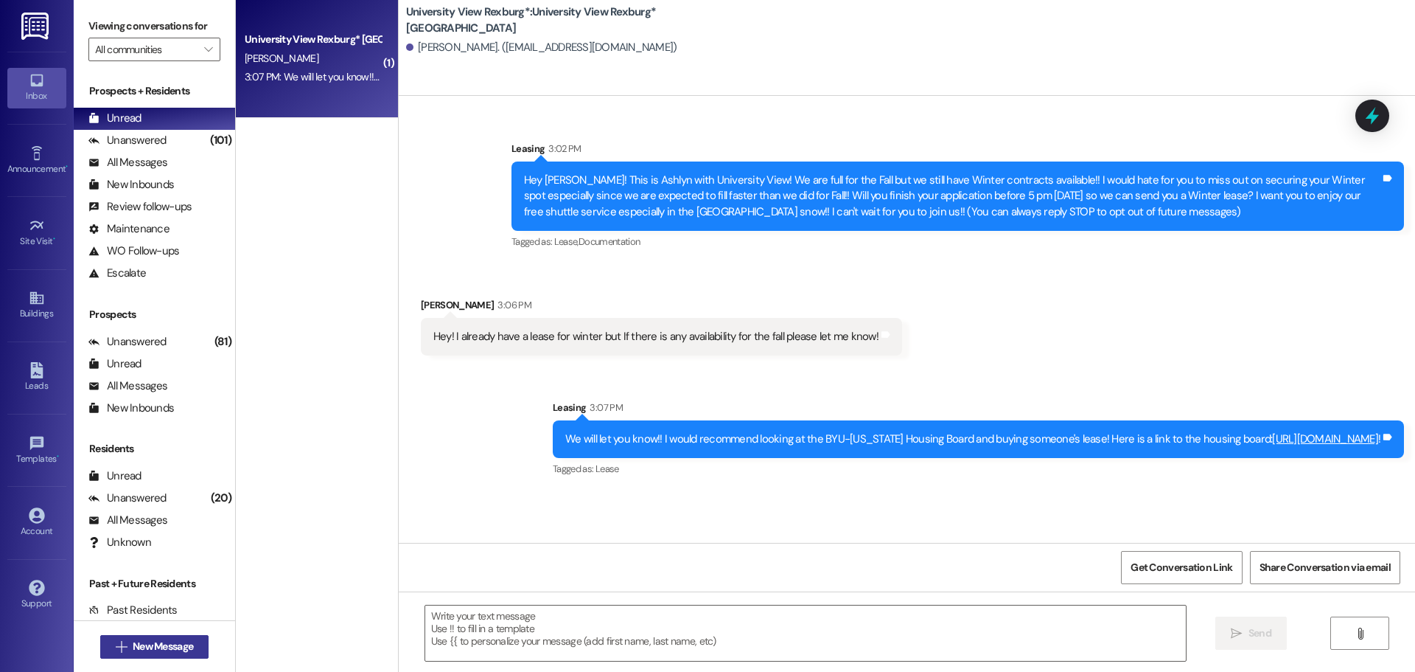
click at [156, 638] on span "New Message" at bounding box center [163, 645] width 60 height 15
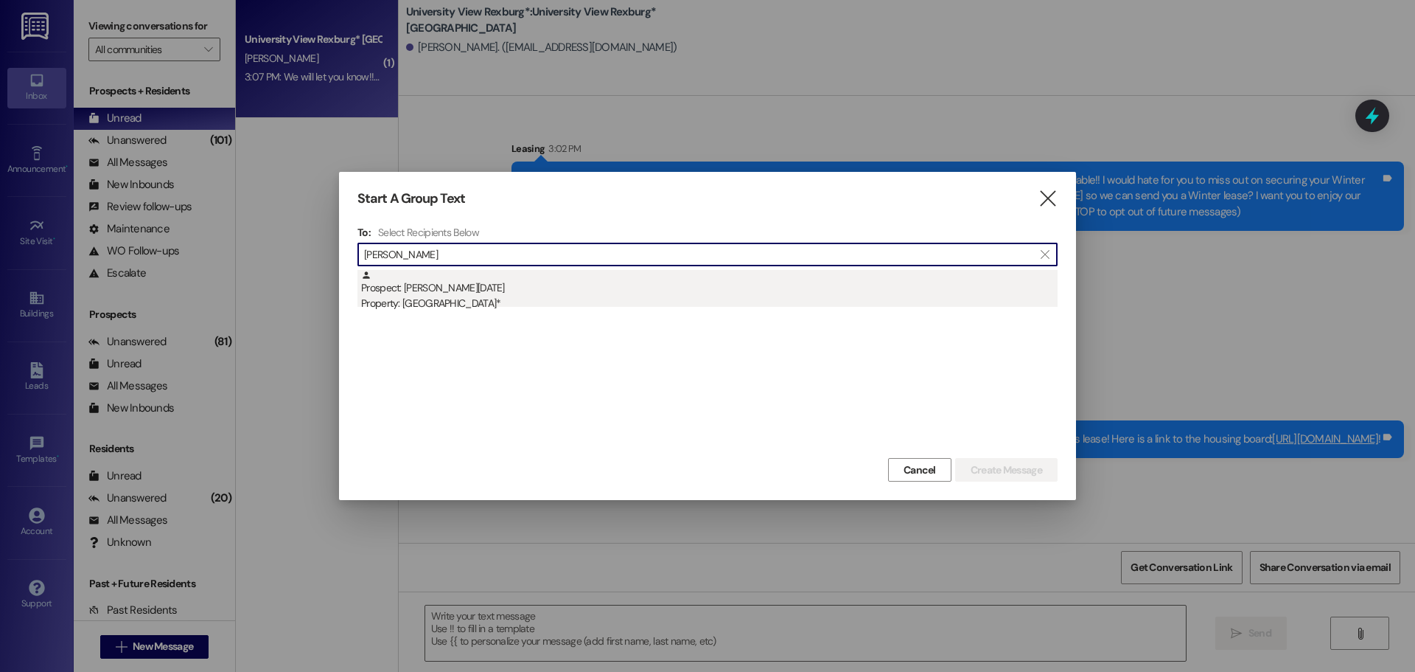
type input "[PERSON_NAME]"
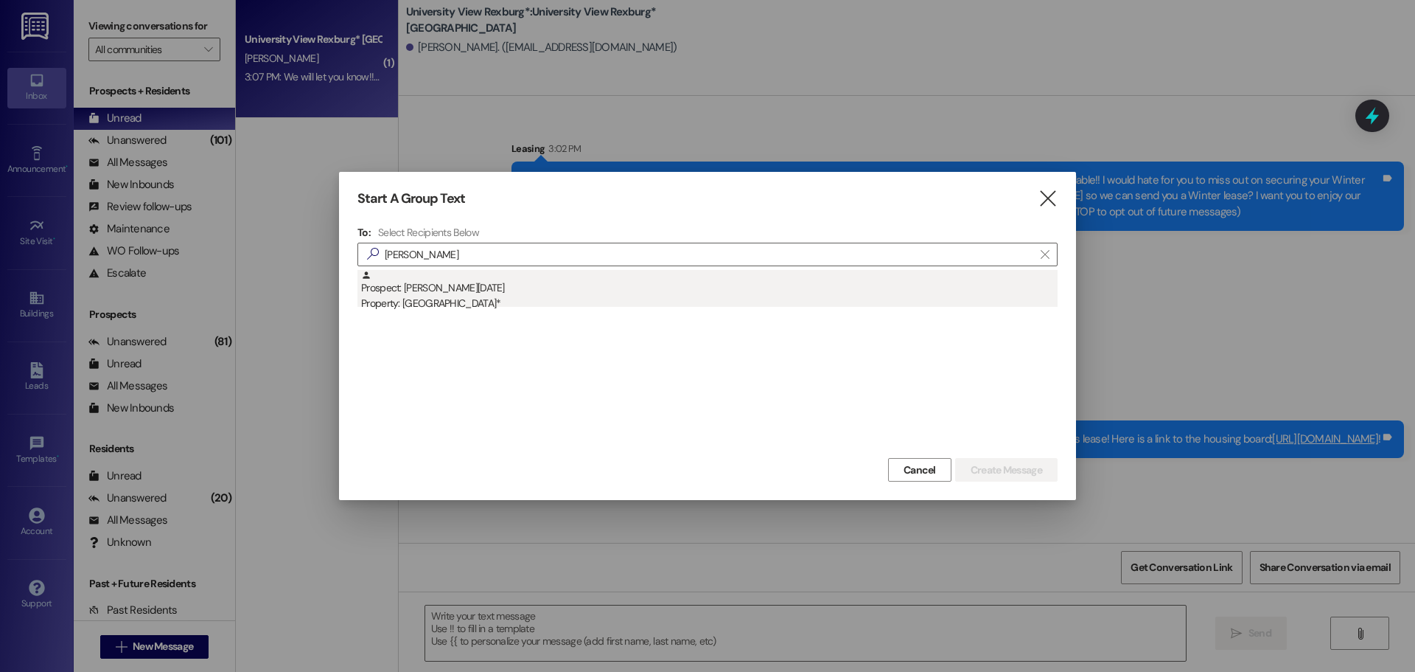
click at [591, 303] on div "Property: [GEOGRAPHIC_DATA]*" at bounding box center [709, 303] width 697 height 15
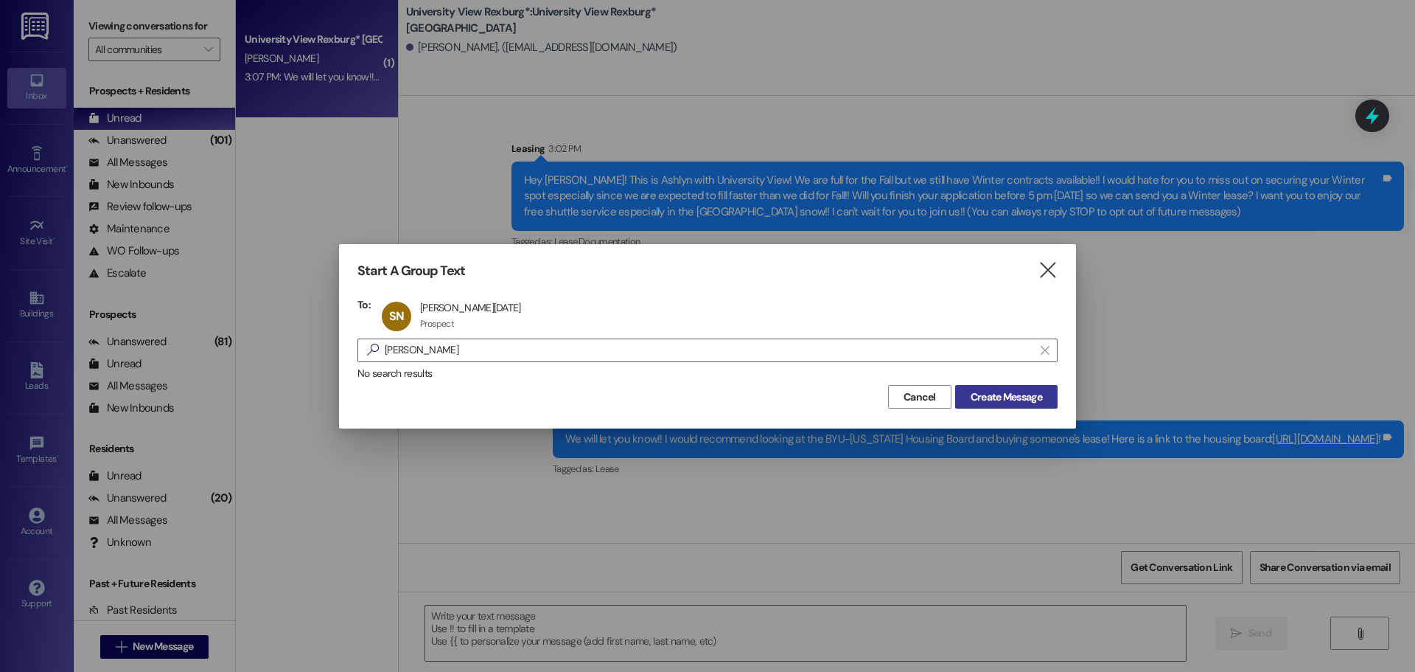
click at [972, 398] on span "Create Message" at bounding box center [1007, 396] width 72 height 15
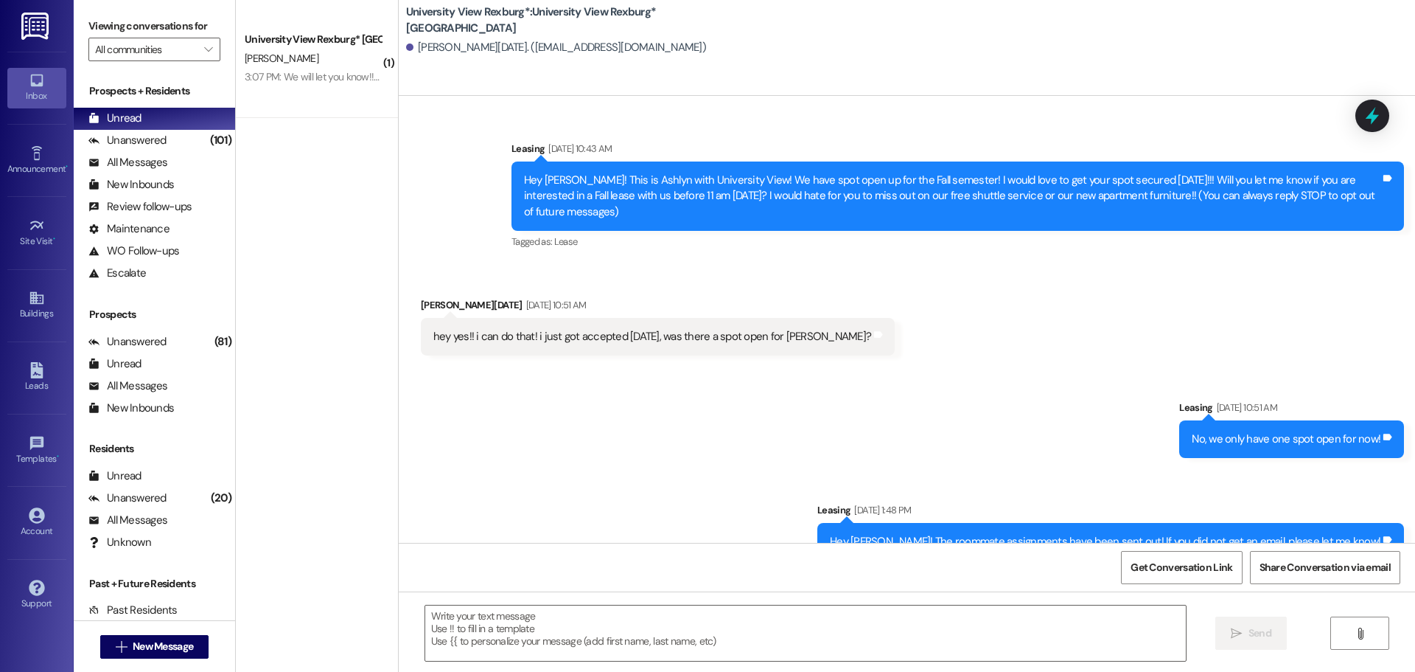
scroll to position [116, 0]
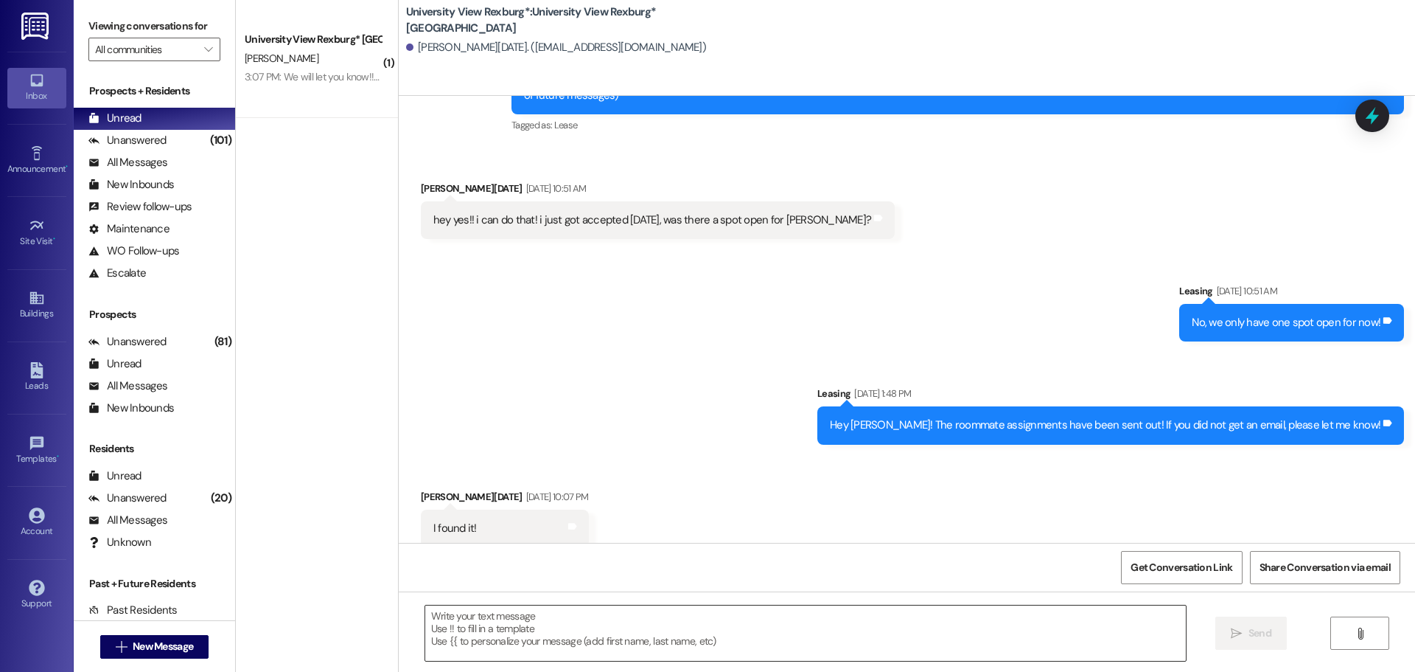
click at [627, 614] on textarea at bounding box center [805, 632] width 761 height 55
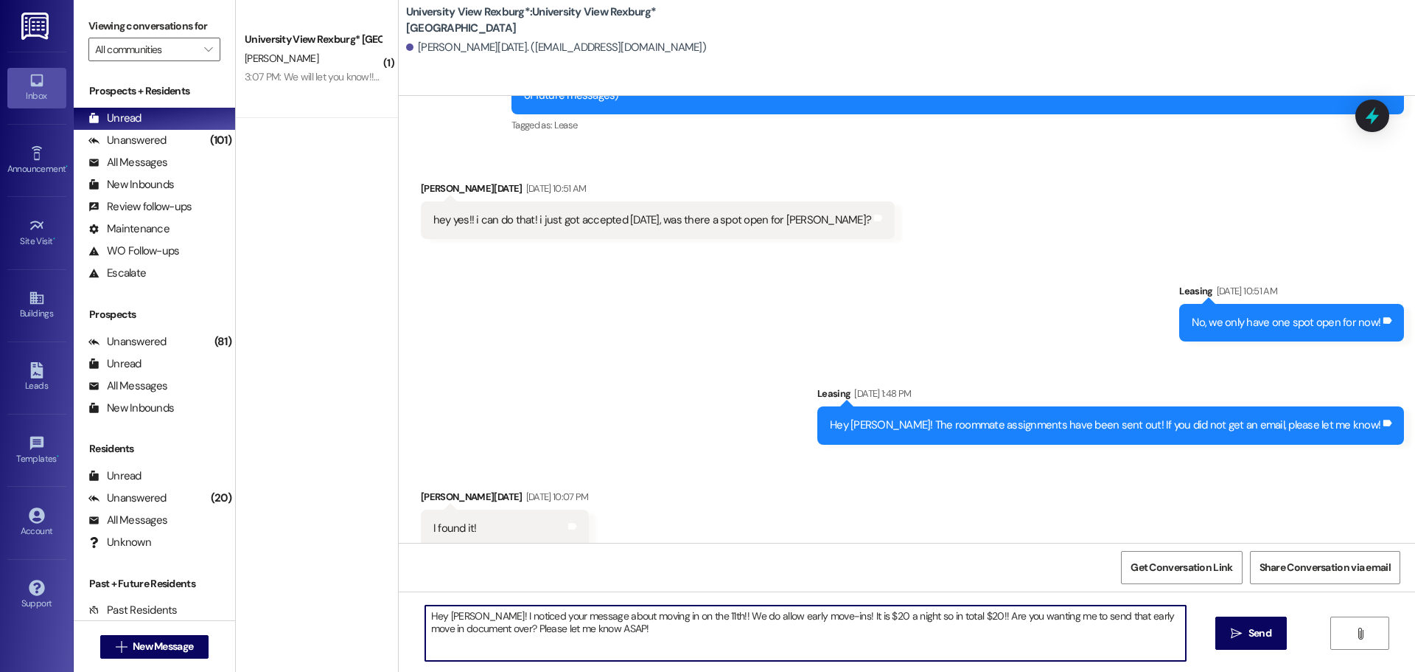
type textarea "Hey [PERSON_NAME]! I noticed your message about moving in on the 11th!! We do a…"
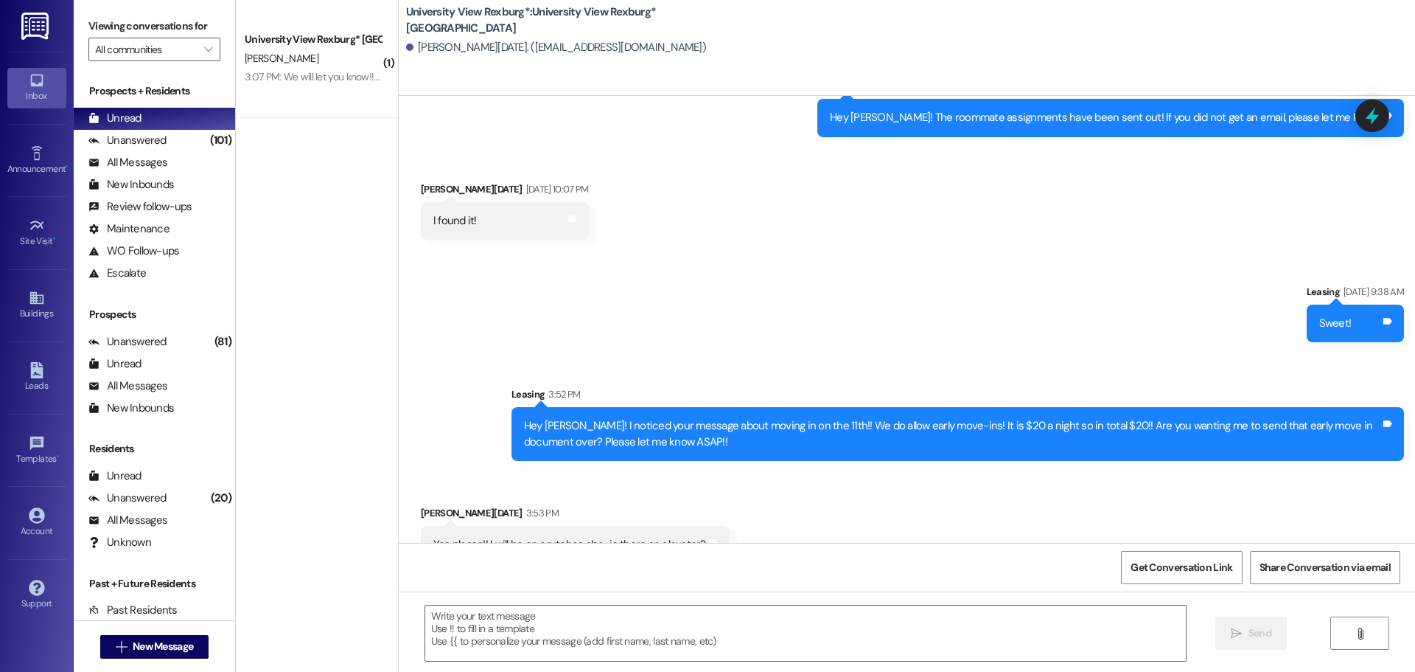
scroll to position [440, 0]
